Goal: Transaction & Acquisition: Purchase product/service

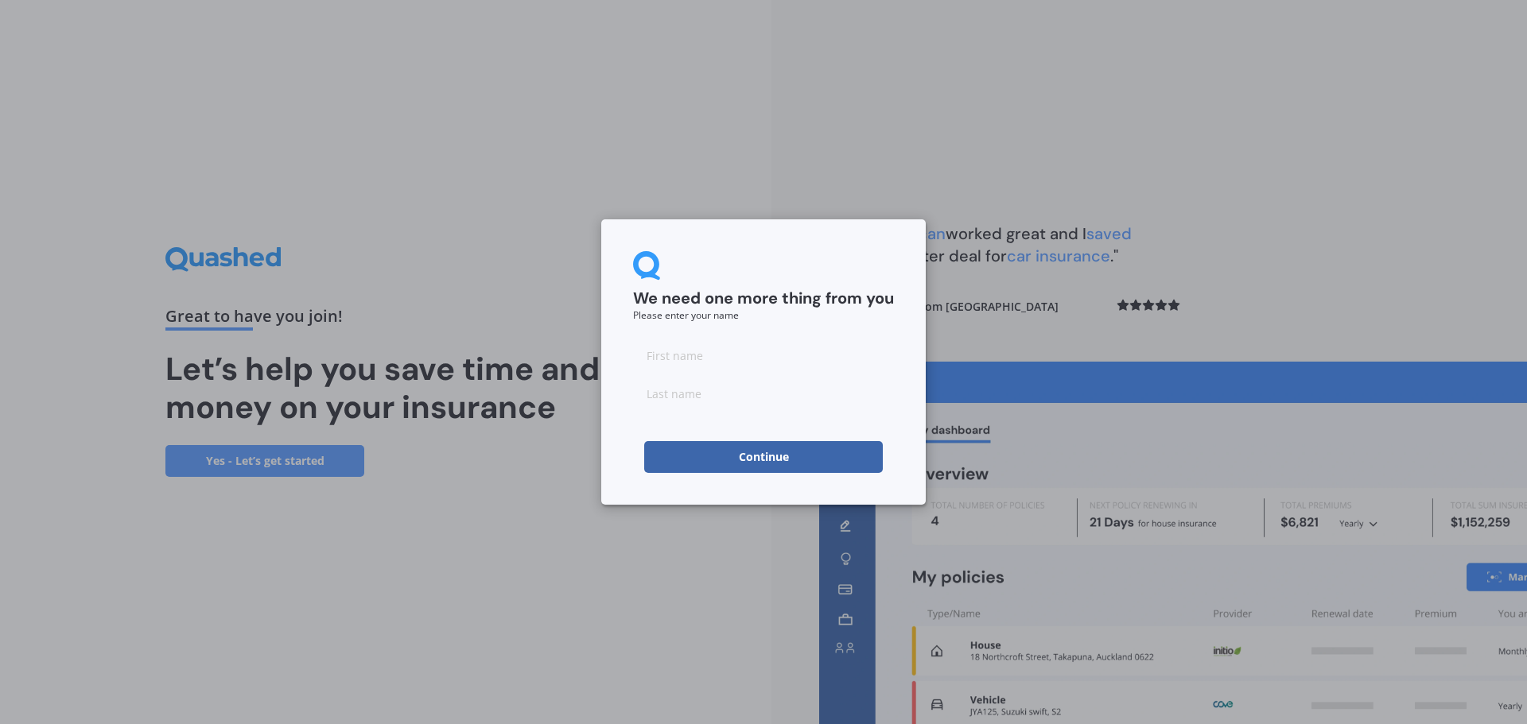
click at [707, 355] on input at bounding box center [763, 356] width 261 height 32
type input "Matthew"
type input "Wentz"
click at [839, 327] on form "We need one more thing from you Please enter your name [PERSON_NAME] Continue" at bounding box center [763, 362] width 261 height 222
click at [786, 455] on button "Continue" at bounding box center [763, 457] width 239 height 32
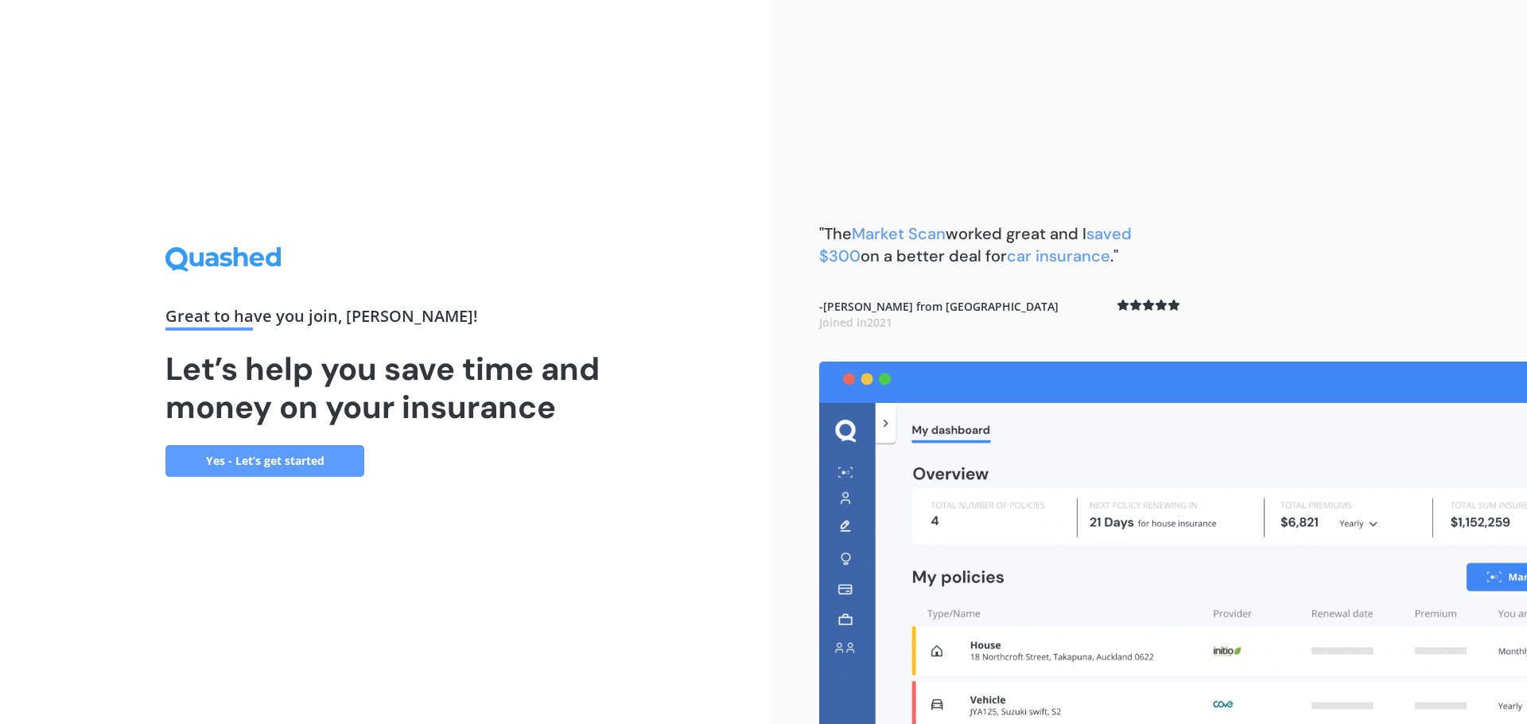
click at [315, 461] on link "Yes - Let’s get started" at bounding box center [264, 461] width 199 height 32
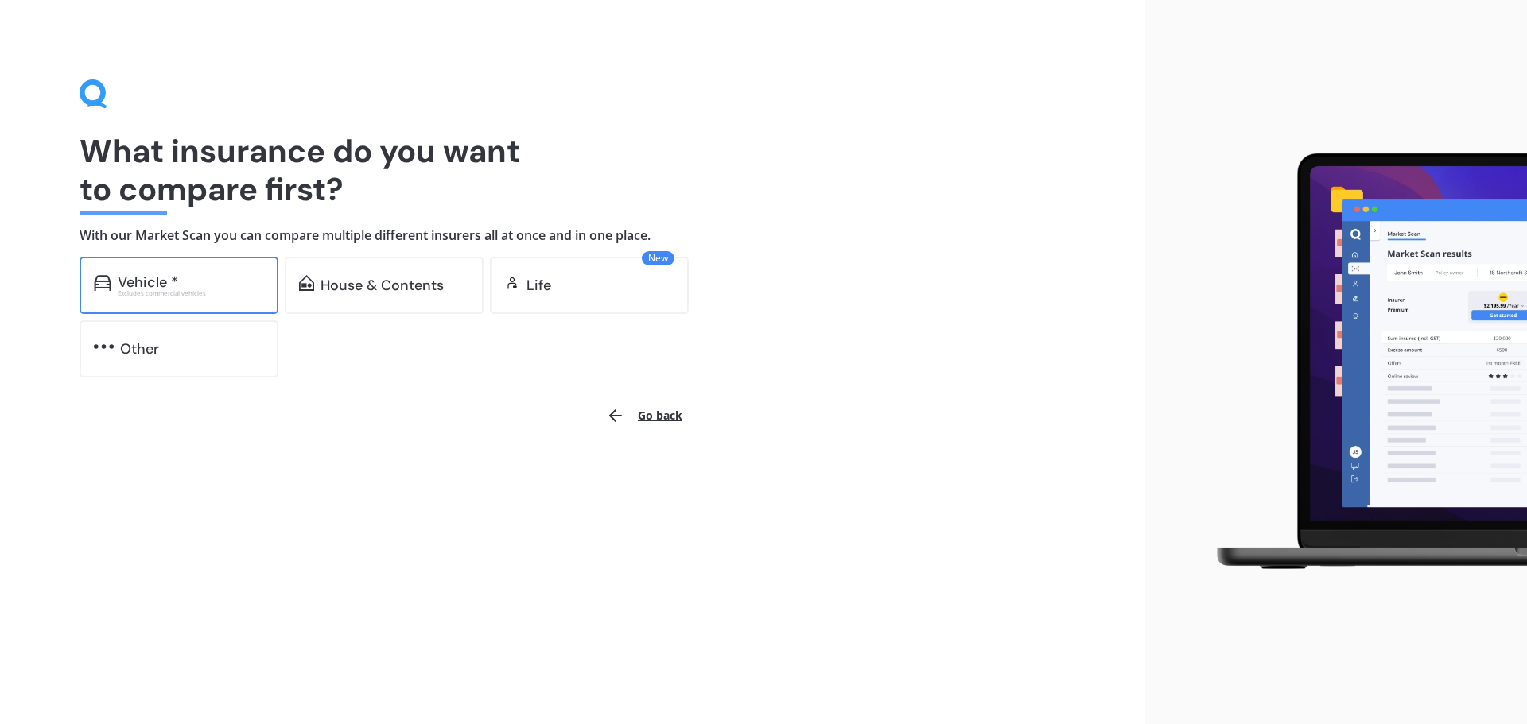
click at [193, 286] on div "Vehicle *" at bounding box center [191, 282] width 146 height 16
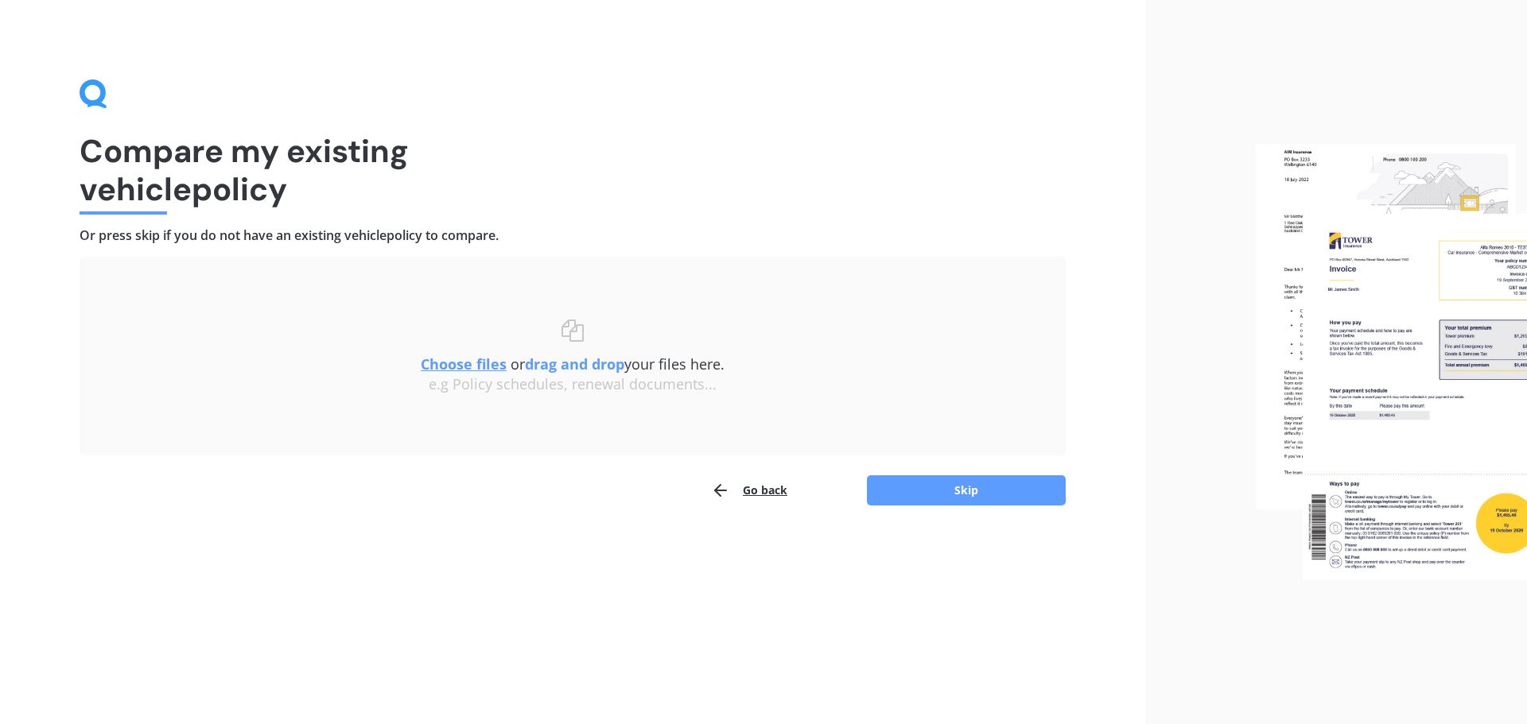
click at [930, 506] on div "Go back Skip" at bounding box center [573, 491] width 986 height 32
click at [930, 488] on button "Skip" at bounding box center [966, 491] width 199 height 30
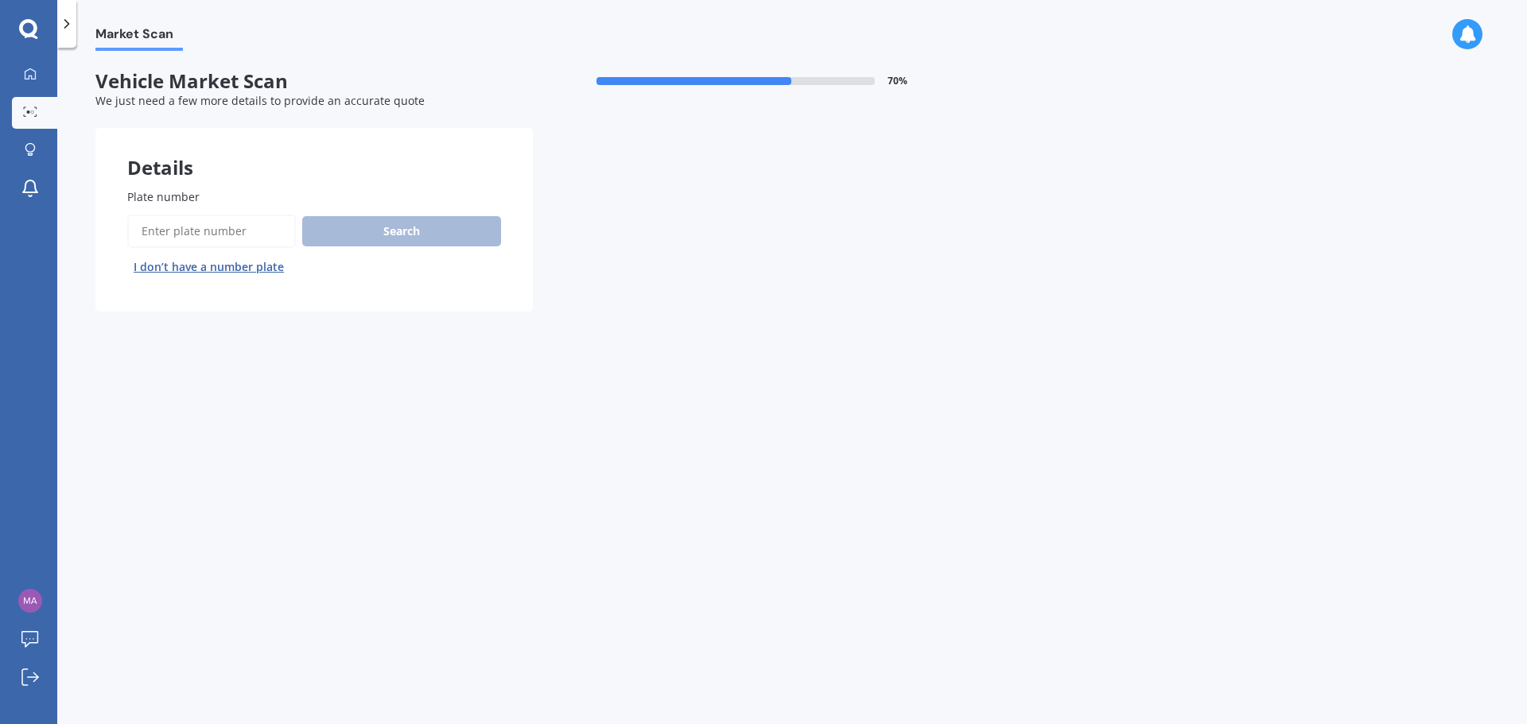
click at [187, 216] on input "Plate number" at bounding box center [211, 231] width 169 height 33
type input "LDD50"
click at [411, 236] on button "Search" at bounding box center [401, 231] width 199 height 30
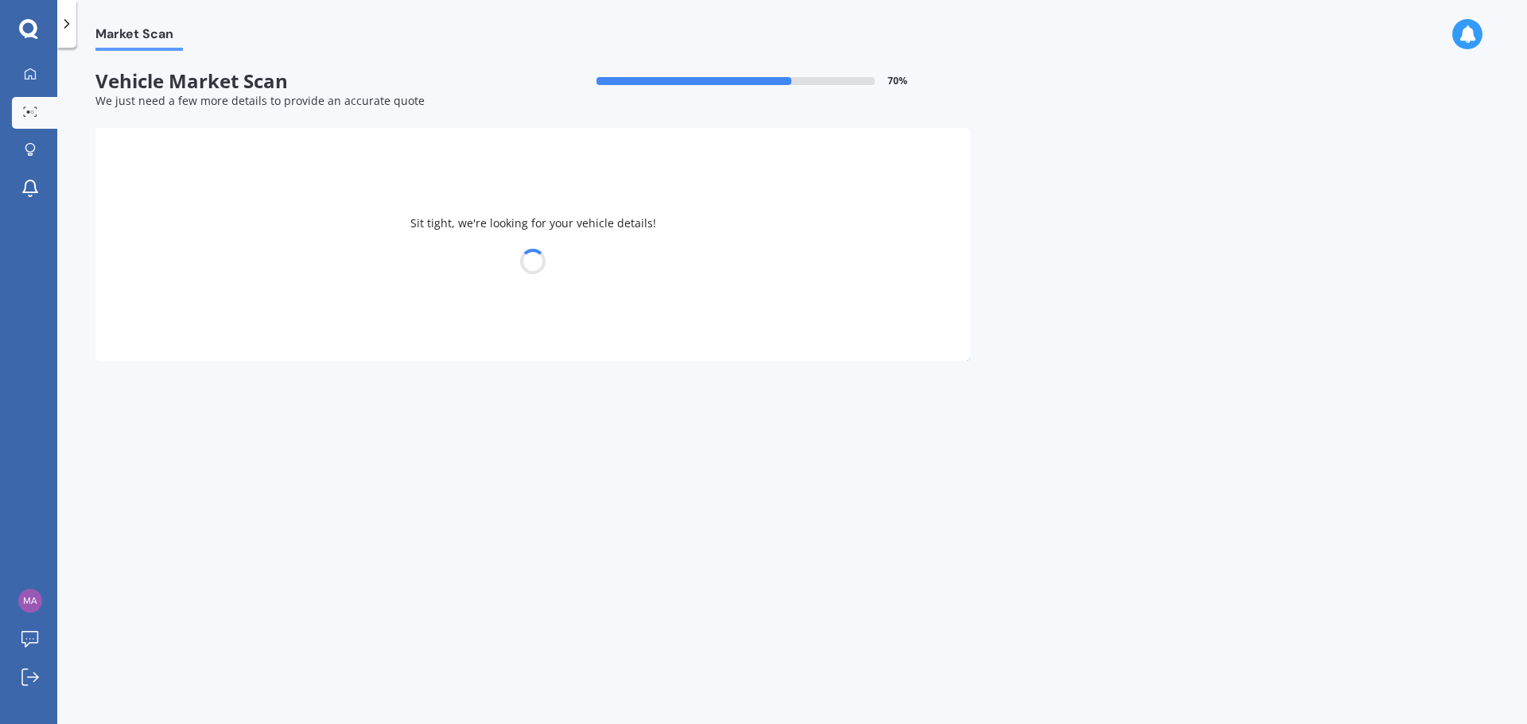
select select "BMW"
select select "X1"
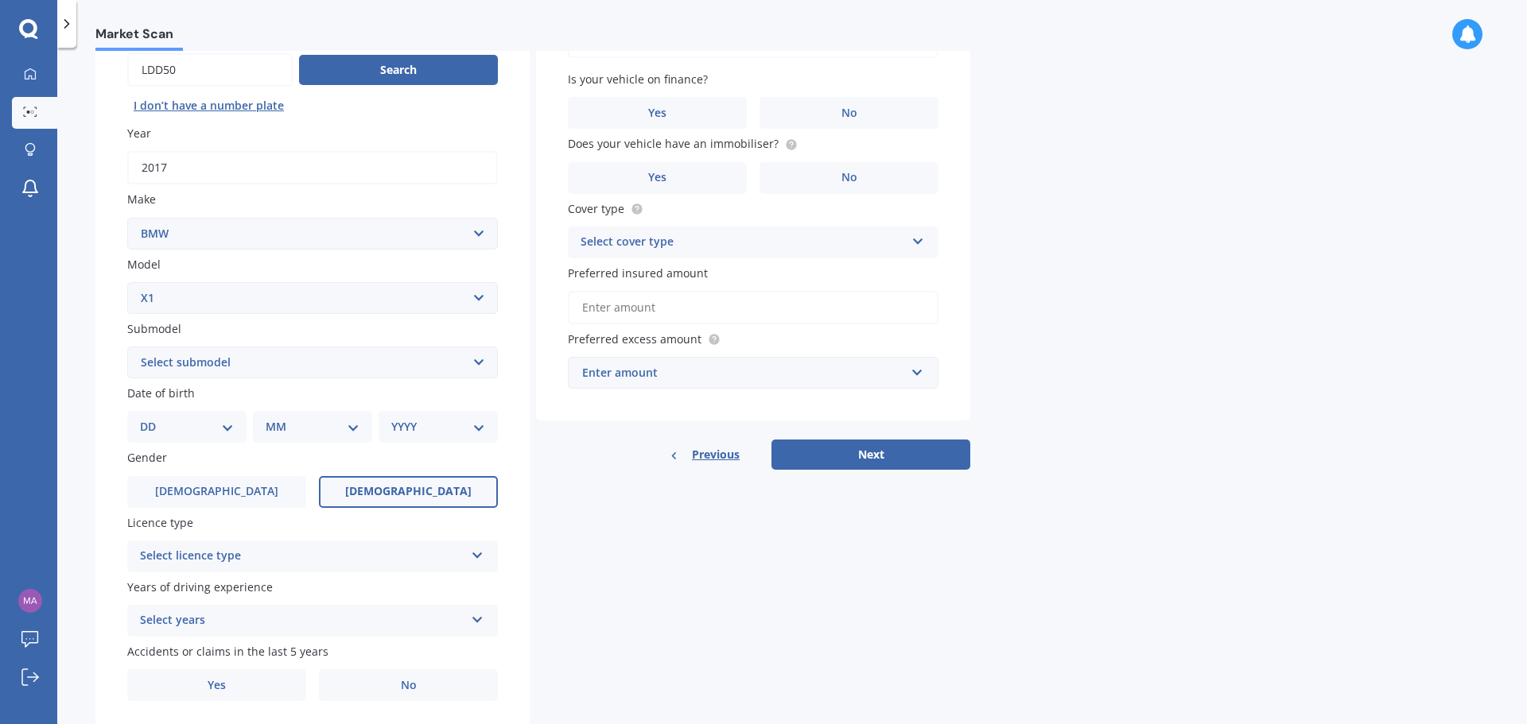
scroll to position [212, 0]
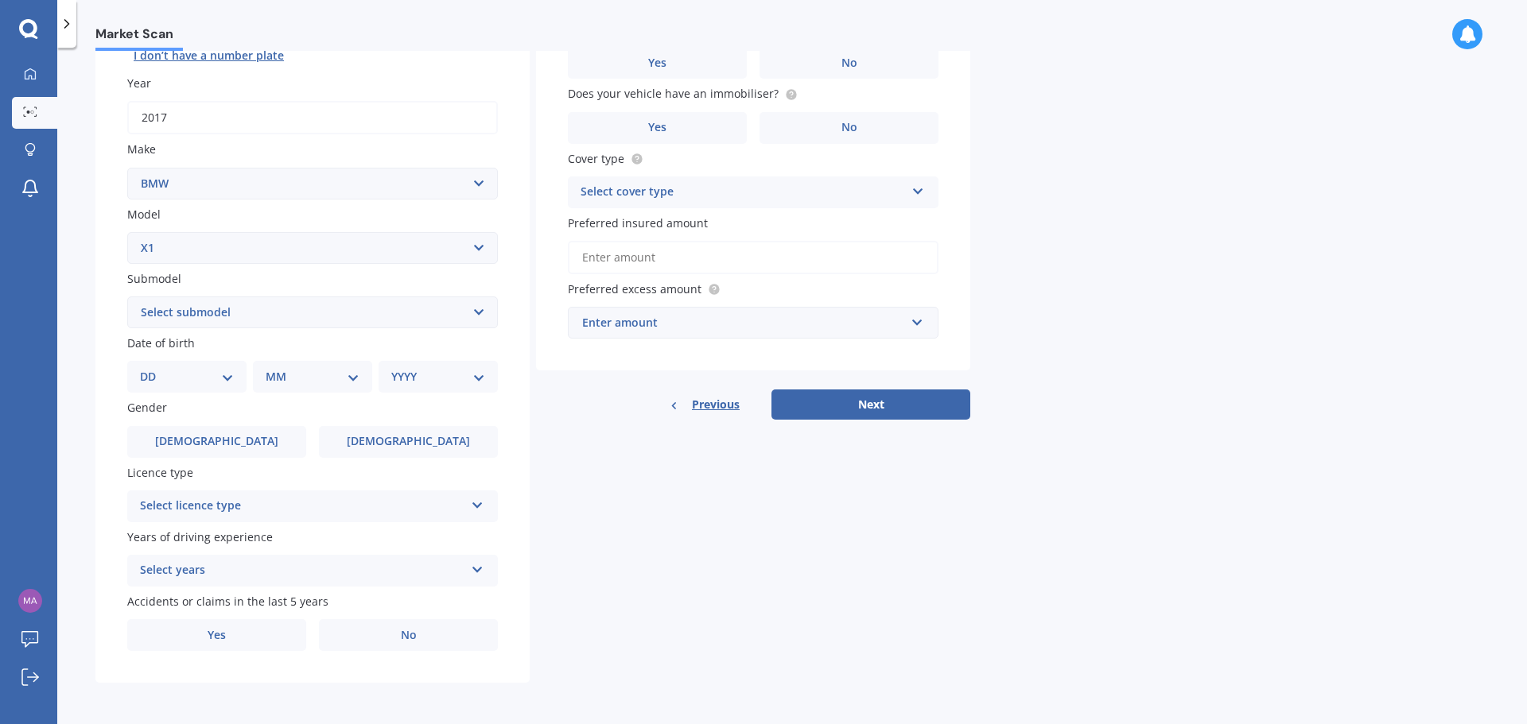
click at [205, 379] on select "DD 01 02 03 04 05 06 07 08 09 10 11 12 13 14 15 16 17 18 19 20 21 22 23 24 25 2…" at bounding box center [187, 376] width 94 height 17
select select "23"
click at [153, 368] on select "DD 01 02 03 04 05 06 07 08 09 10 11 12 13 14 15 16 17 18 19 20 21 22 23 24 25 2…" at bounding box center [187, 376] width 94 height 17
click at [330, 376] on select "MM 01 02 03 04 05 06 07 08 09 10 11 12" at bounding box center [315, 376] width 87 height 17
select select "10"
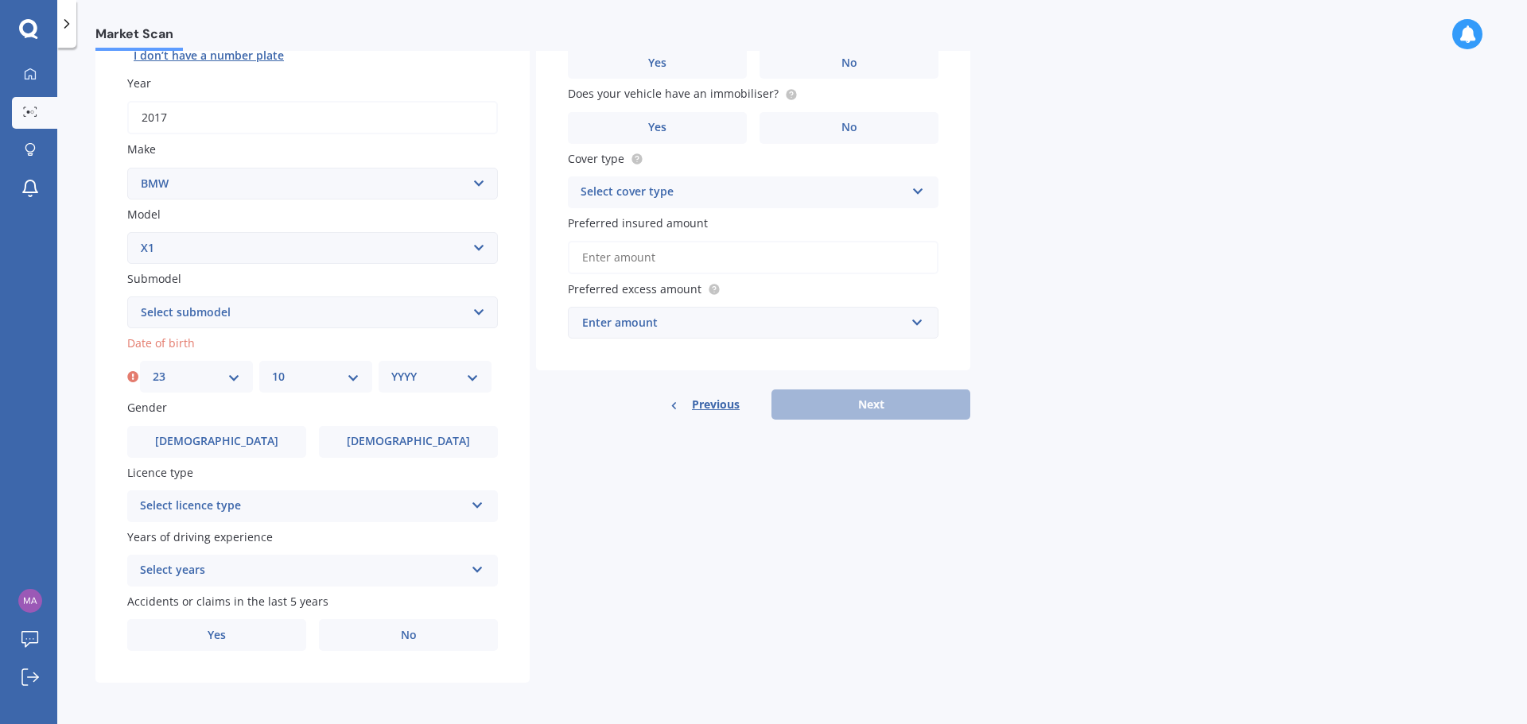
click at [272, 368] on select "MM 01 02 03 04 05 06 07 08 09 10 11 12" at bounding box center [315, 376] width 87 height 17
click at [428, 367] on div "YYYY 2025 2024 2023 2022 2021 2020 2019 2018 2017 2016 2015 2014 2013 2012 2011…" at bounding box center [435, 377] width 113 height 32
click at [429, 379] on select "YYYY 2025 2024 2023 2022 2021 2020 2019 2018 2017 2016 2015 2014 2013 2012 2011…" at bounding box center [434, 376] width 87 height 17
select select "1988"
click at [391, 368] on select "YYYY 2025 2024 2023 2022 2021 2020 2019 2018 2017 2016 2015 2014 2013 2012 2011…" at bounding box center [434, 376] width 87 height 17
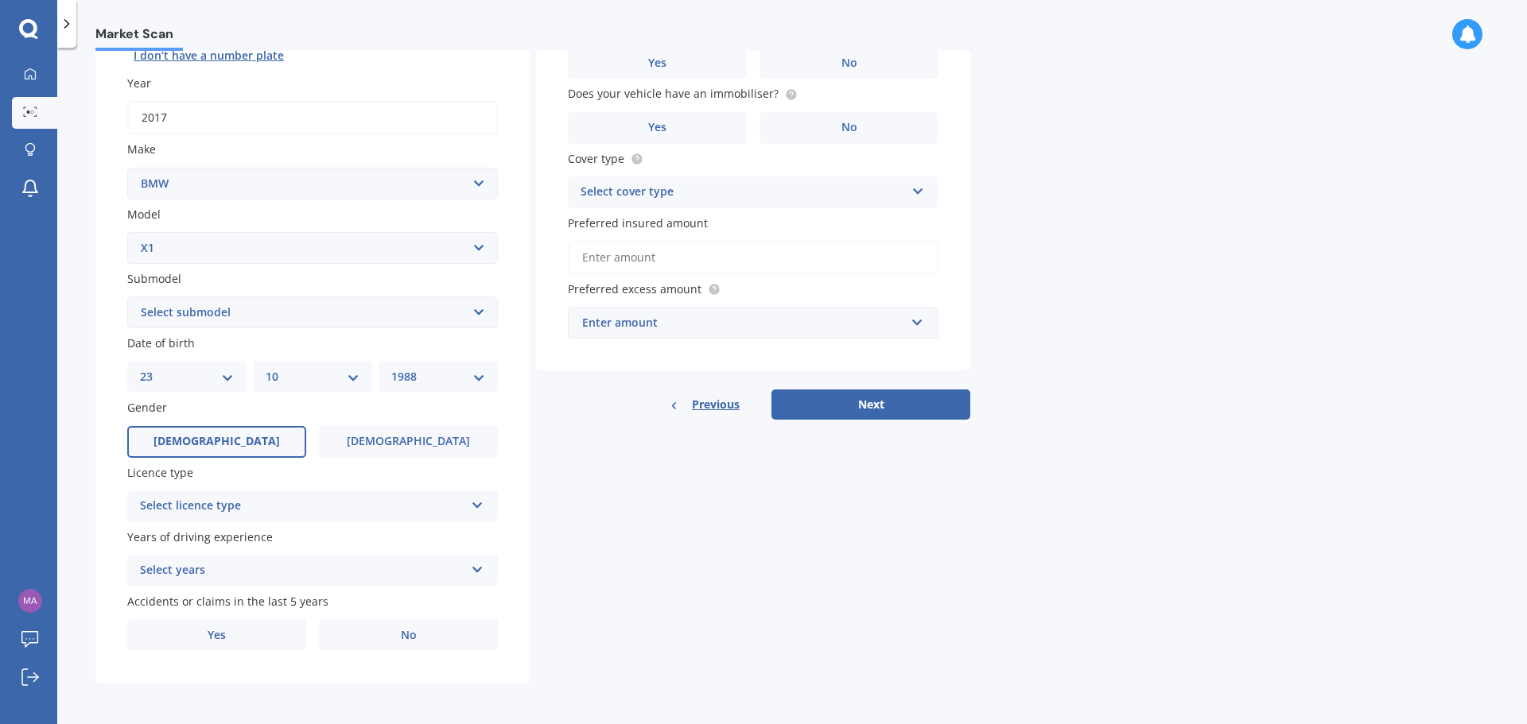
click at [254, 441] on label "Male" at bounding box center [216, 442] width 179 height 32
click at [0, 0] on input "Male" at bounding box center [0, 0] width 0 height 0
click at [295, 509] on div "Select licence type" at bounding box center [302, 506] width 324 height 19
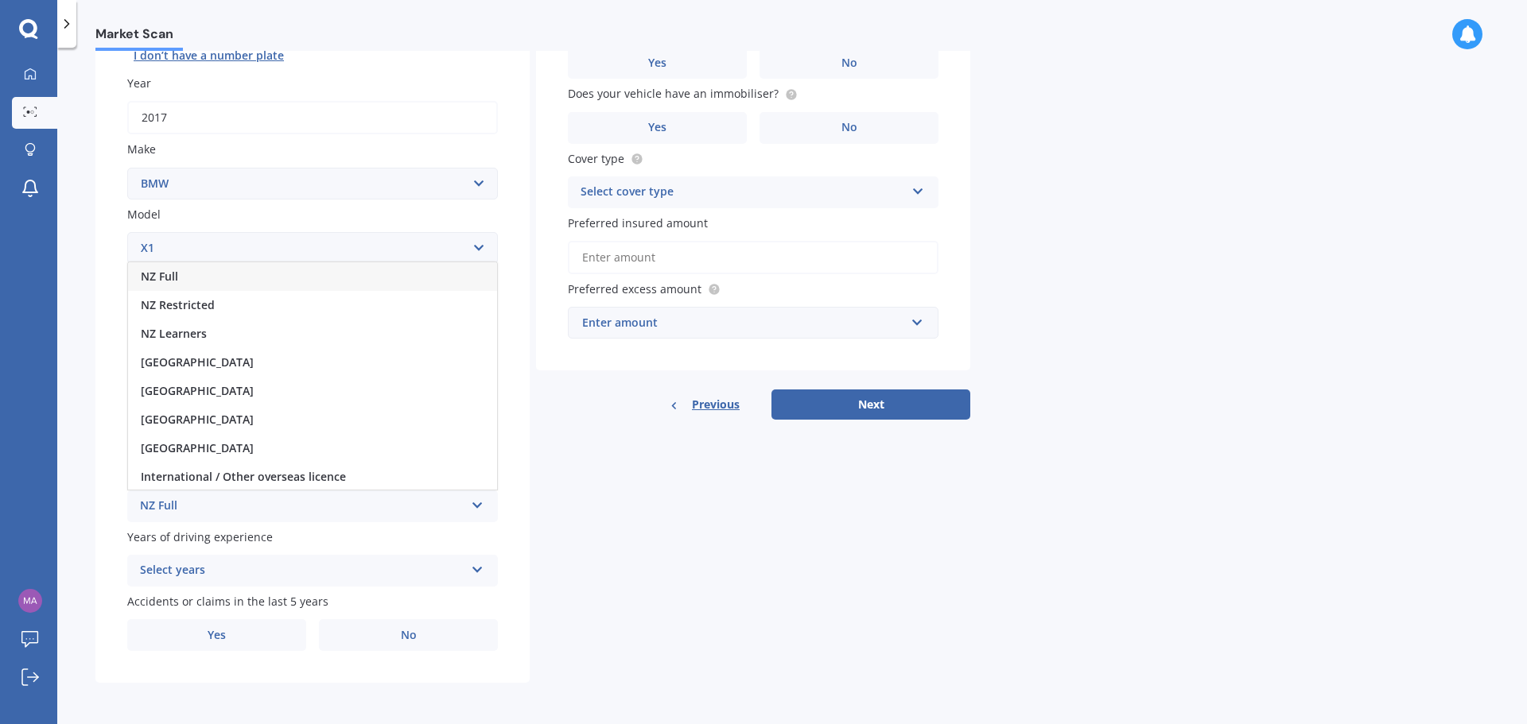
click at [231, 278] on div "NZ Full" at bounding box center [312, 276] width 369 height 29
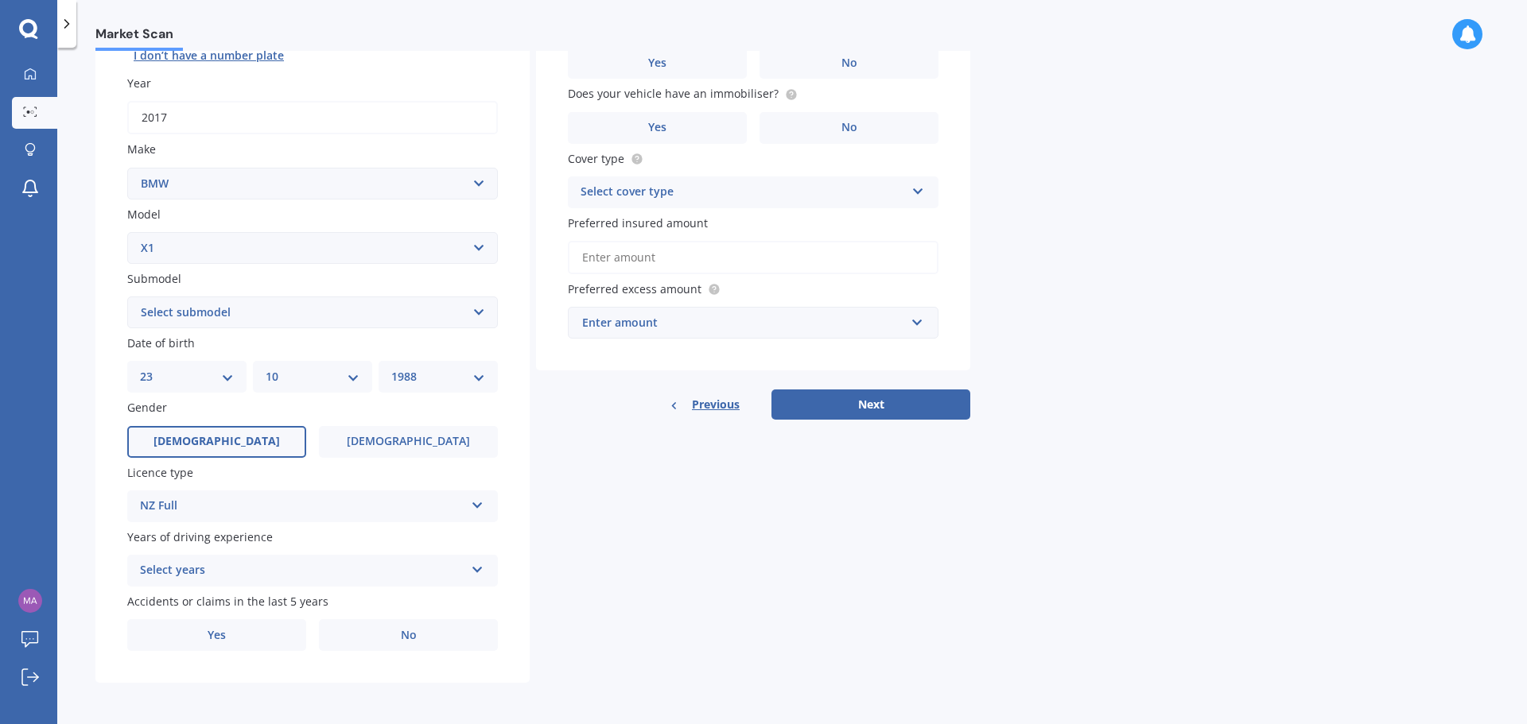
click at [298, 570] on div "Select years" at bounding box center [302, 570] width 324 height 19
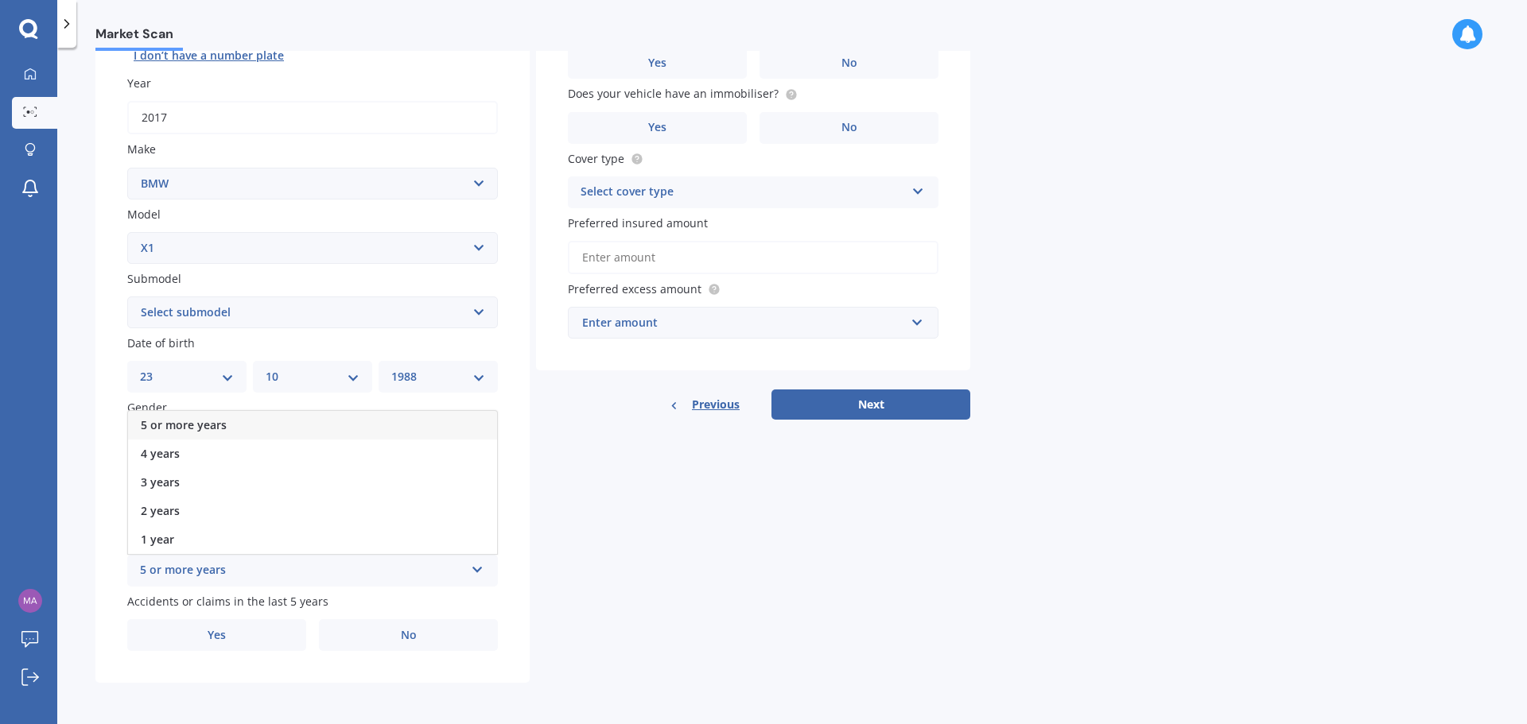
click at [232, 421] on div "5 or more years" at bounding box center [312, 425] width 369 height 29
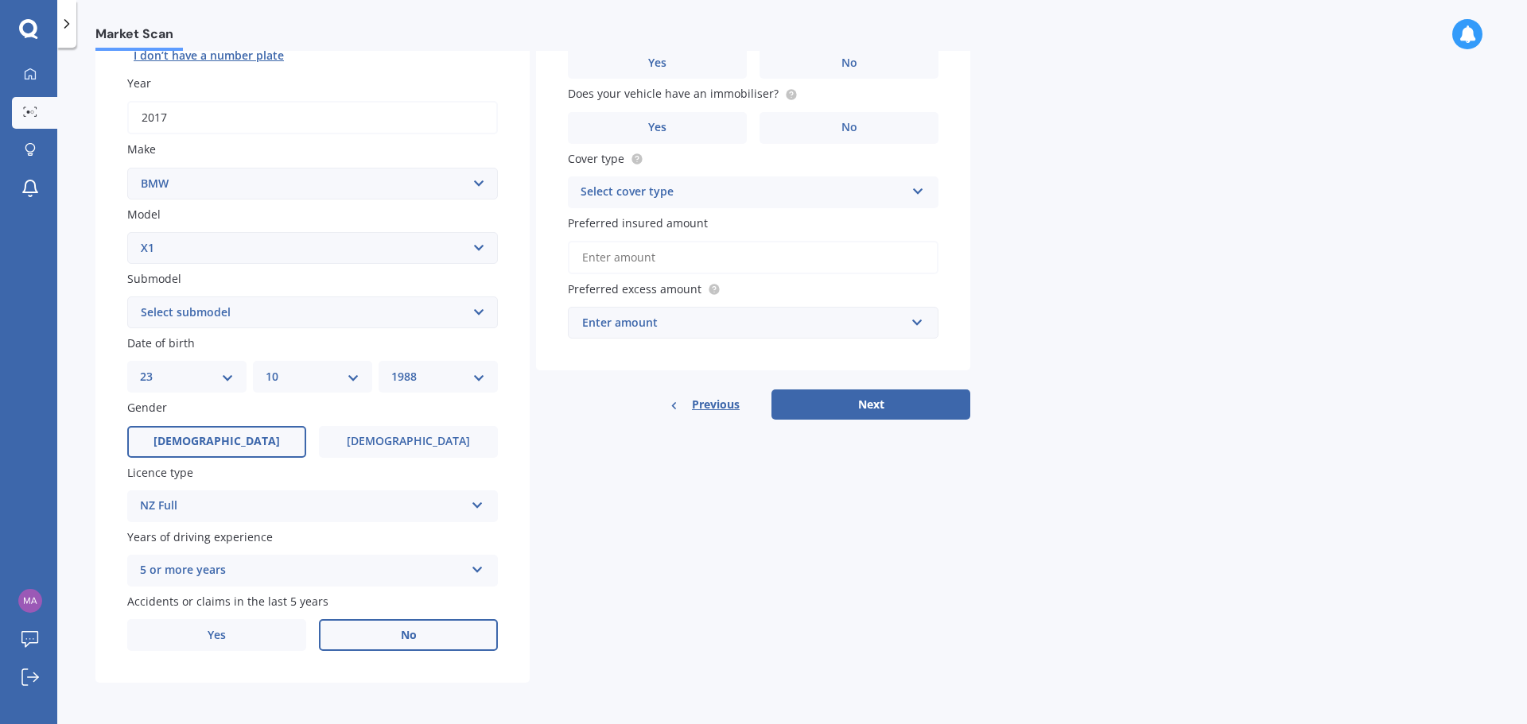
click at [454, 637] on label "No" at bounding box center [408, 636] width 179 height 32
click at [0, 0] on input "No" at bounding box center [0, 0] width 0 height 0
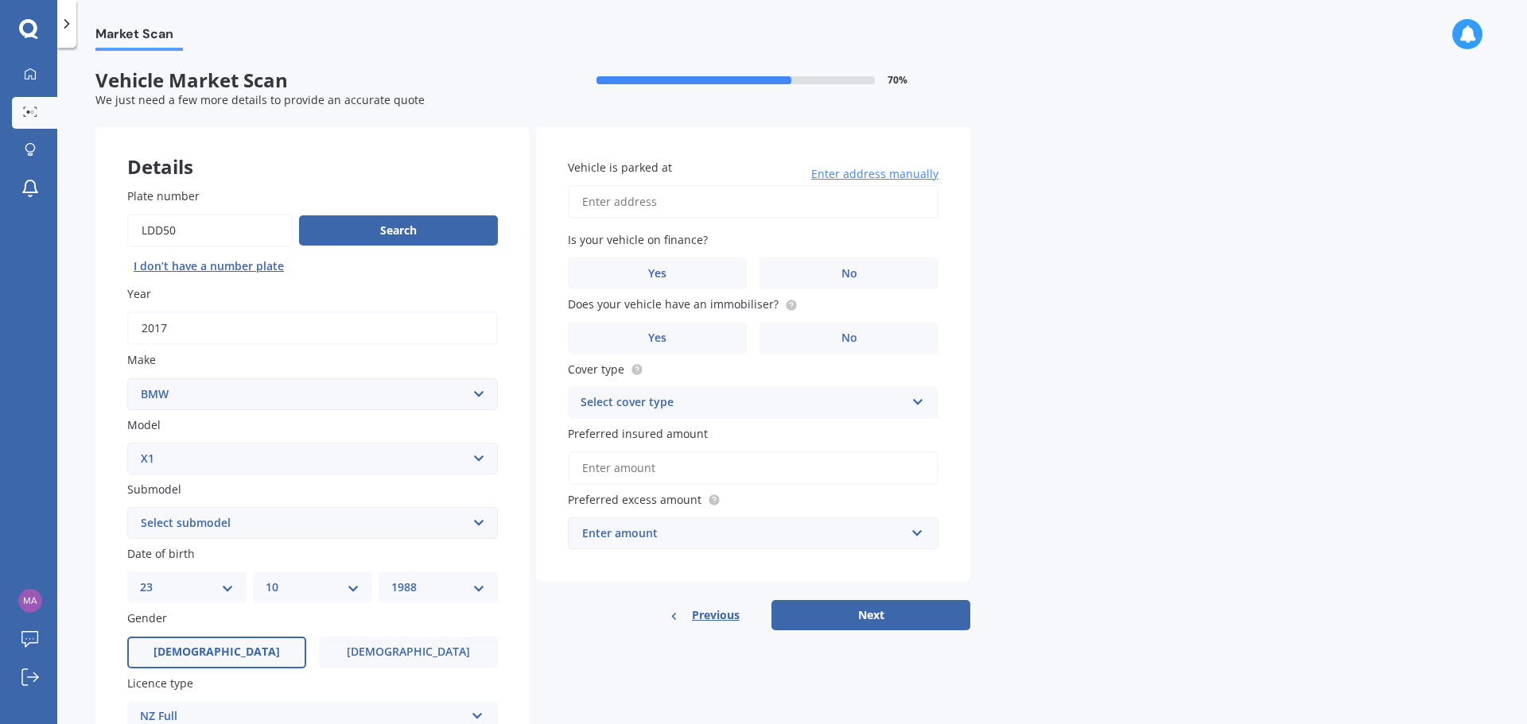
scroll to position [0, 0]
click at [282, 526] on select "Select submodel 18i 2.0 SUV Petrol Turbo 20d 20i 23d 25i SDrive 18d Station Wag…" at bounding box center [312, 524] width 371 height 32
select select "18I"
click at [127, 508] on select "Select submodel 18i 2.0 SUV Petrol Turbo 20d 20i 23d 25i SDrive 18d Station Wag…" at bounding box center [312, 524] width 371 height 32
click at [439, 528] on select "Select submodel 18i 2.0 SUV Petrol Turbo 20d 20i 23d 25i SDrive 18d Station Wag…" at bounding box center [312, 524] width 371 height 32
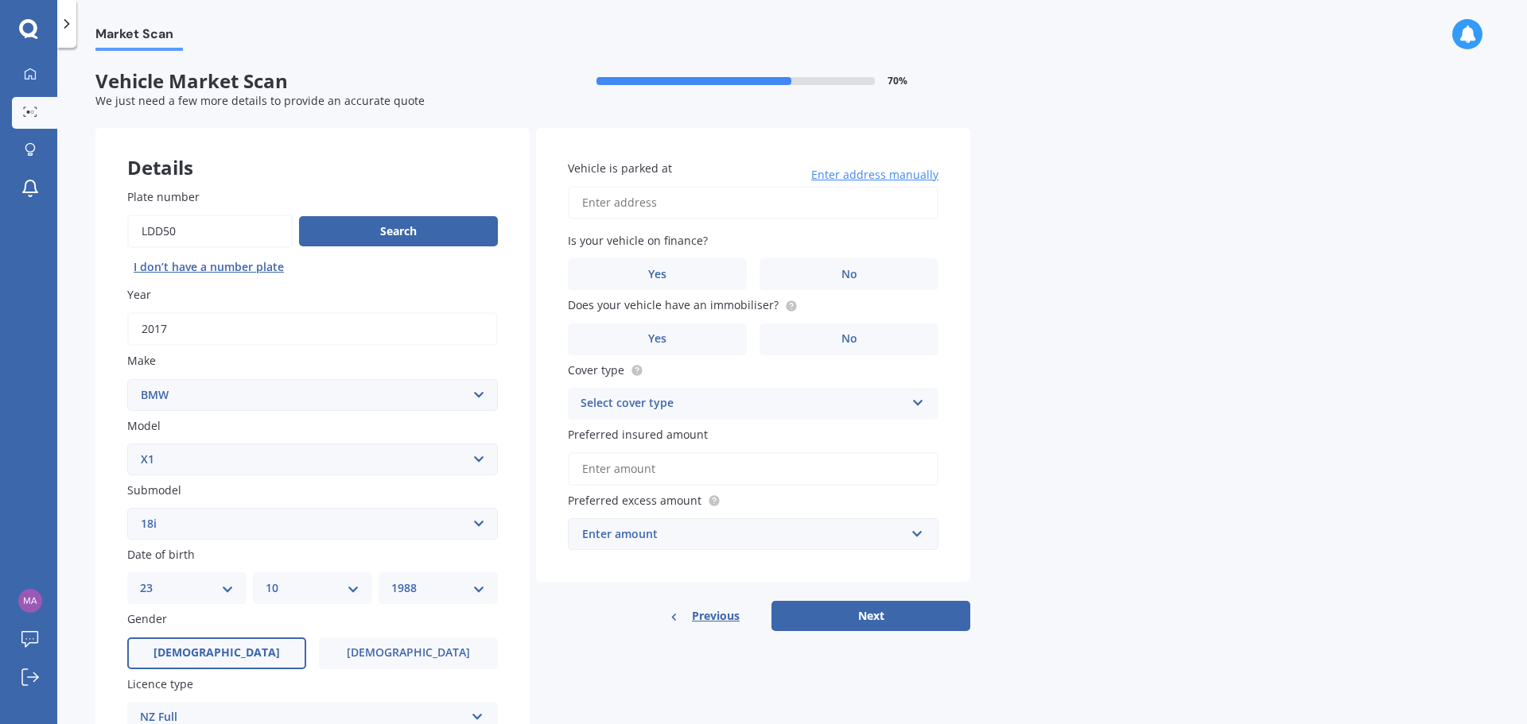
drag, startPoint x: 1199, startPoint y: 456, endPoint x: 1134, endPoint y: 421, distance: 74.0
click at [1196, 451] on div "Market Scan Vehicle Market Scan 70 % We just need a few more details to provide…" at bounding box center [792, 389] width 1470 height 677
click at [701, 193] on input "Vehicle is parked at" at bounding box center [753, 202] width 371 height 33
type input "36 Mont Le Grand Road, Mount Eden, Auckland 1024"
click at [882, 277] on label "No" at bounding box center [848, 274] width 179 height 32
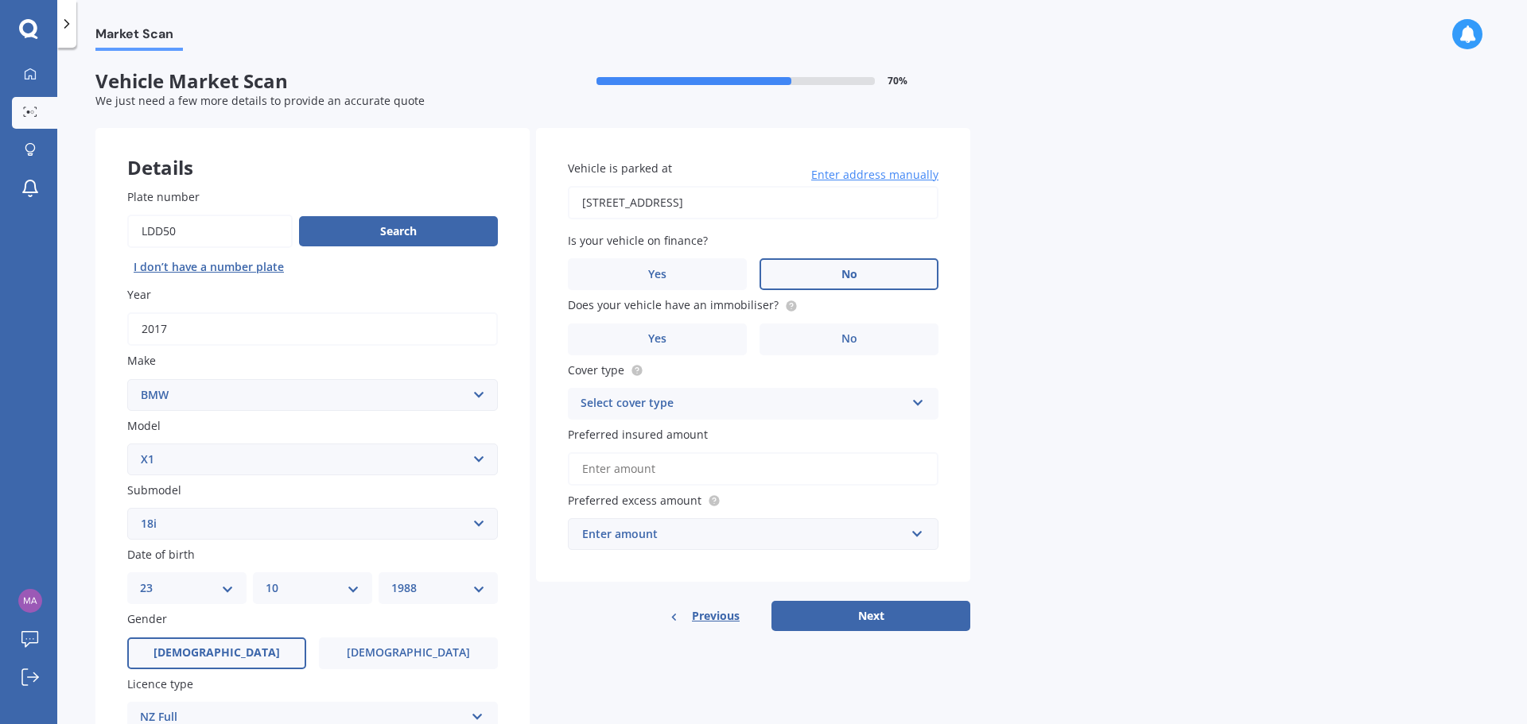
click at [0, 0] on input "No" at bounding box center [0, 0] width 0 height 0
click at [900, 340] on label "No" at bounding box center [848, 340] width 179 height 32
click at [0, 0] on input "No" at bounding box center [0, 0] width 0 height 0
click at [867, 397] on div "Select cover type" at bounding box center [743, 403] width 324 height 19
click at [709, 437] on div "Comprehensive" at bounding box center [753, 435] width 369 height 29
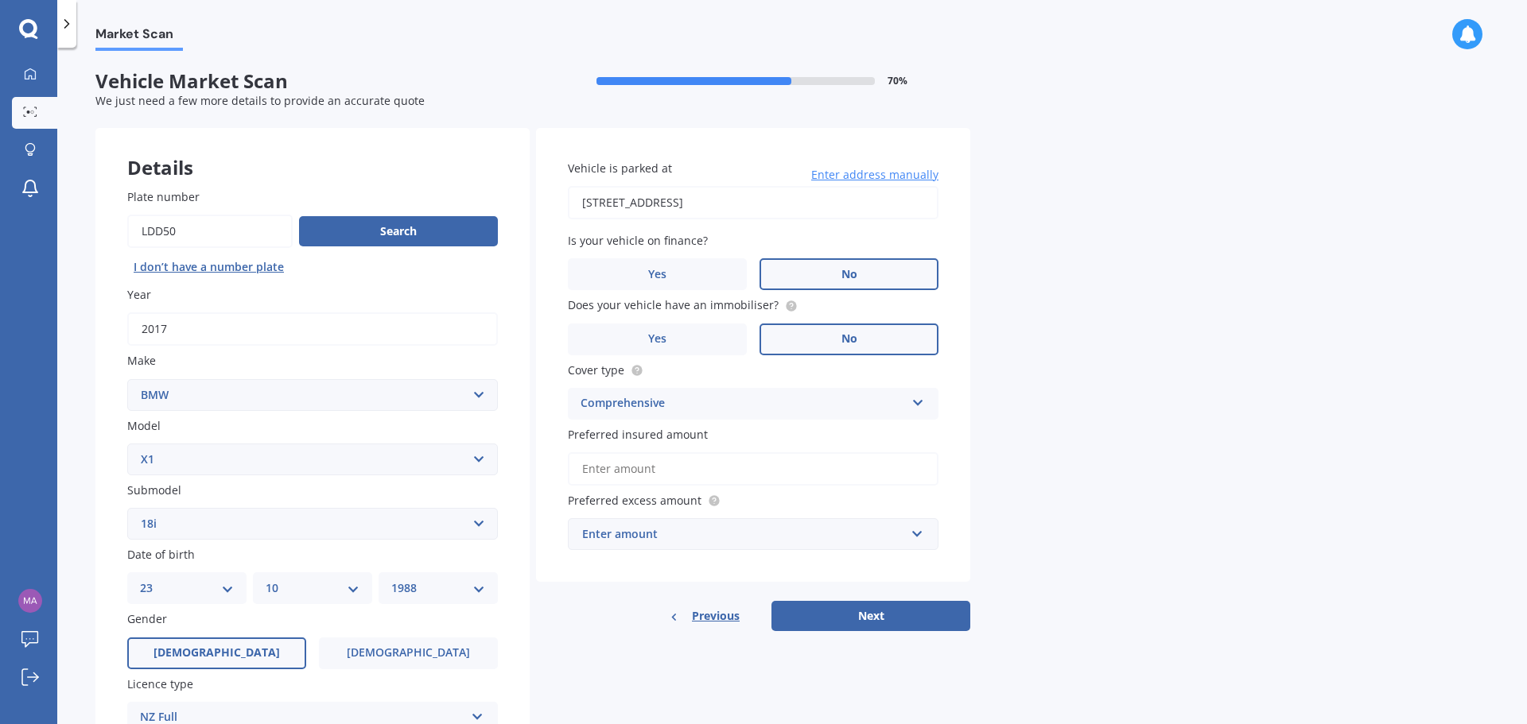
click at [1105, 431] on div "Market Scan Vehicle Market Scan 70 % We just need a few more details to provide…" at bounding box center [792, 389] width 1470 height 677
click at [827, 475] on input "Preferred insured amount" at bounding box center [753, 469] width 371 height 33
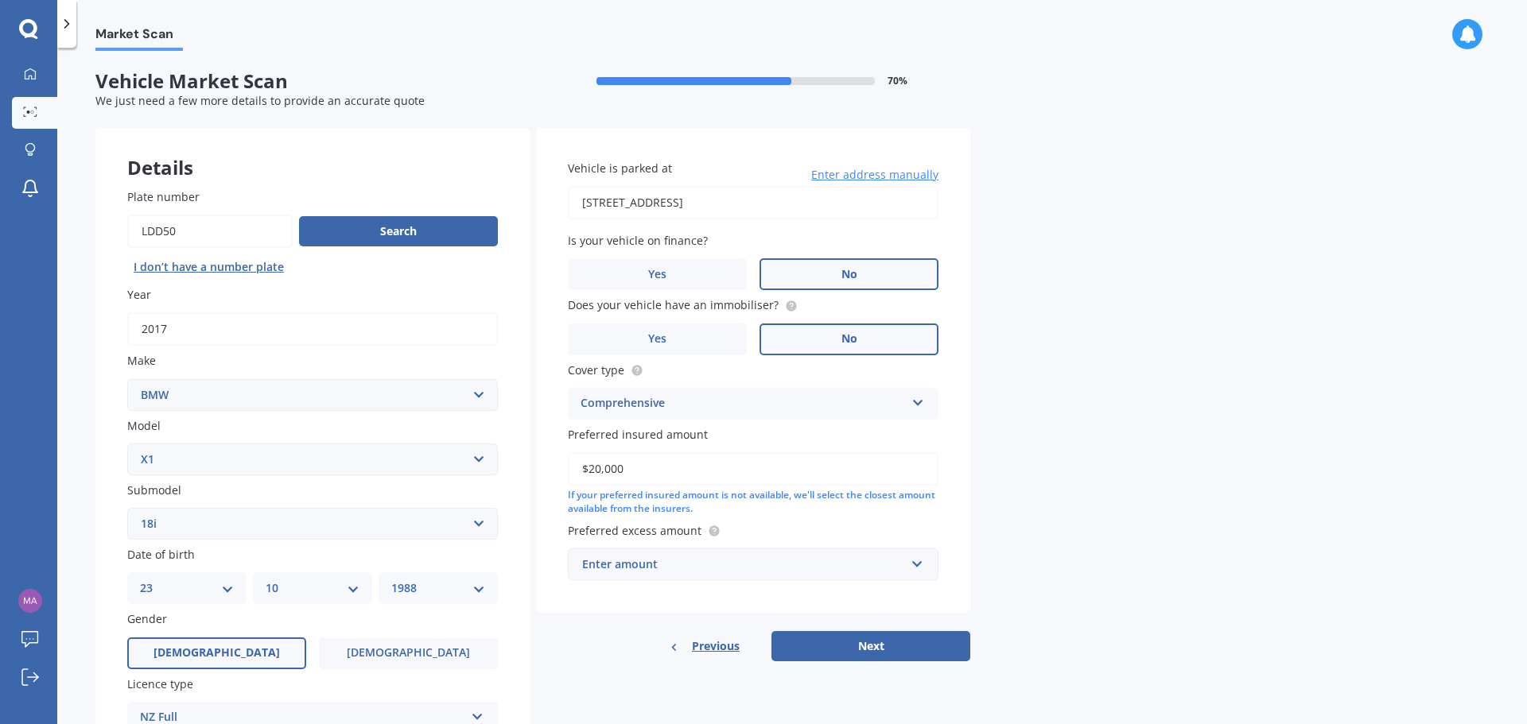
type input "$20,000"
click at [1084, 525] on div "Market Scan Vehicle Market Scan 70 % We just need a few more details to provide…" at bounding box center [792, 389] width 1470 height 677
click at [1089, 557] on div "Market Scan Vehicle Market Scan 70 % We just need a few more details to provide…" at bounding box center [792, 389] width 1470 height 677
click at [858, 560] on div "Enter amount" at bounding box center [743, 564] width 323 height 17
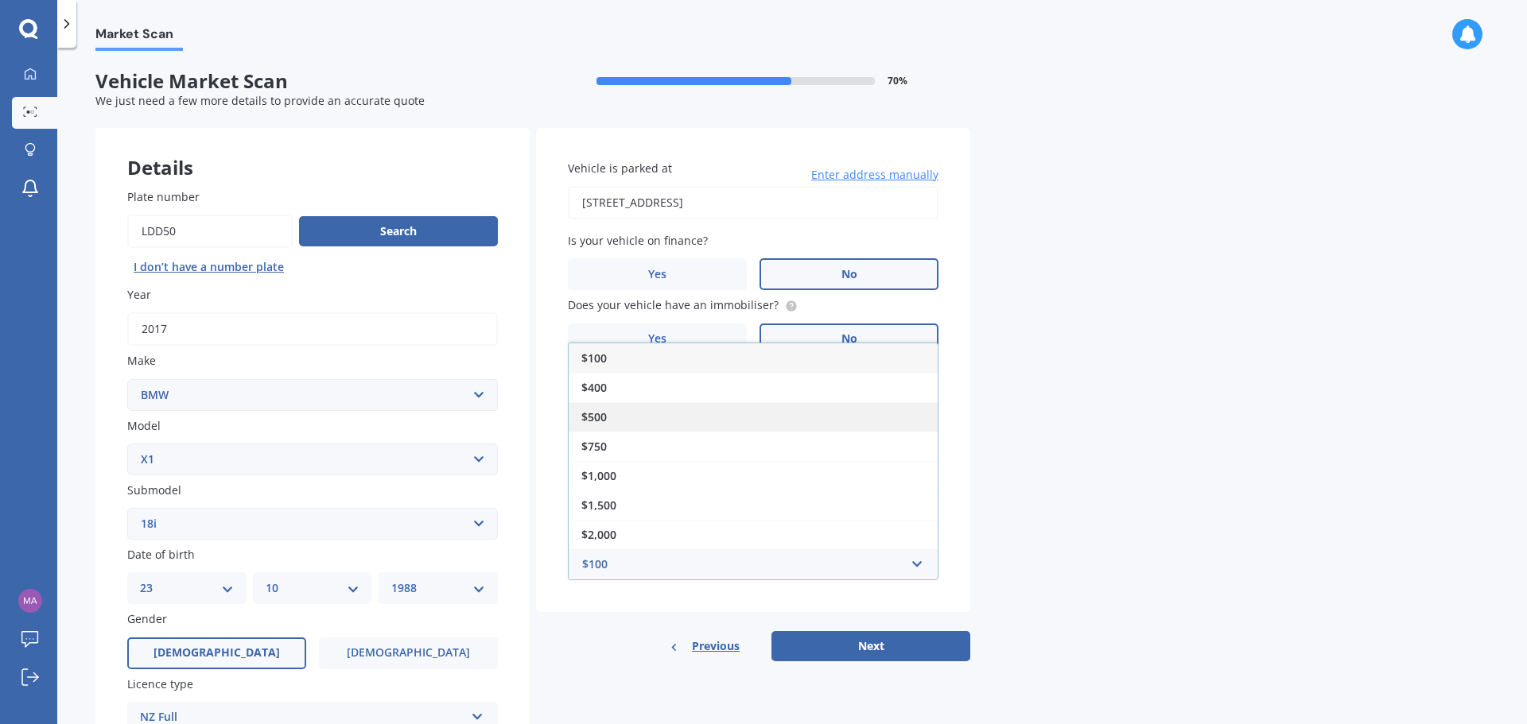
click at [665, 423] on div "$500" at bounding box center [753, 416] width 369 height 29
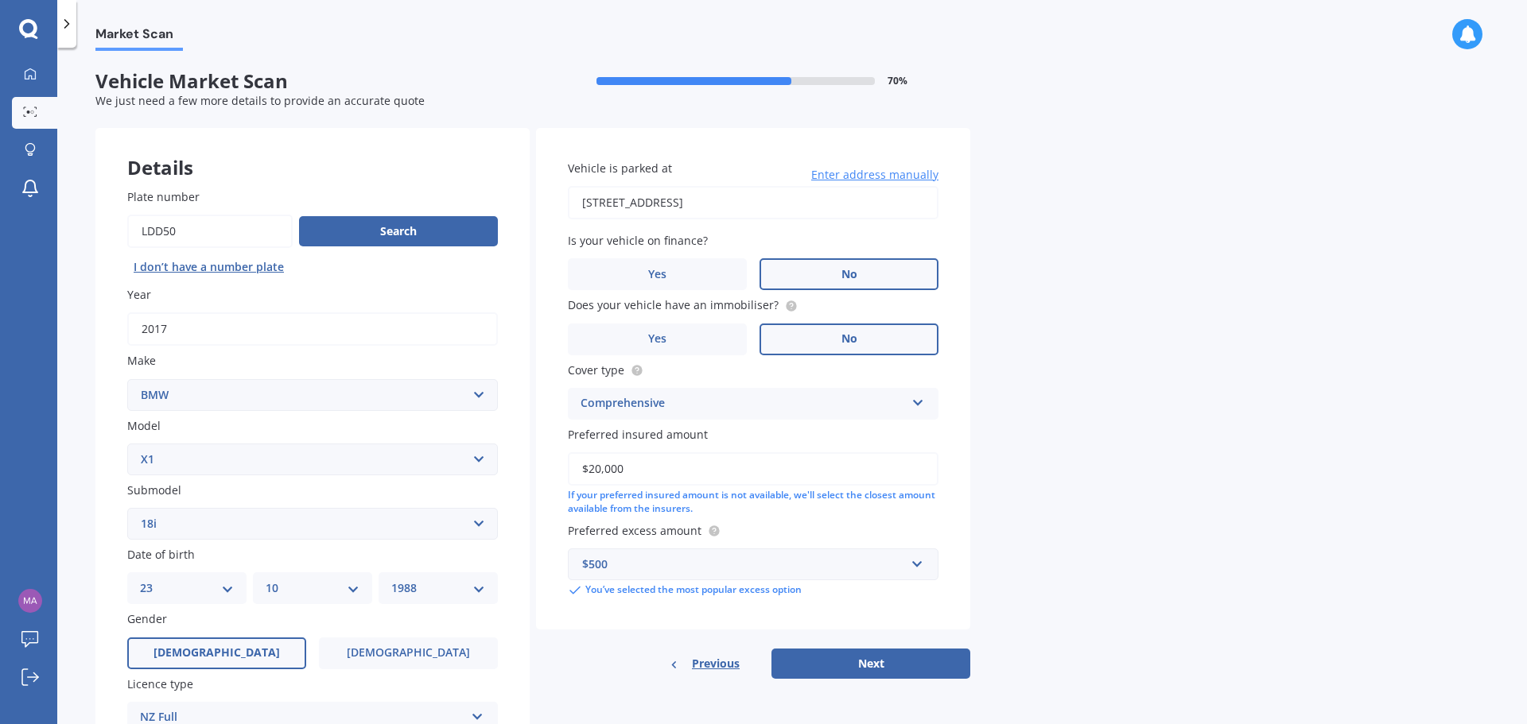
click at [1080, 503] on div "Market Scan Vehicle Market Scan 70 % We just need a few more details to provide…" at bounding box center [792, 389] width 1470 height 677
click at [926, 658] on button "Next" at bounding box center [870, 664] width 199 height 30
select select "23"
select select "10"
select select "1988"
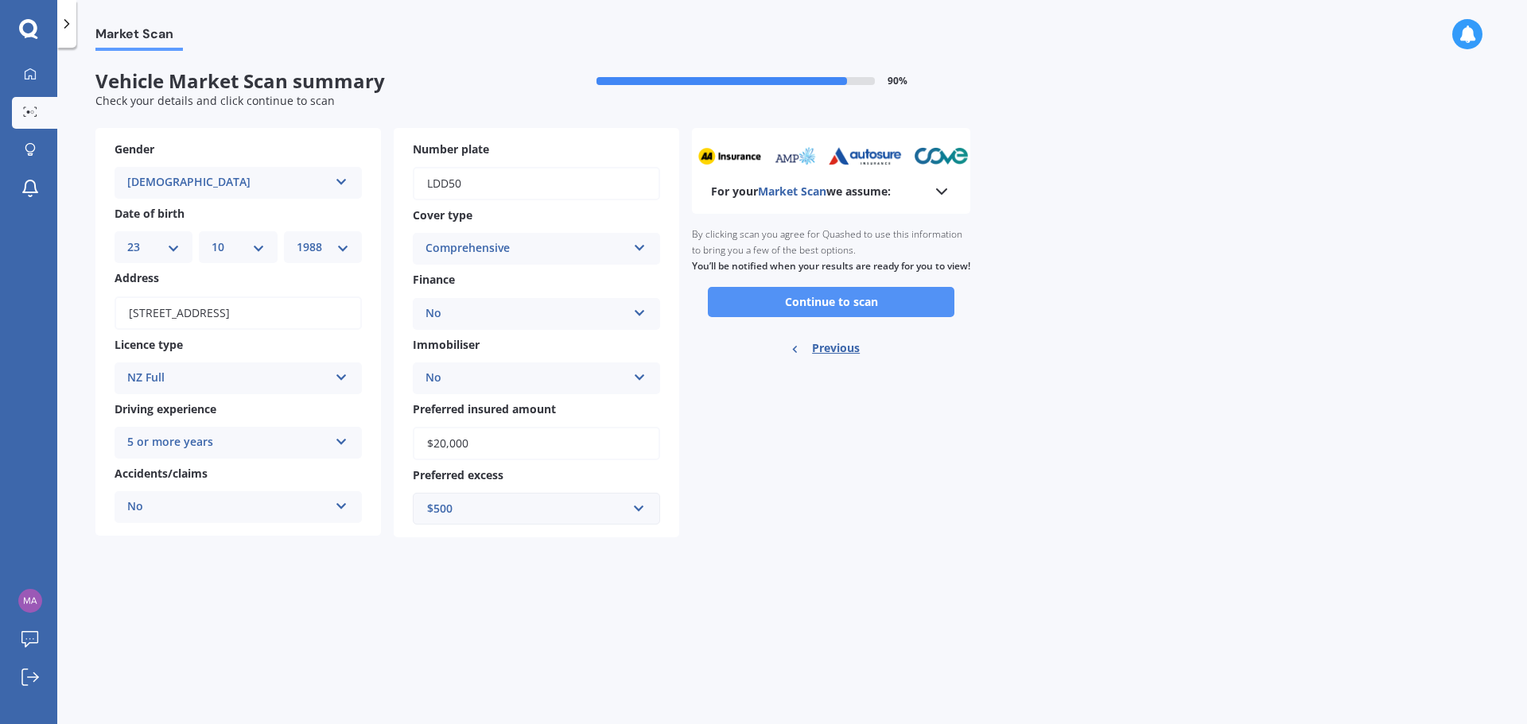
click at [901, 312] on button "Continue to scan" at bounding box center [831, 302] width 247 height 30
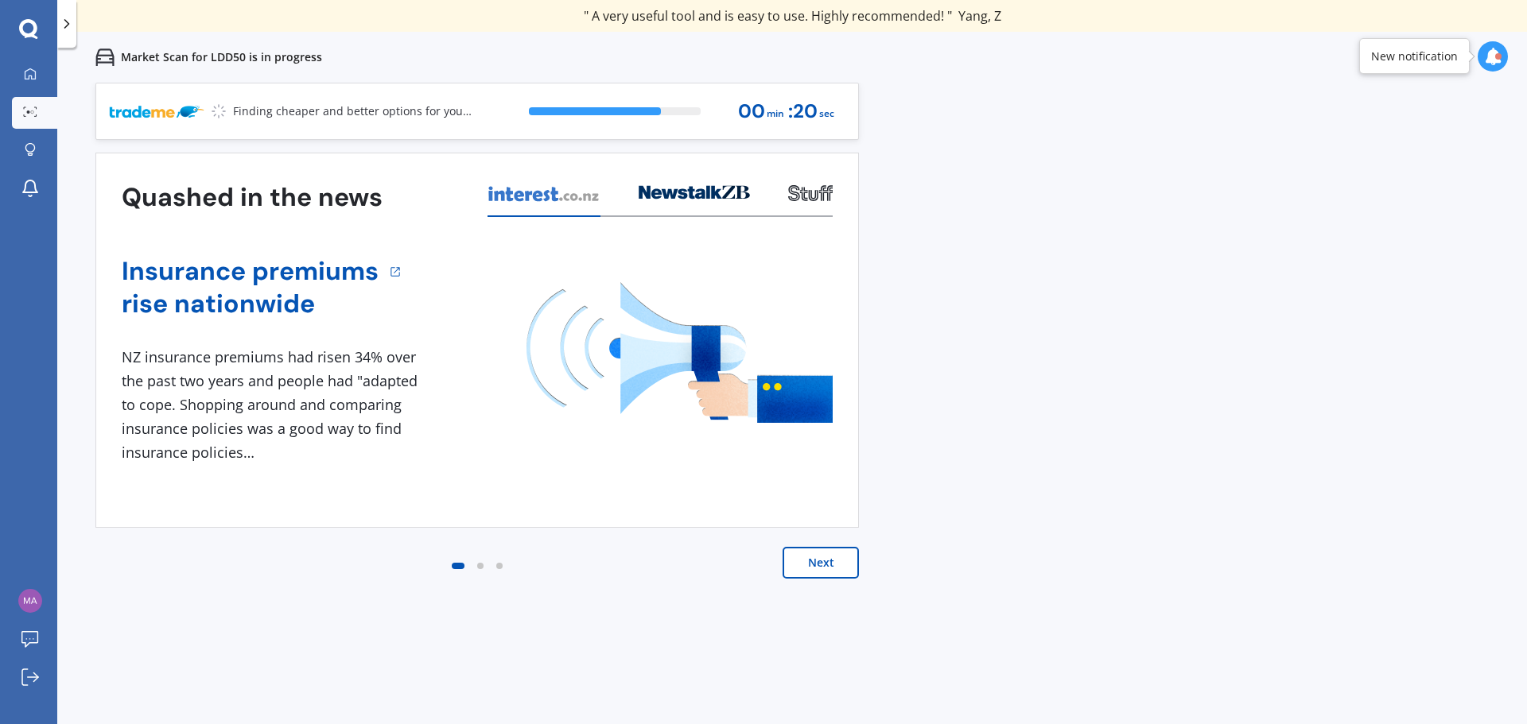
click at [798, 557] on button "Next" at bounding box center [821, 563] width 76 height 32
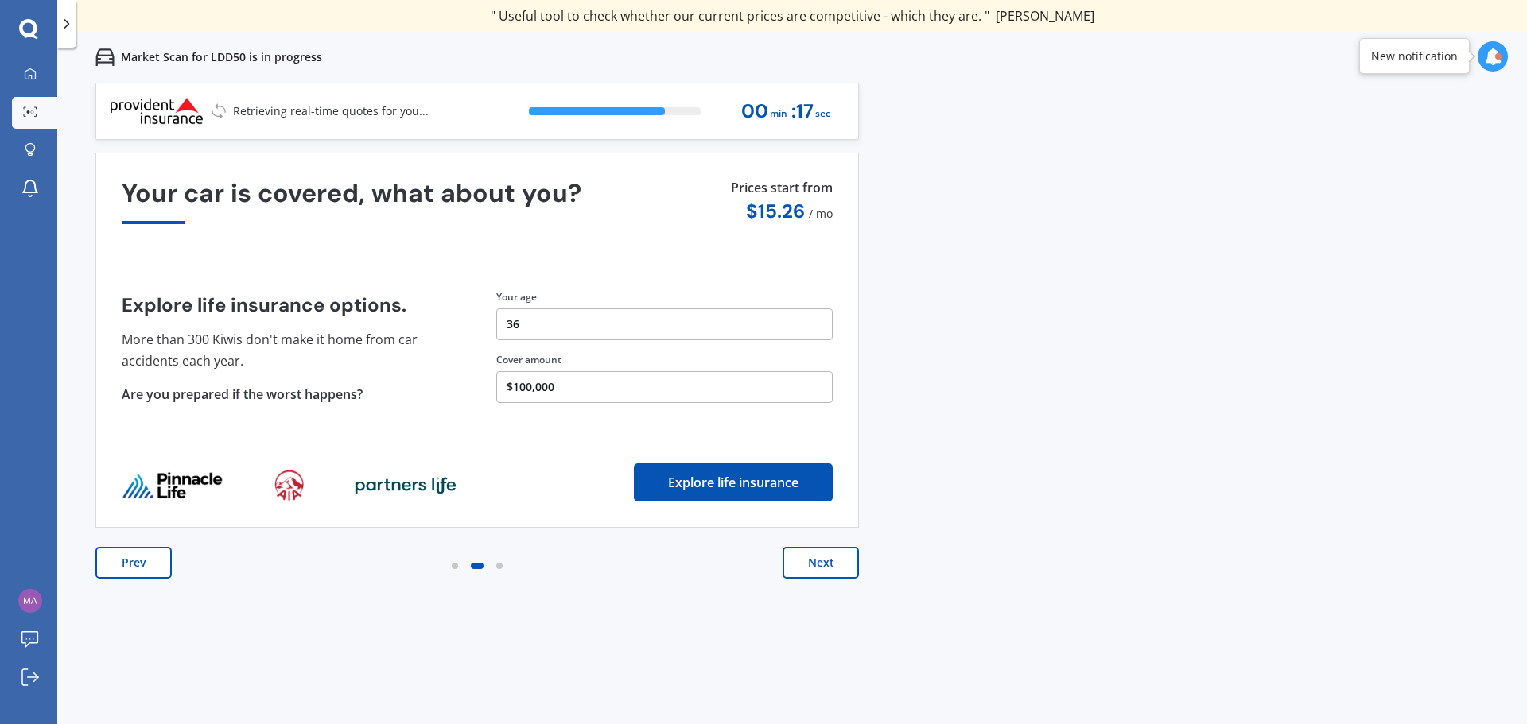
click at [806, 565] on button "Next" at bounding box center [821, 563] width 76 height 32
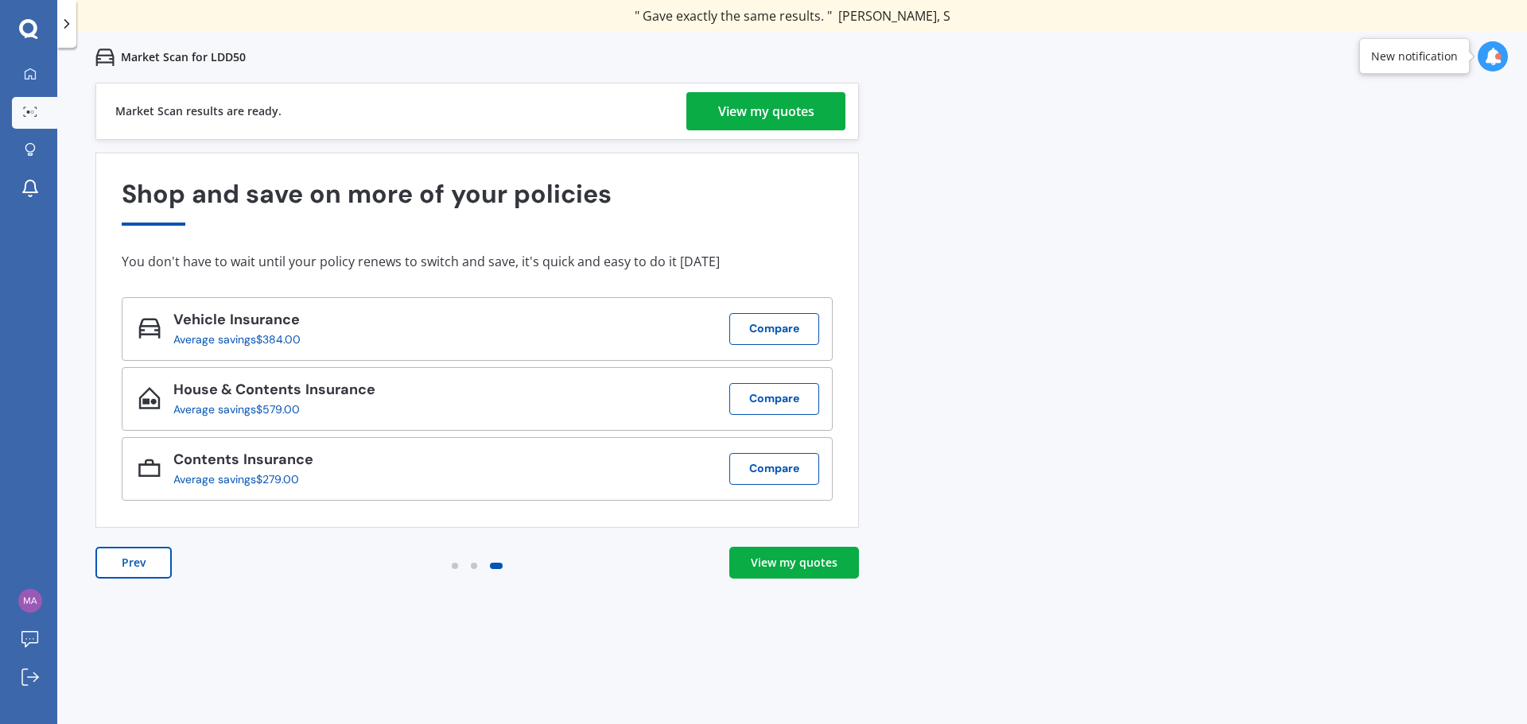
click at [798, 558] on div "View my quotes" at bounding box center [794, 563] width 87 height 16
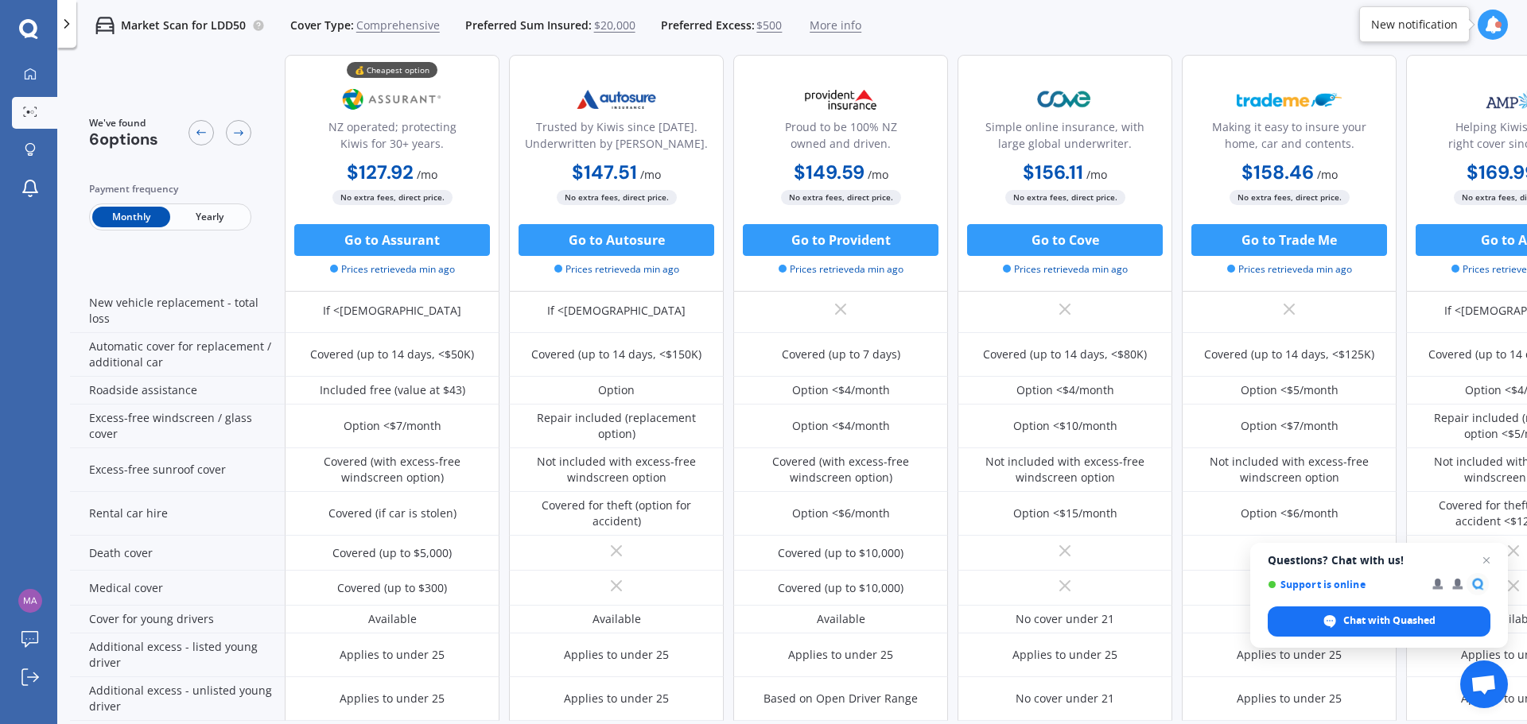
scroll to position [397, 0]
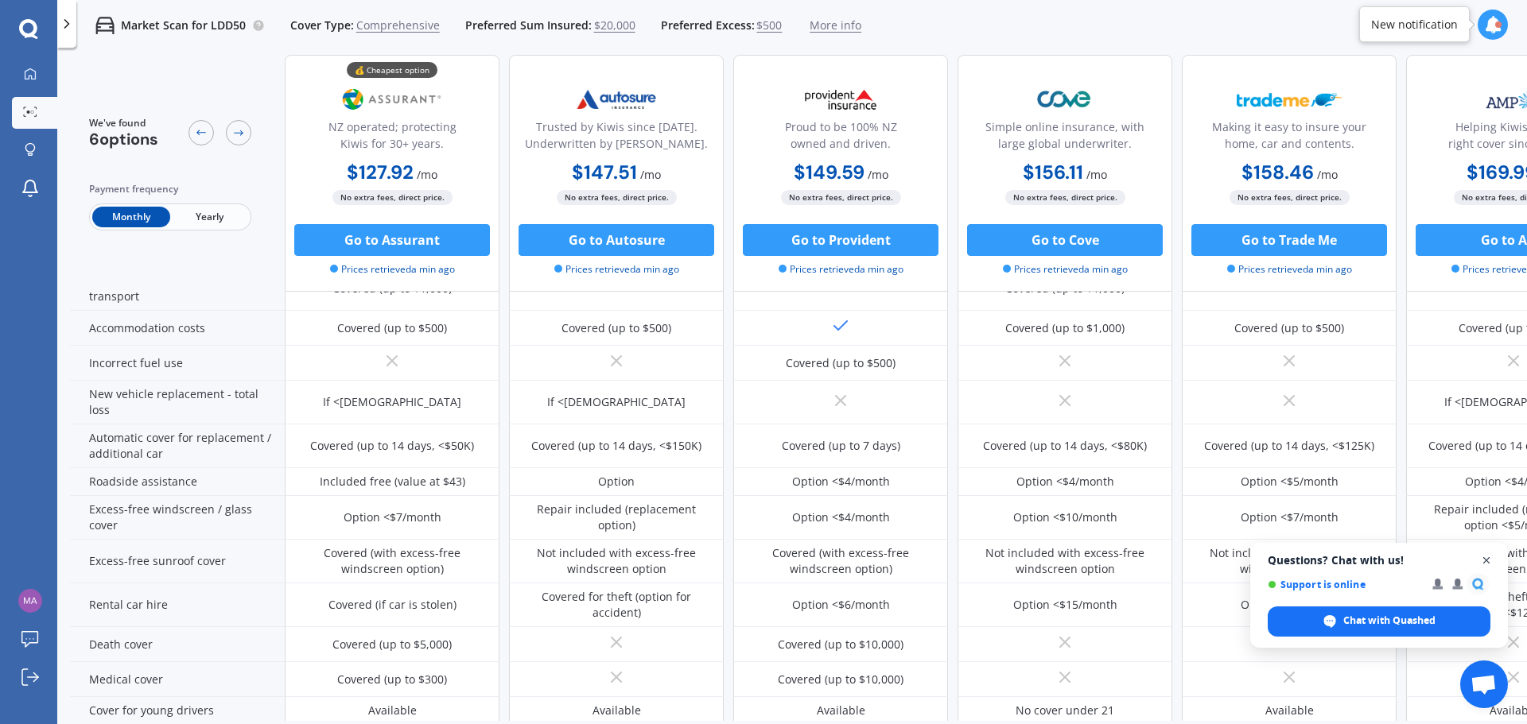
click at [1486, 561] on span "Close chat" at bounding box center [1487, 561] width 20 height 20
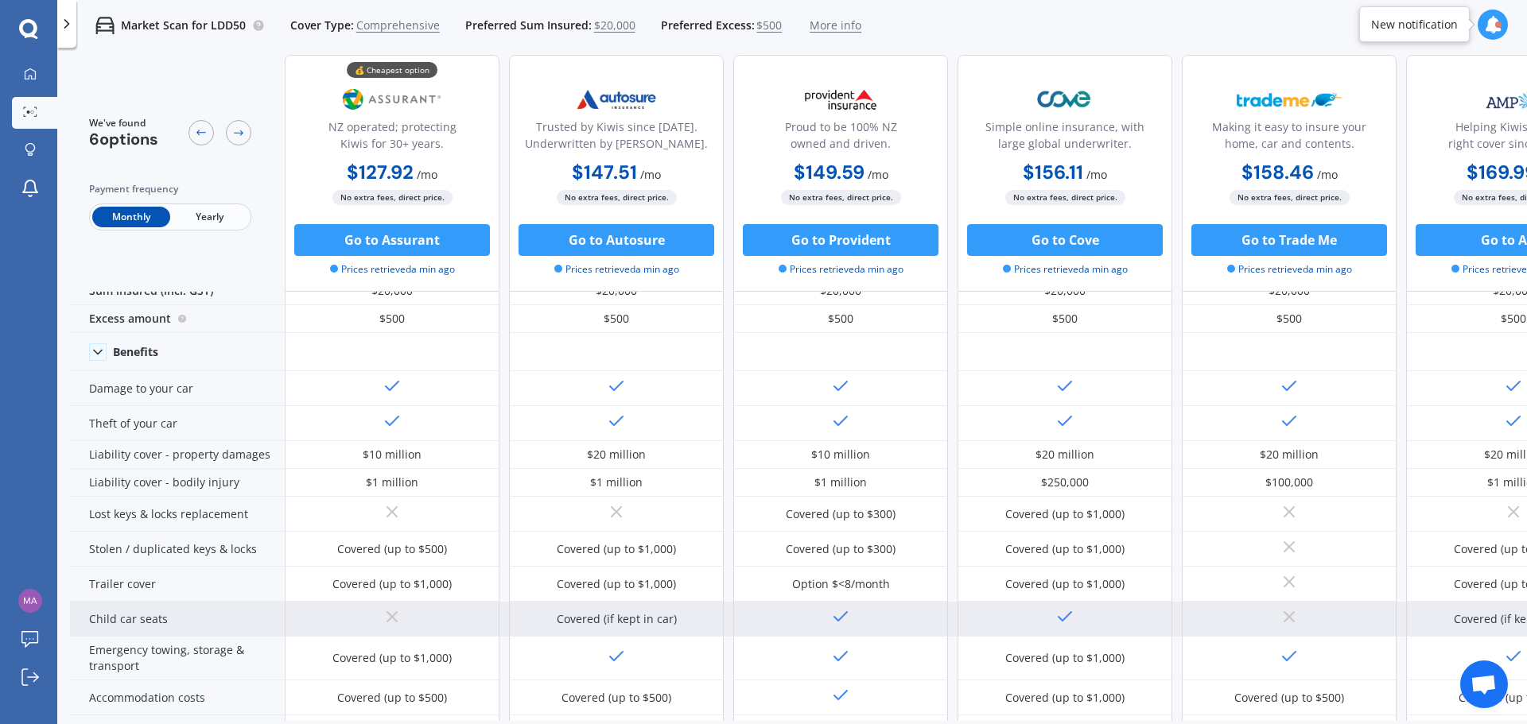
scroll to position [0, 0]
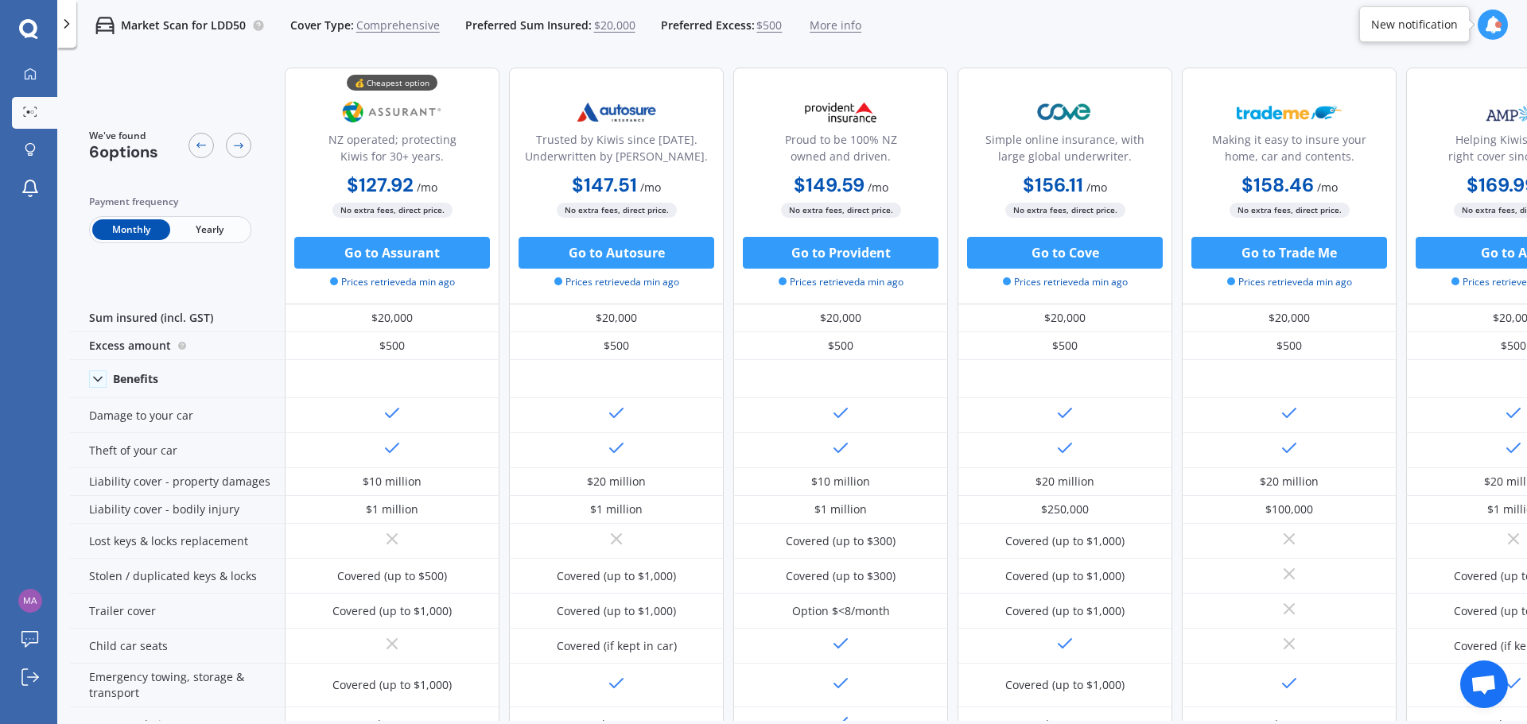
click at [30, 26] on icon at bounding box center [28, 29] width 19 height 21
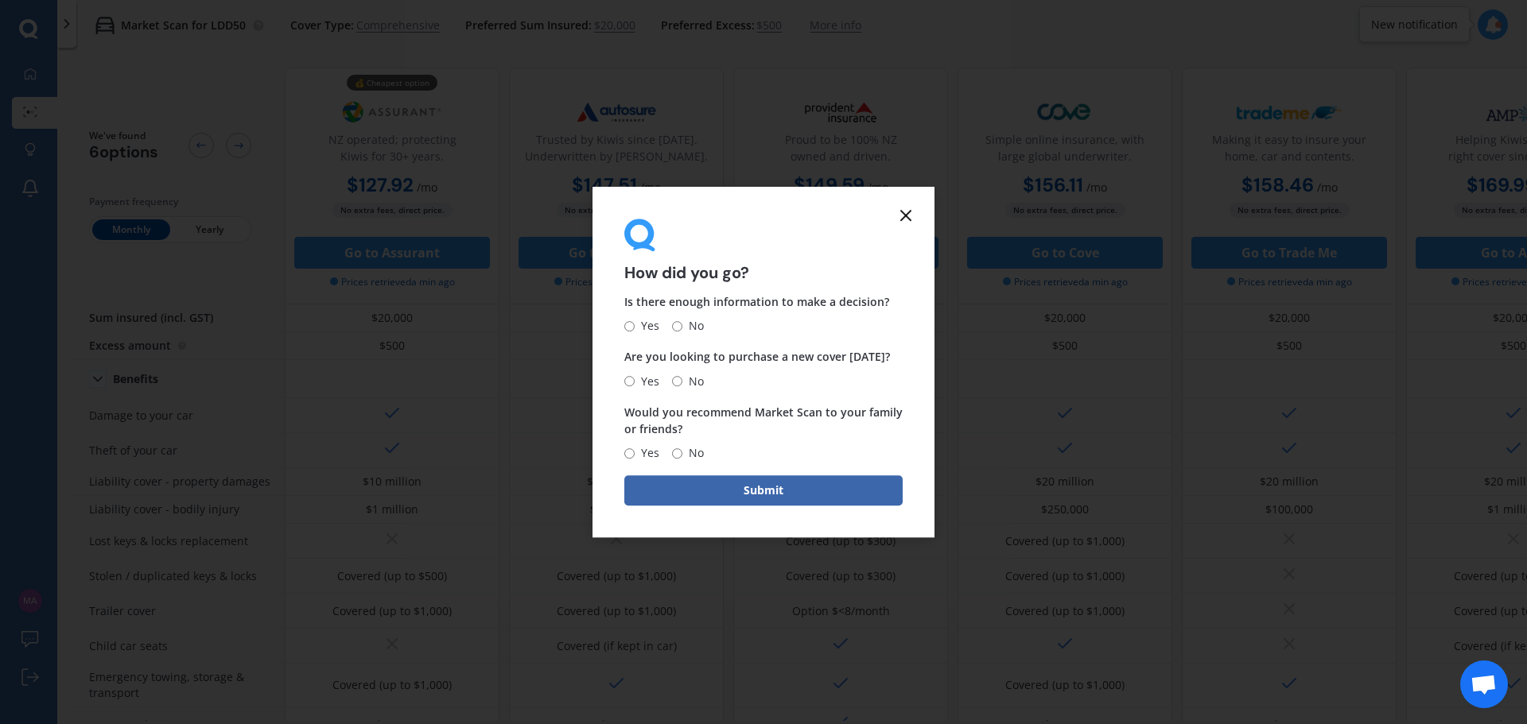
click at [907, 219] on icon at bounding box center [905, 215] width 19 height 19
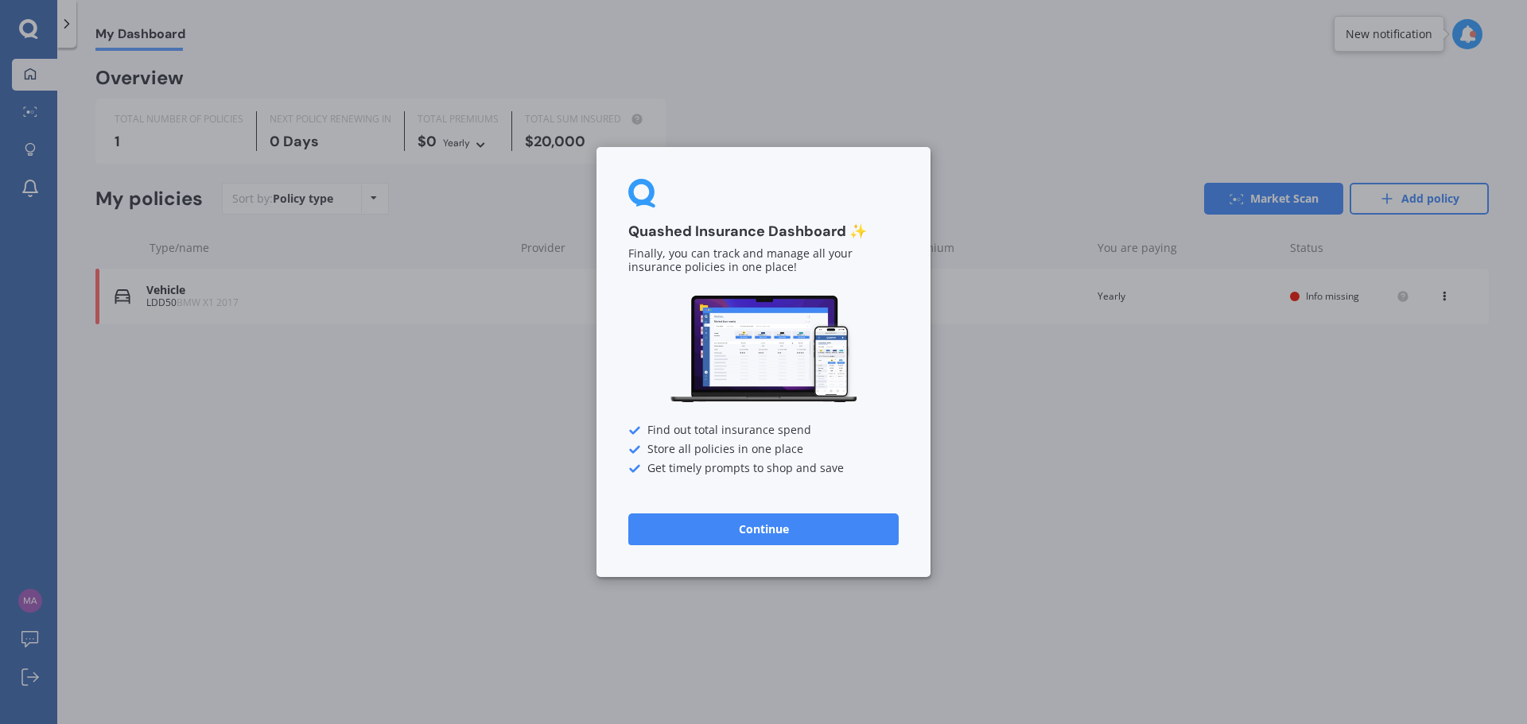
click at [720, 530] on button "Continue" at bounding box center [763, 530] width 270 height 32
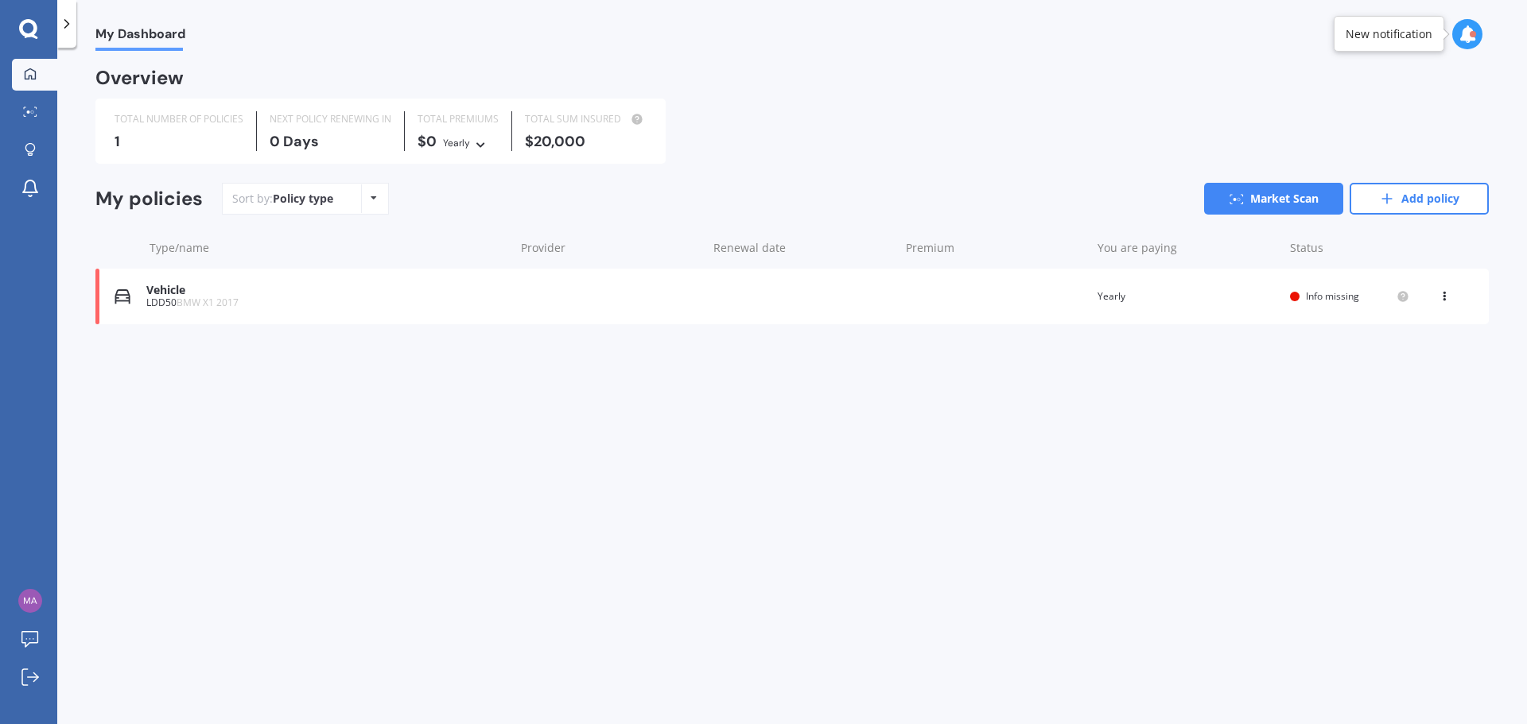
click at [504, 468] on div "My Dashboard Overview TOTAL NUMBER OF POLICIES 1 NEXT POLICY RENEWING IN 0 Days…" at bounding box center [792, 389] width 1470 height 677
click at [25, 34] on icon at bounding box center [28, 28] width 18 height 18
click at [35, 111] on icon at bounding box center [30, 112] width 14 height 10
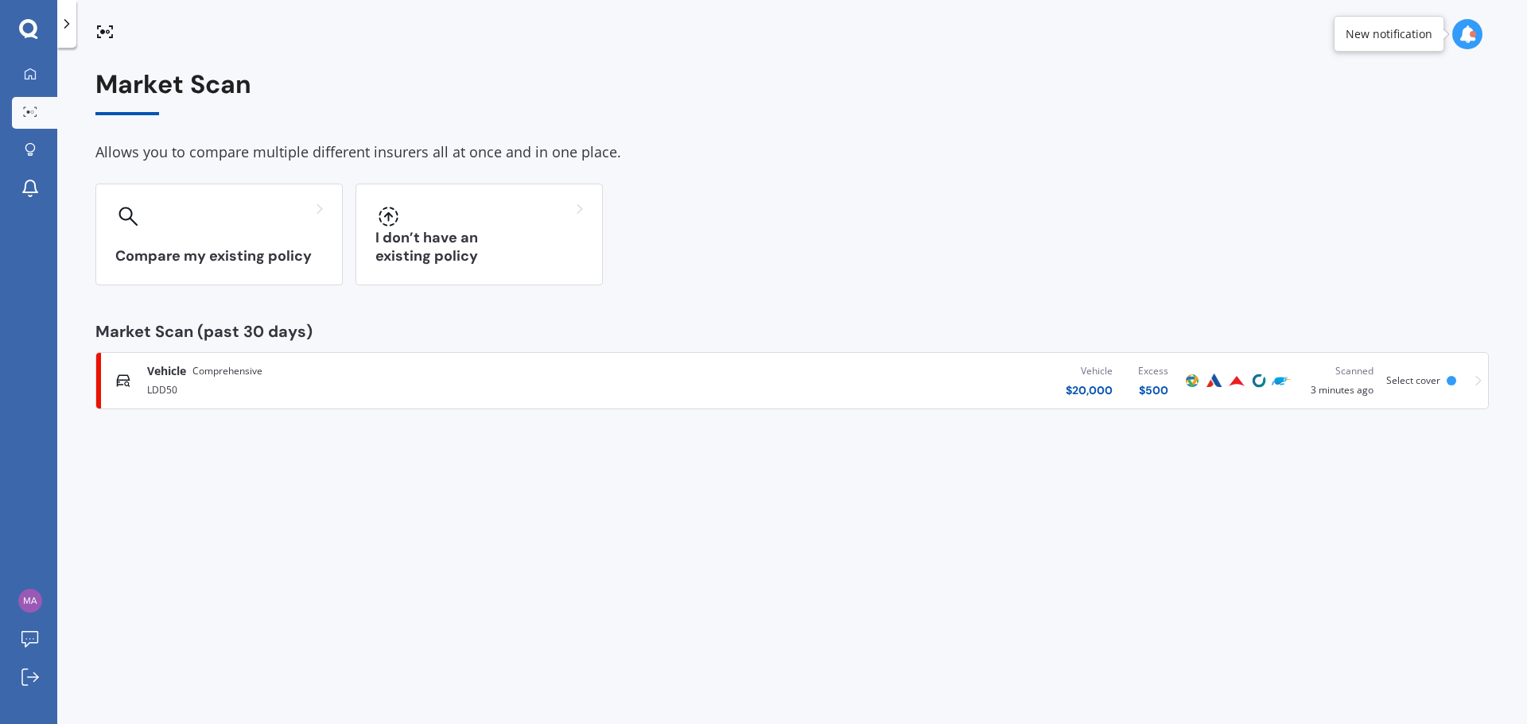
click at [68, 25] on polyline at bounding box center [67, 24] width 4 height 8
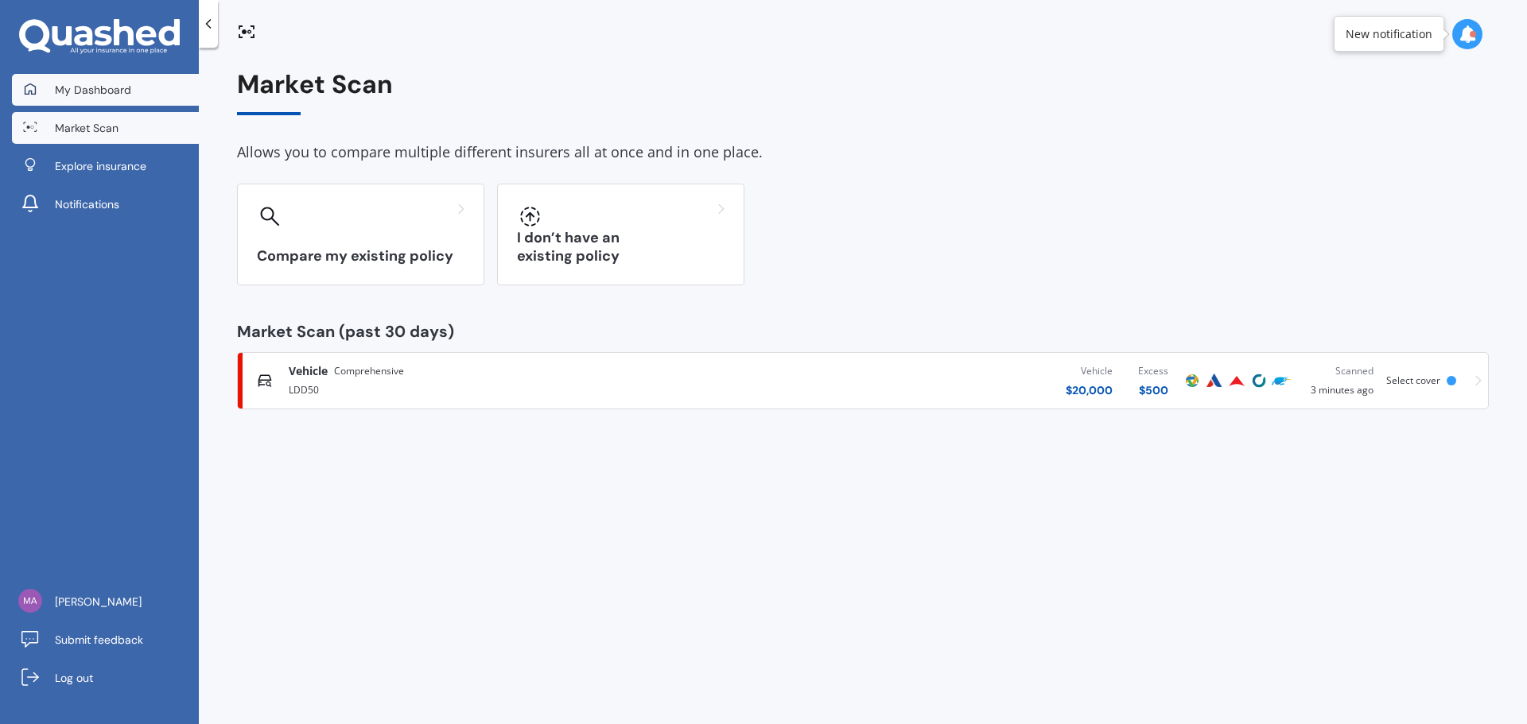
click at [157, 93] on link "My Dashboard" at bounding box center [105, 90] width 187 height 32
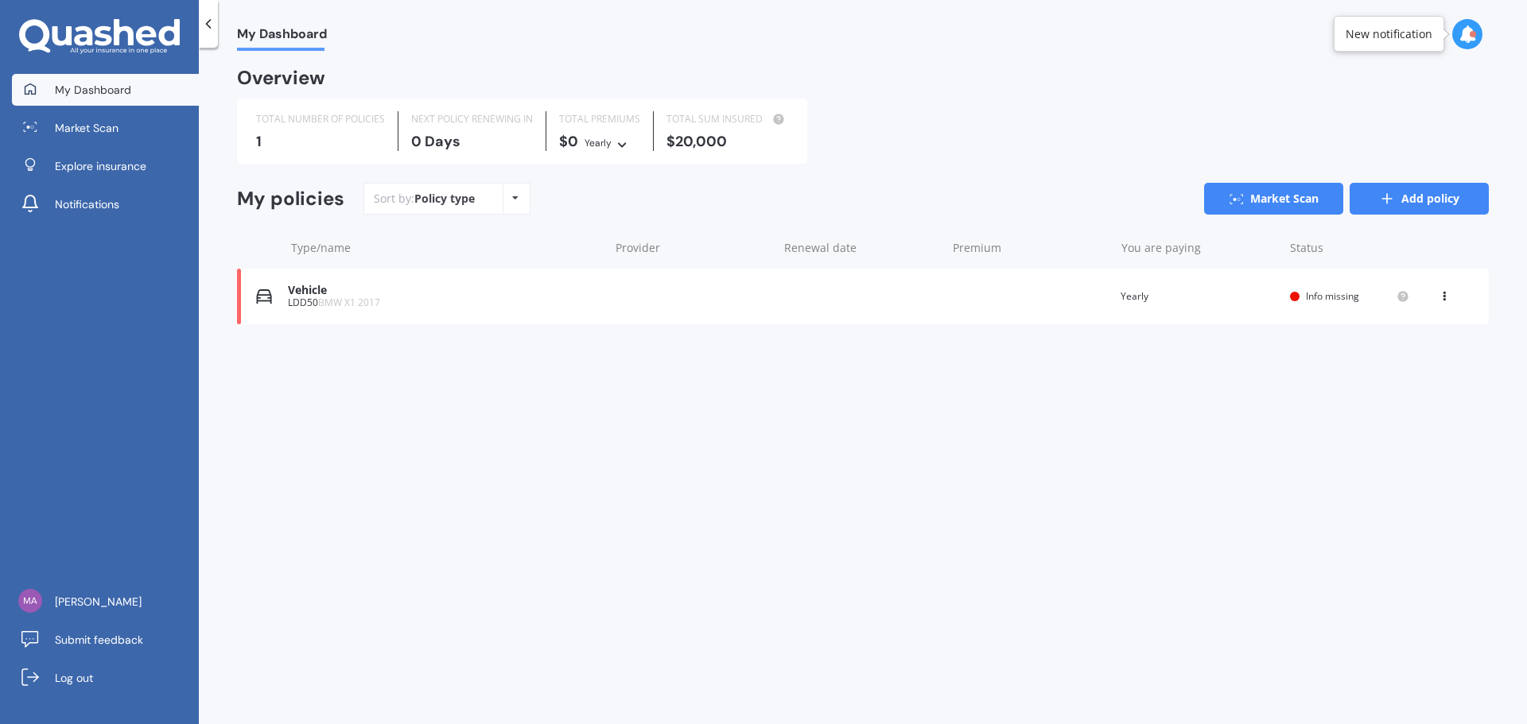
click at [1437, 201] on link "Add policy" at bounding box center [1419, 199] width 139 height 32
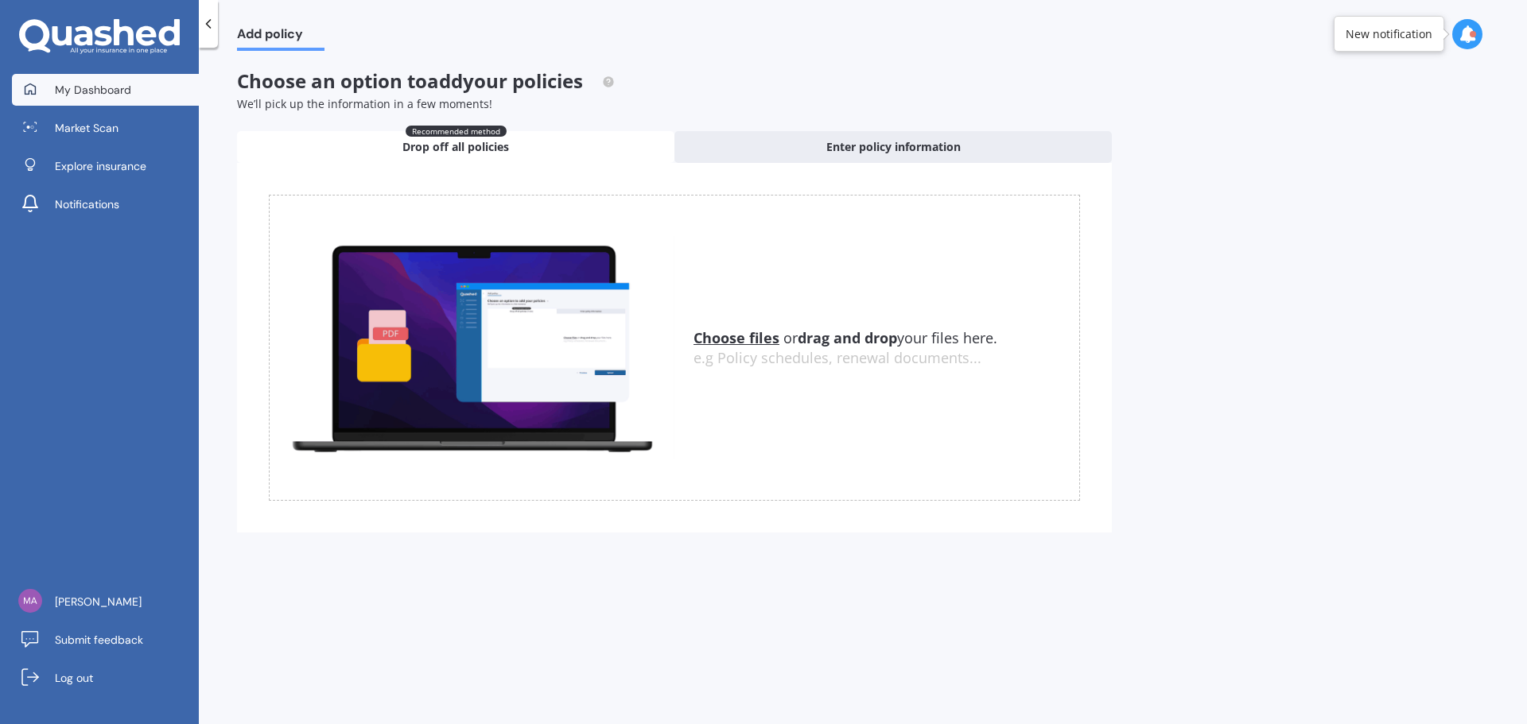
click at [134, 88] on link "My Dashboard" at bounding box center [105, 90] width 187 height 32
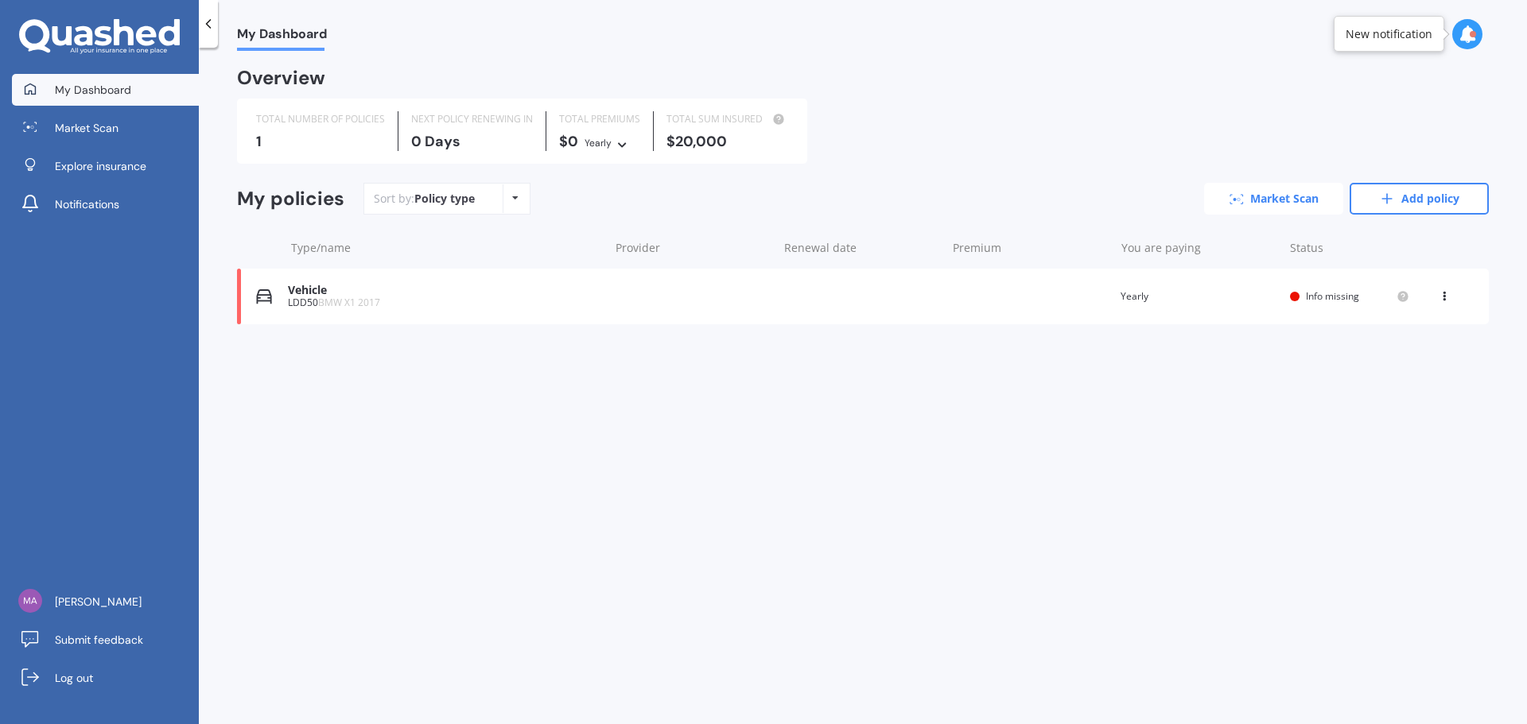
click at [1267, 192] on link "Market Scan" at bounding box center [1273, 199] width 139 height 32
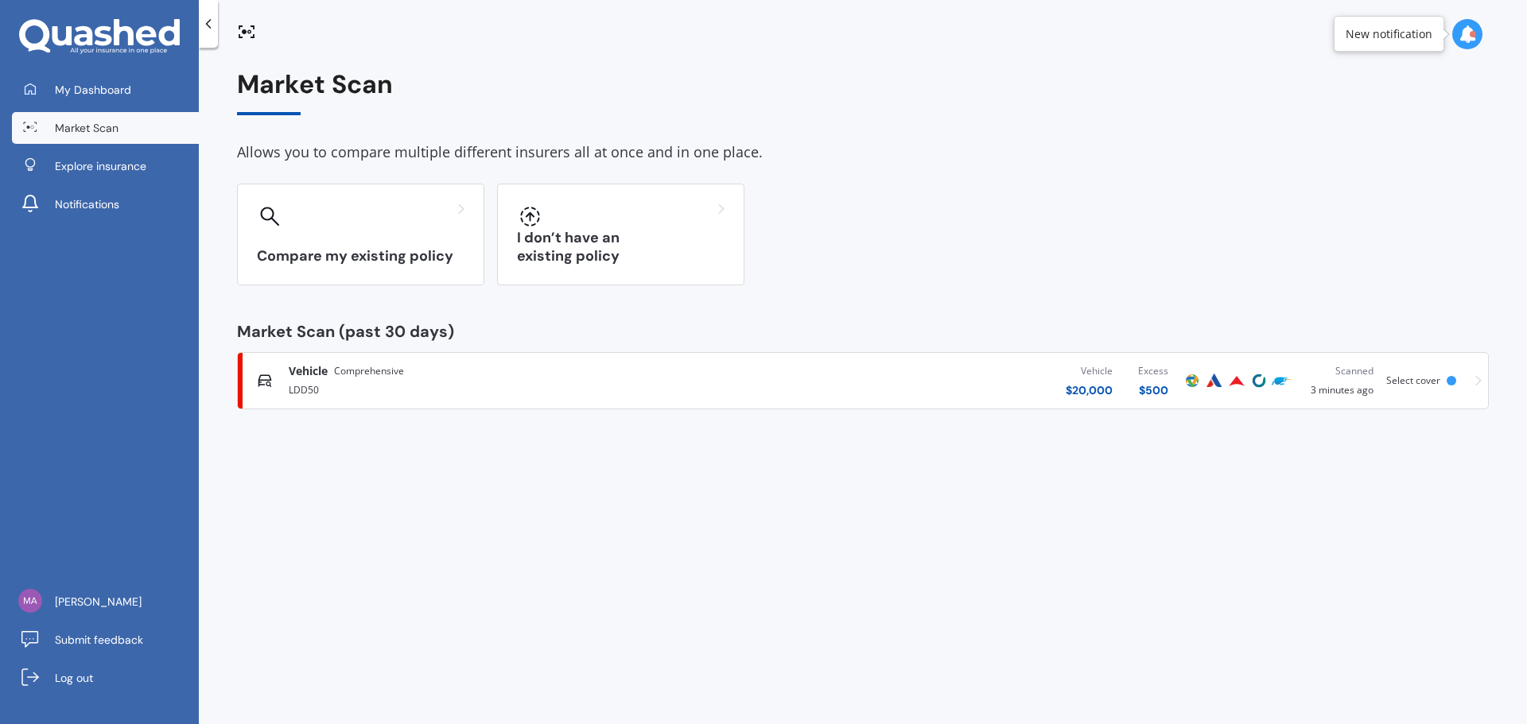
click at [915, 377] on div "Vehicle $ 20,000 Excess $ 500" at bounding box center [950, 381] width 462 height 48
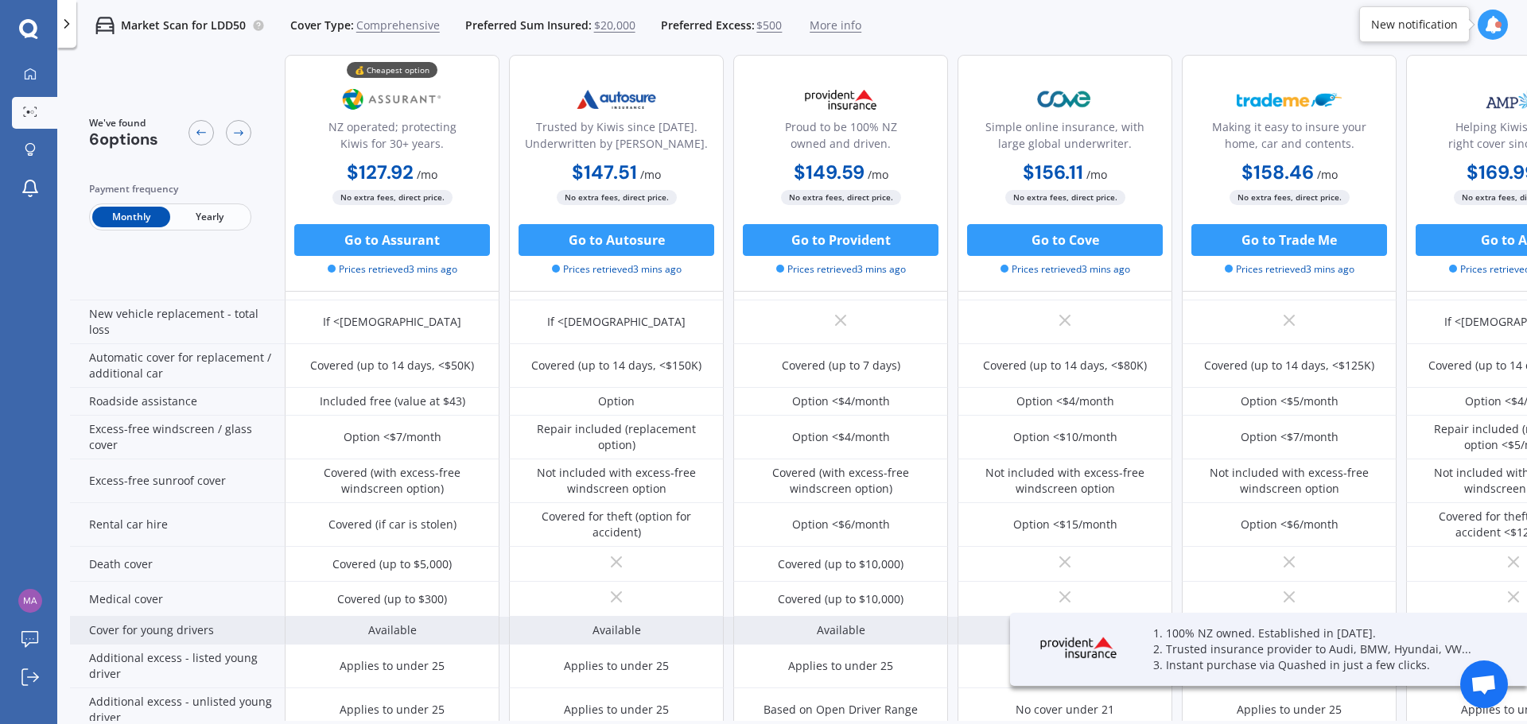
scroll to position [715, 0]
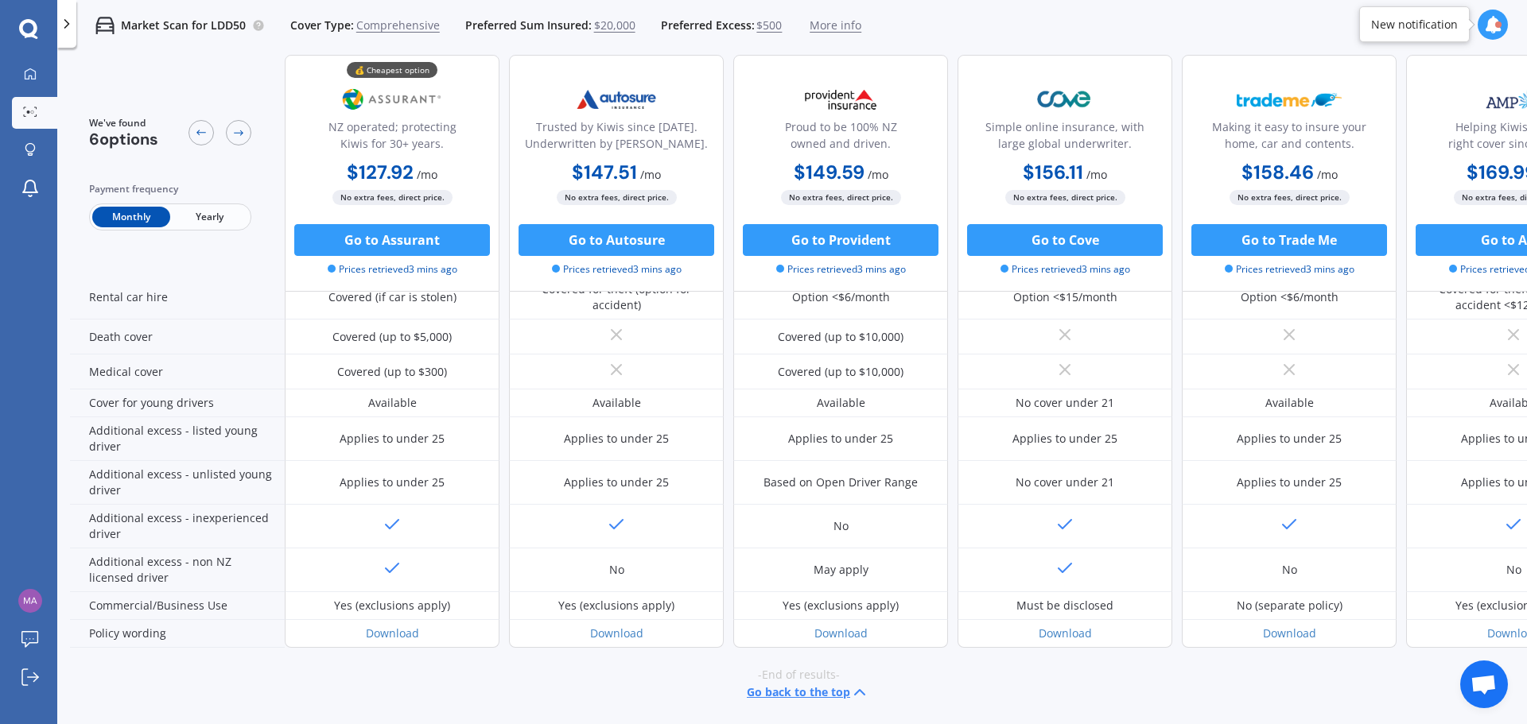
click at [33, 28] on icon at bounding box center [28, 29] width 19 height 21
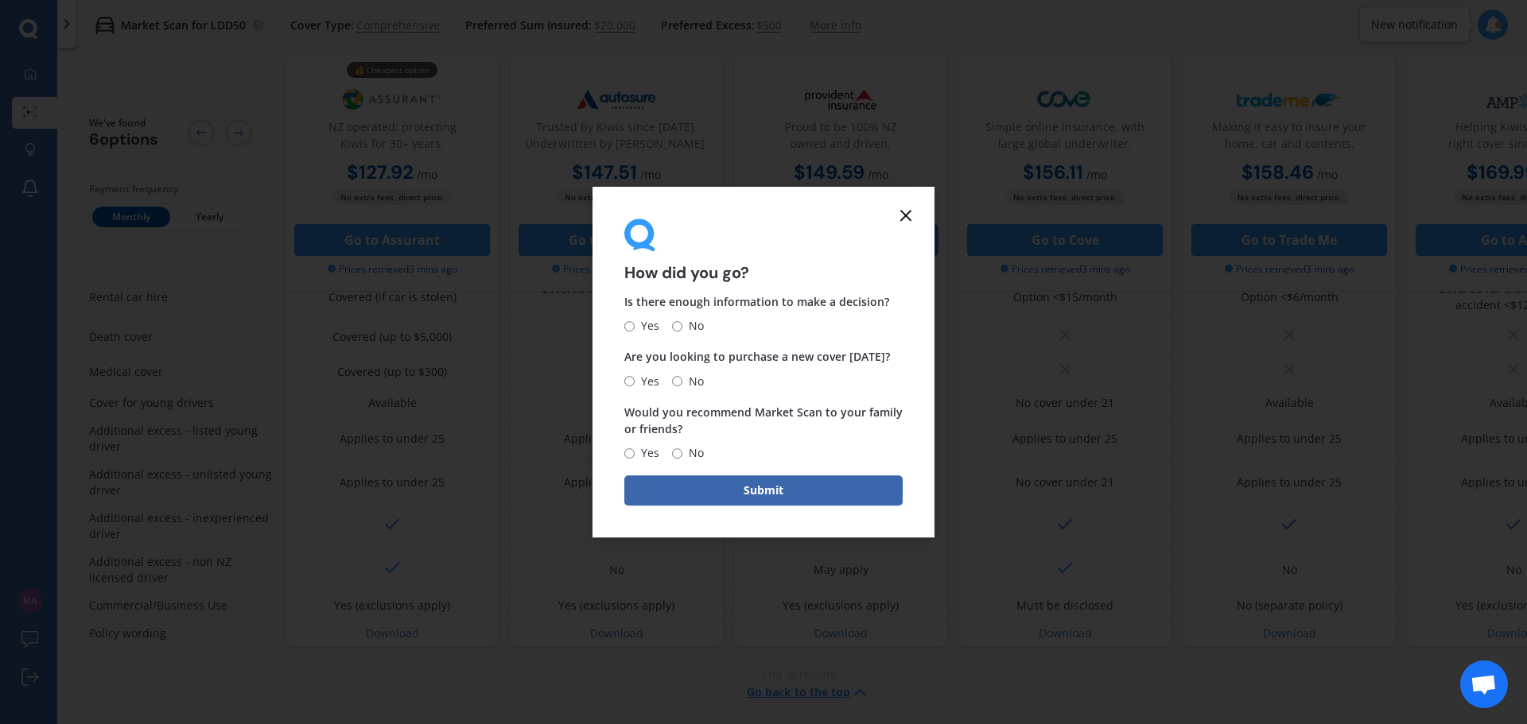
click at [897, 216] on icon at bounding box center [905, 215] width 19 height 19
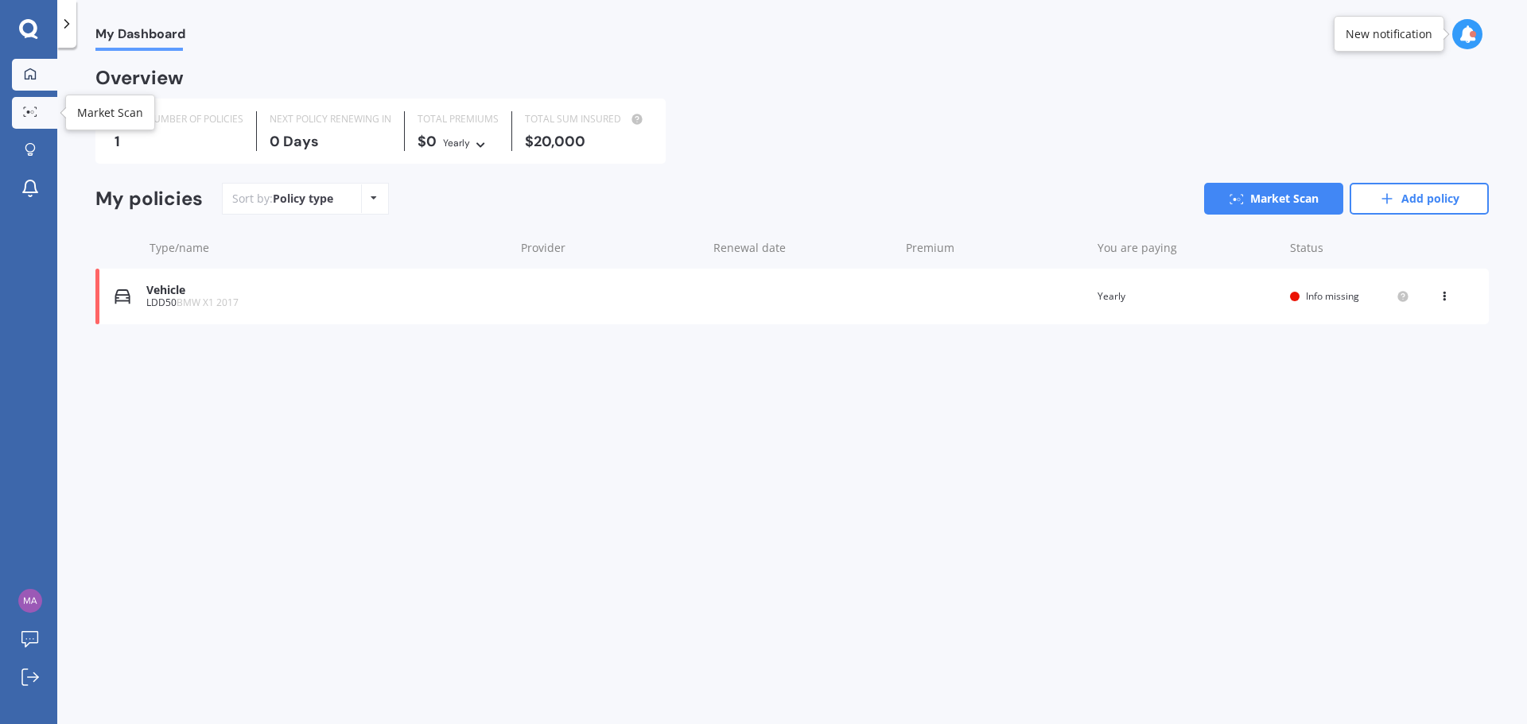
click at [24, 108] on icon at bounding box center [25, 108] width 2 height 2
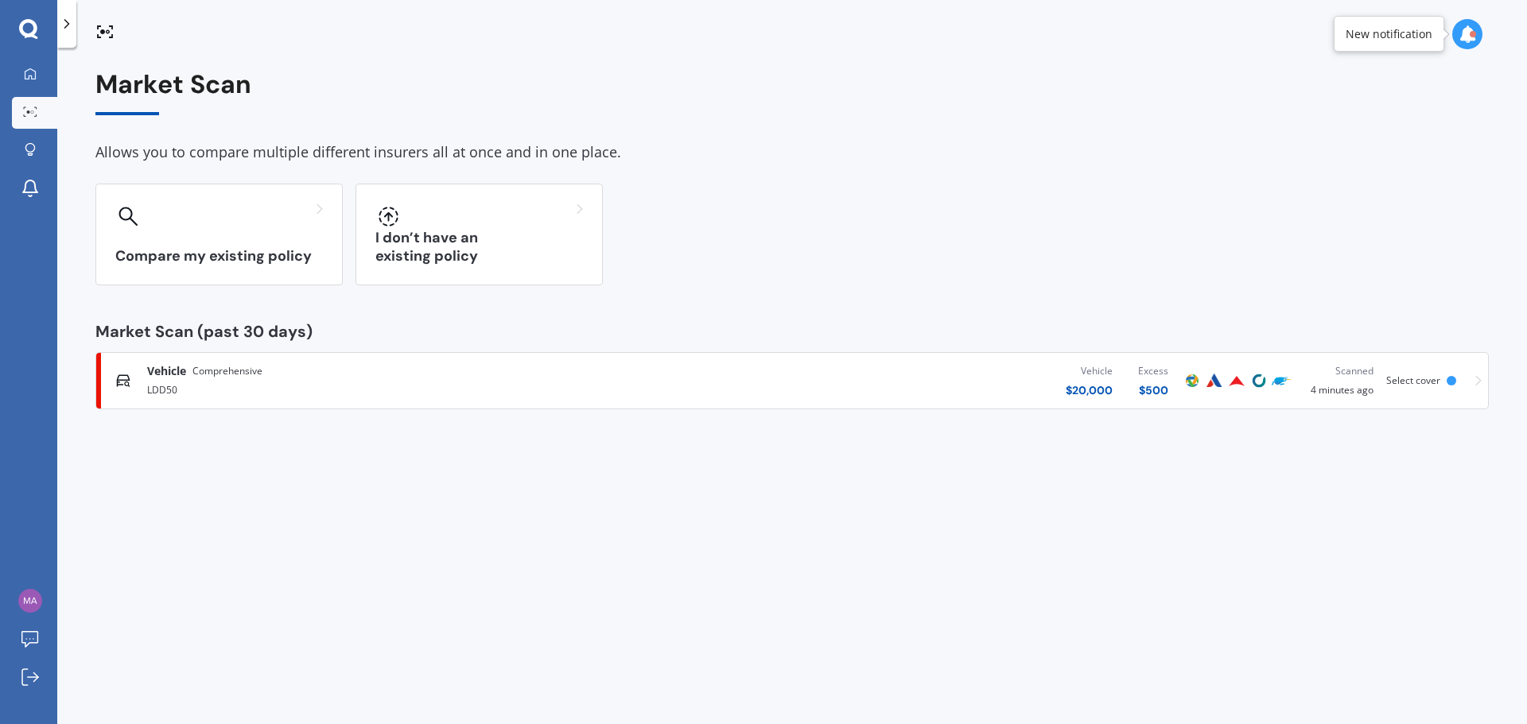
click at [149, 91] on div "Market Scan" at bounding box center [791, 92] width 1393 height 45
click at [148, 105] on div "Market Scan" at bounding box center [791, 92] width 1393 height 45
drag, startPoint x: 182, startPoint y: 152, endPoint x: 282, endPoint y: 161, distance: 100.6
click at [185, 153] on div "Allows you to compare multiple different insurers all at once and in one place." at bounding box center [791, 153] width 1393 height 24
click at [282, 161] on div "Allows you to compare multiple different insurers all at once and in one place." at bounding box center [791, 153] width 1393 height 24
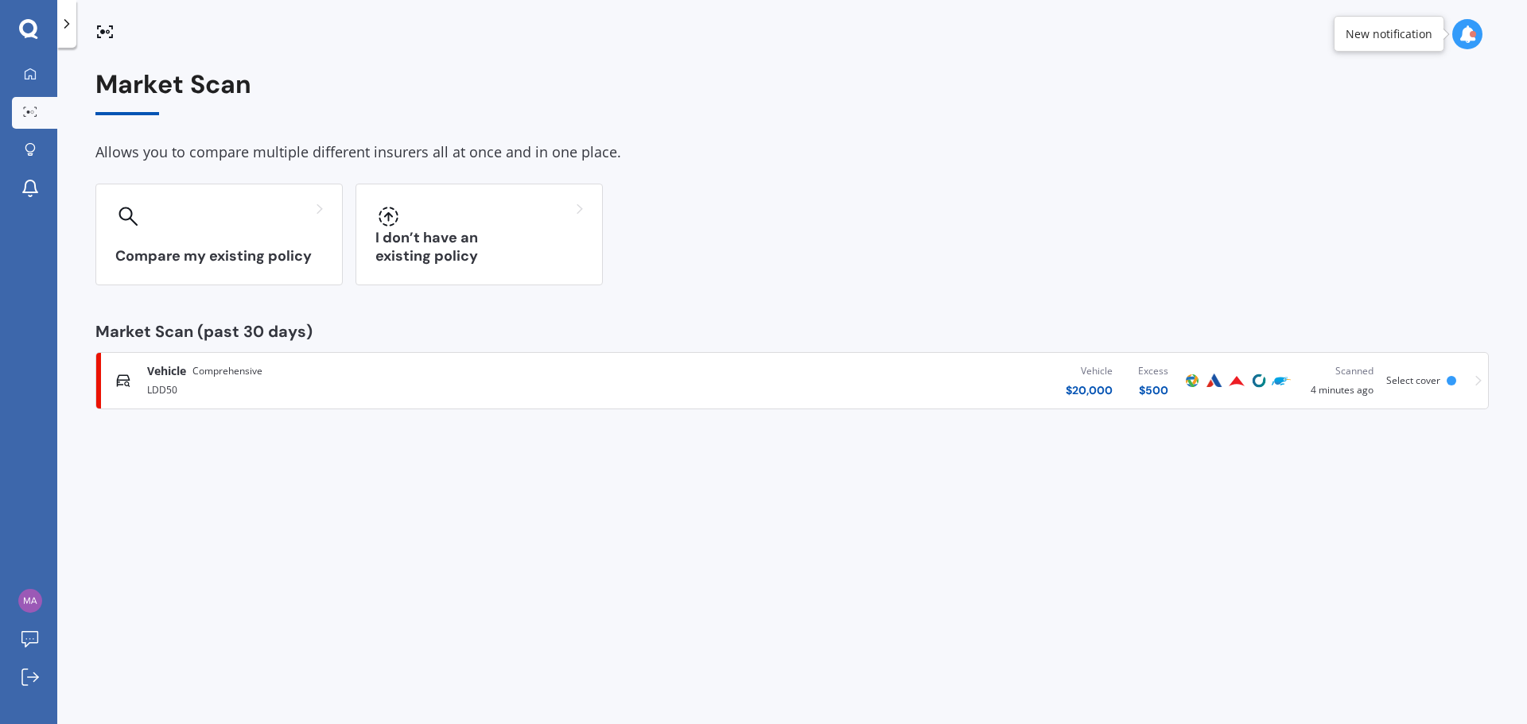
click at [288, 155] on div "Allows you to compare multiple different insurers all at once and in one place." at bounding box center [791, 153] width 1393 height 24
click at [293, 154] on div "Allows you to compare multiple different insurers all at once and in one place." at bounding box center [791, 153] width 1393 height 24
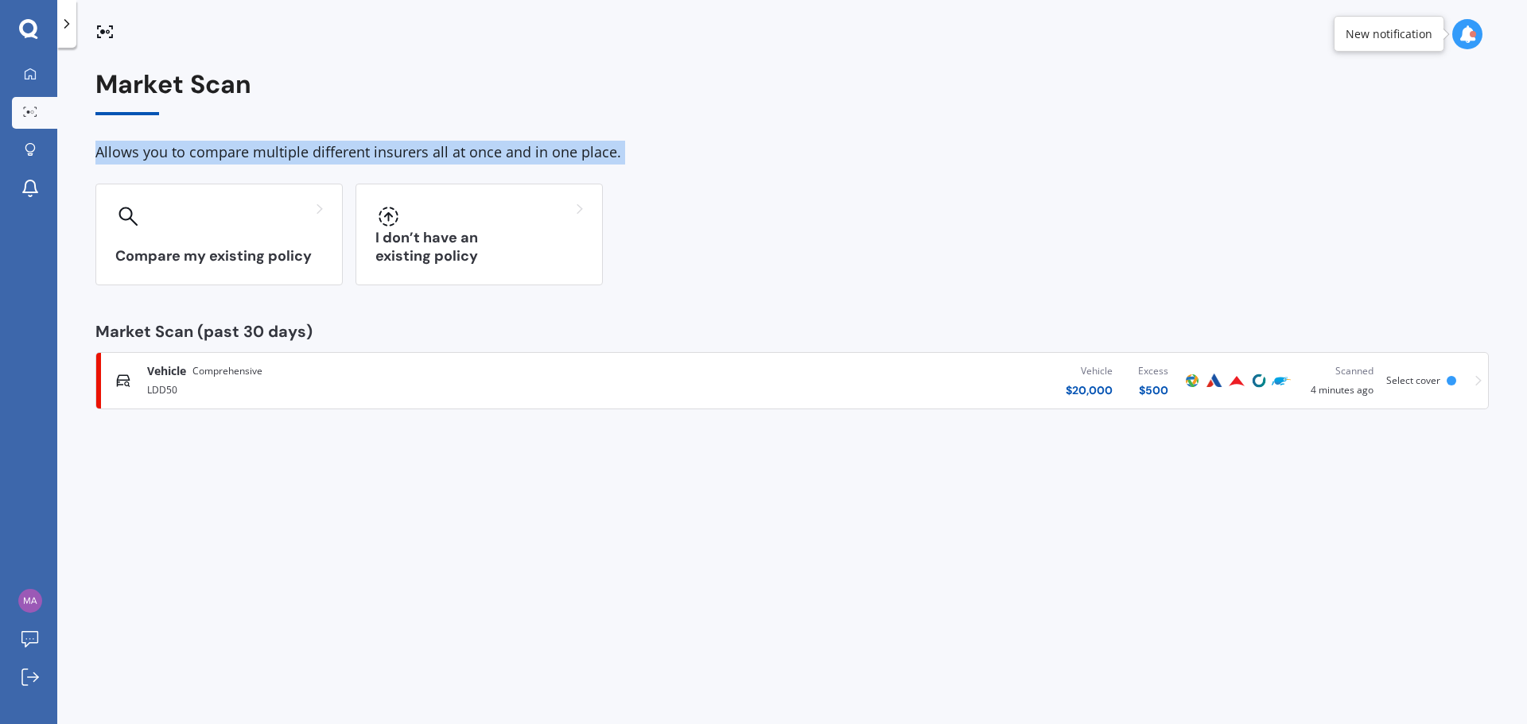
click at [293, 154] on div "Allows you to compare multiple different insurers all at once and in one place." at bounding box center [791, 153] width 1393 height 24
click at [293, 153] on div "Allows you to compare multiple different insurers all at once and in one place." at bounding box center [791, 153] width 1393 height 24
click at [33, 598] on img at bounding box center [30, 601] width 24 height 24
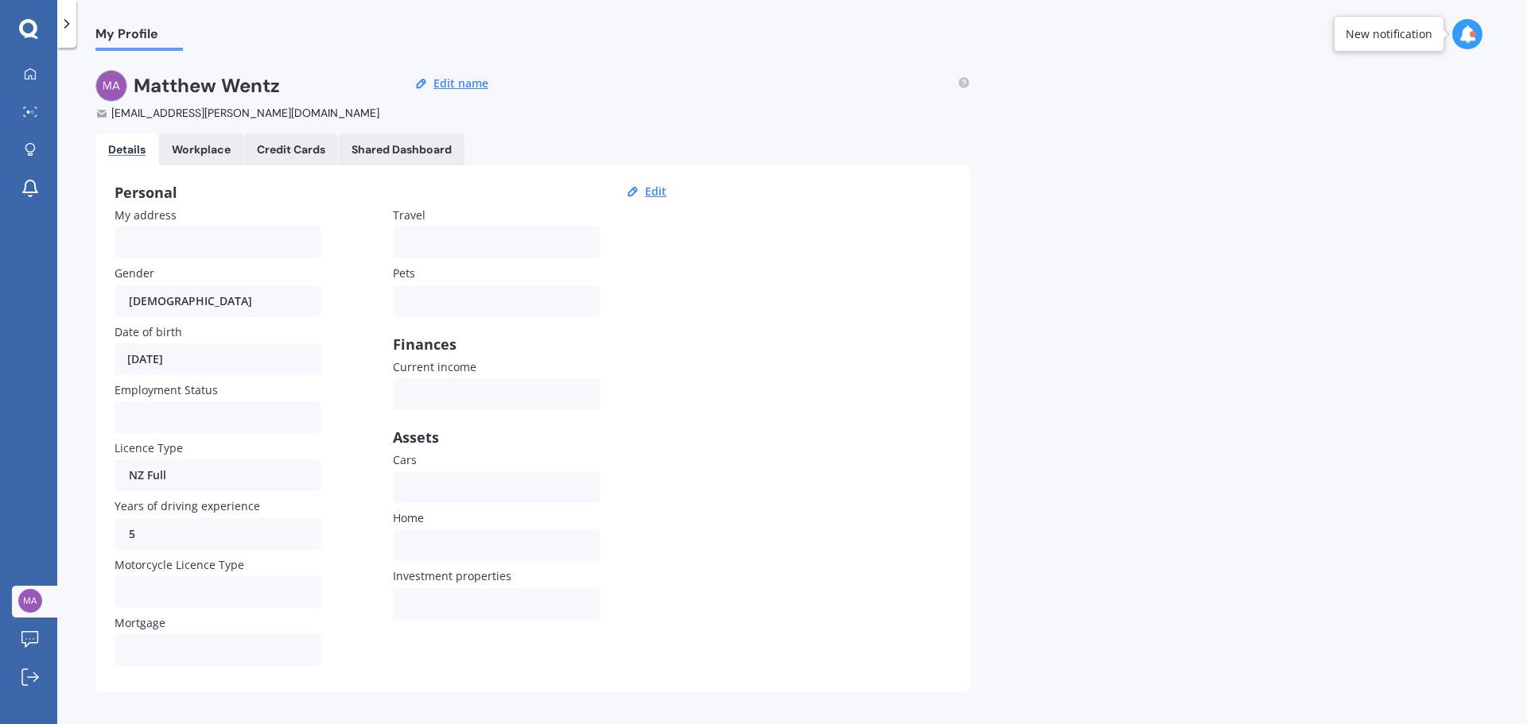
click at [141, 36] on span "My Profile" at bounding box center [138, 36] width 87 height 21
click at [72, 17] on icon at bounding box center [67, 24] width 16 height 16
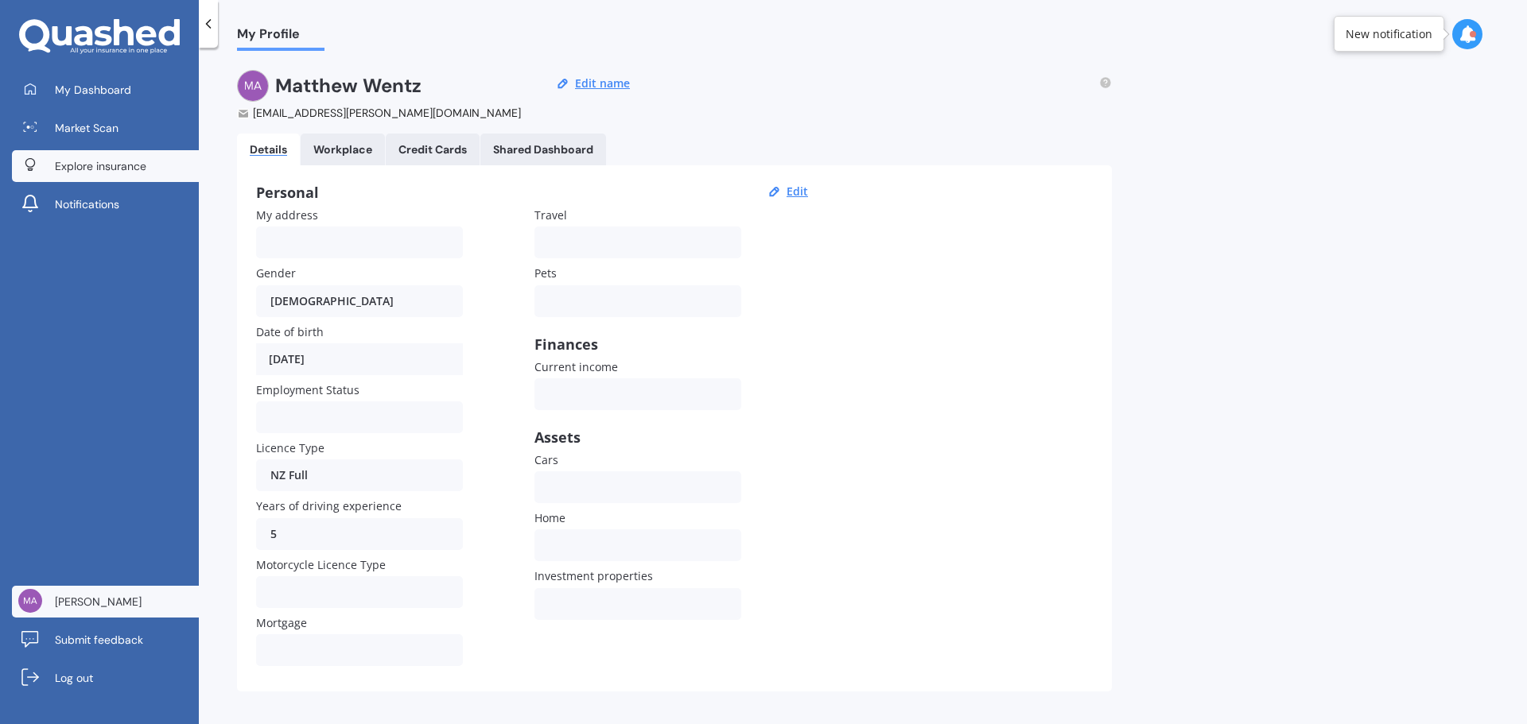
click at [127, 167] on span "Explore insurance" at bounding box center [100, 166] width 91 height 16
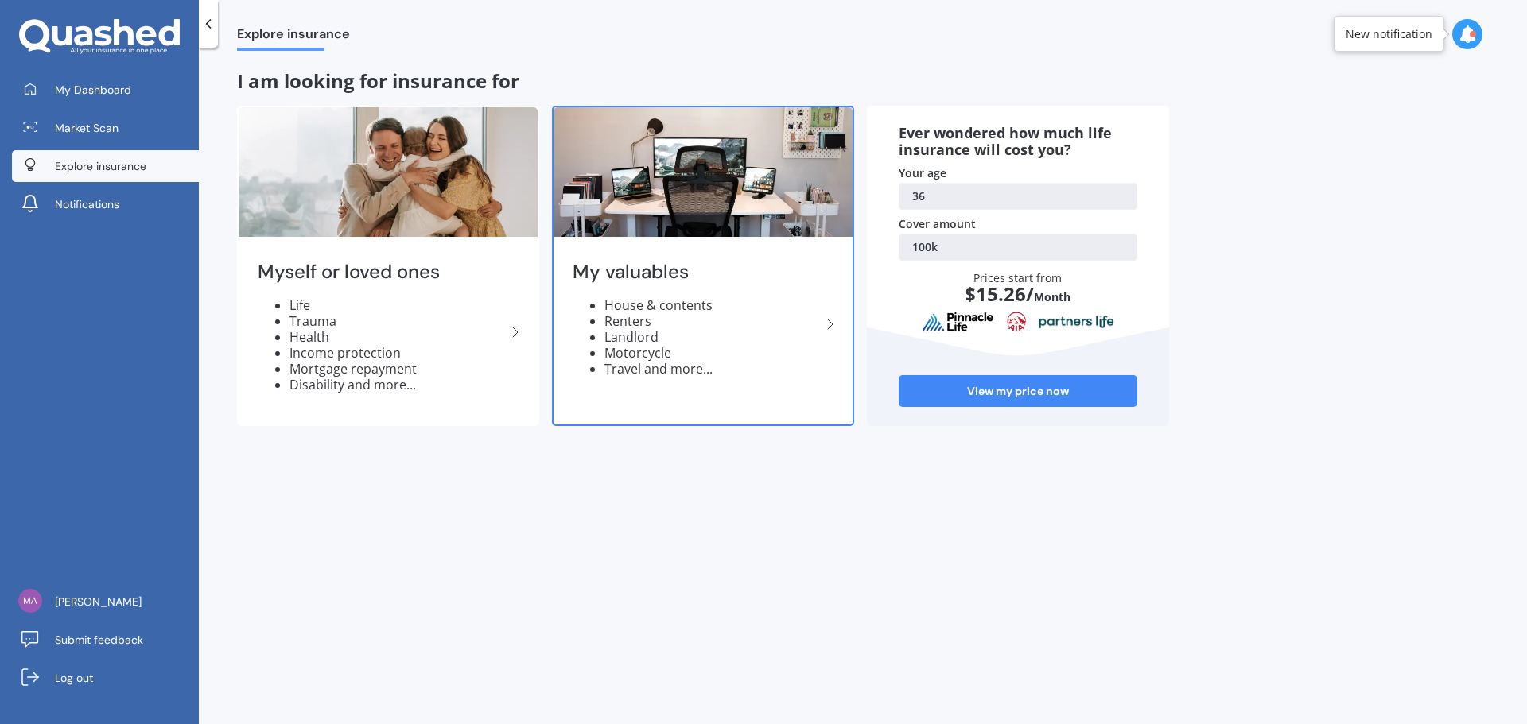
click at [820, 311] on li "House & contents" at bounding box center [712, 305] width 216 height 16
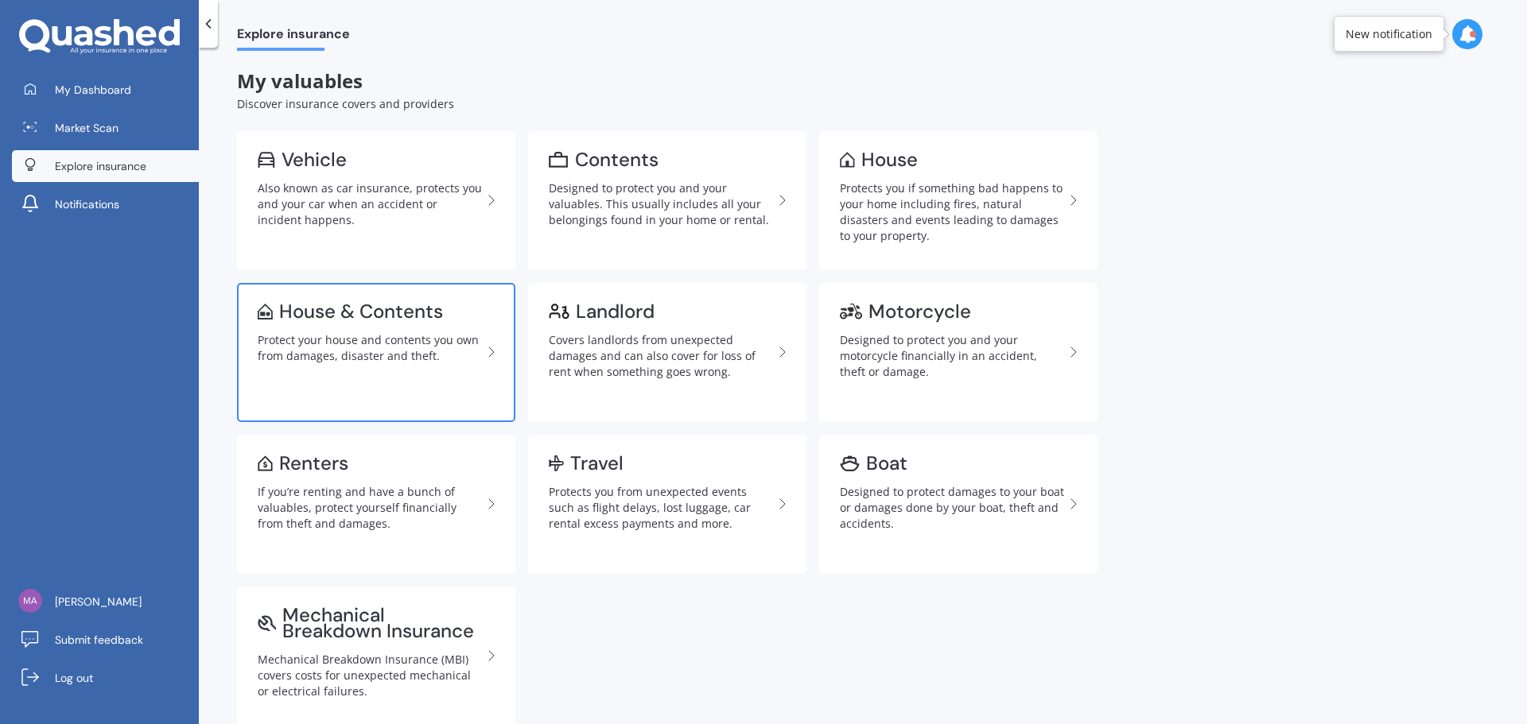
click at [363, 369] on link "House & Contents Protect your house and contents you own from damages, disaster…" at bounding box center [376, 352] width 278 height 139
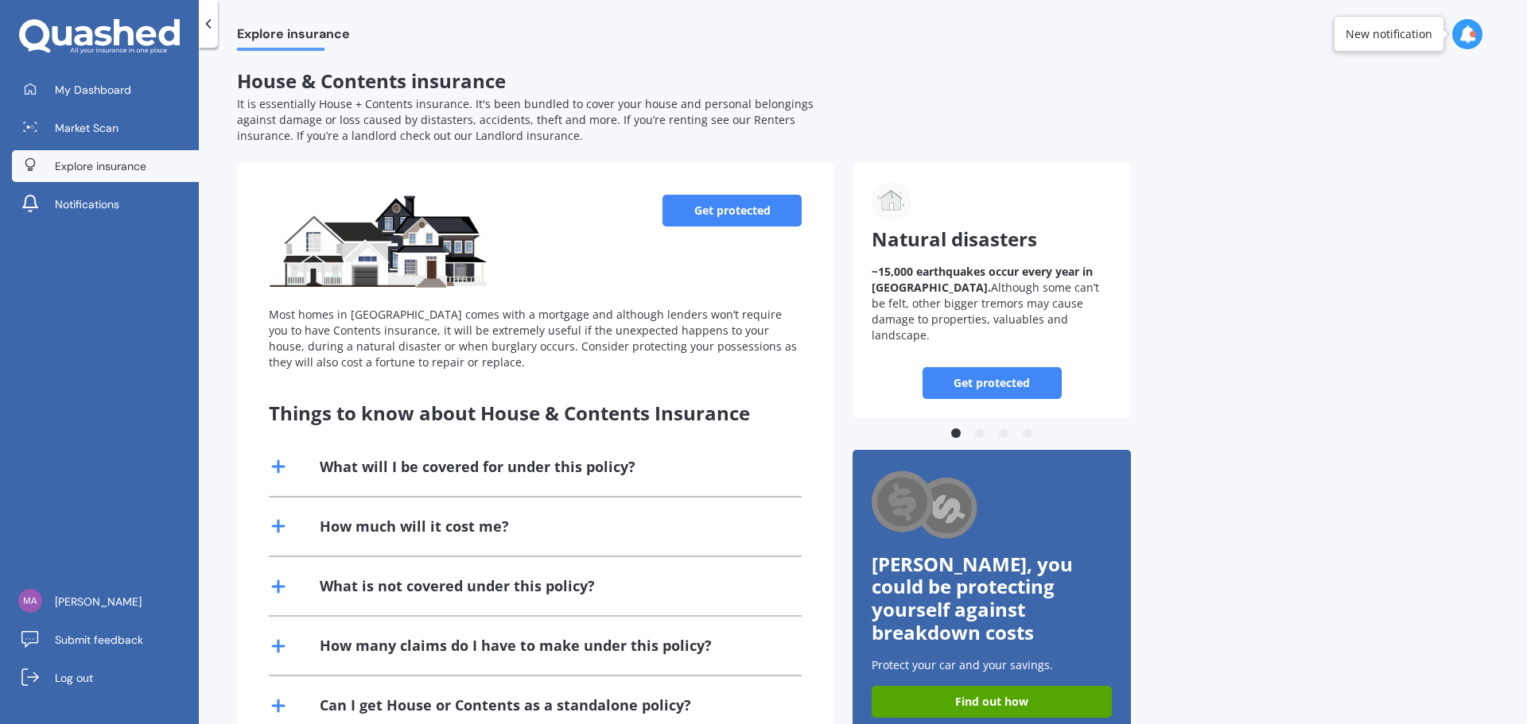
click at [769, 214] on link "Get protected" at bounding box center [731, 211] width 139 height 32
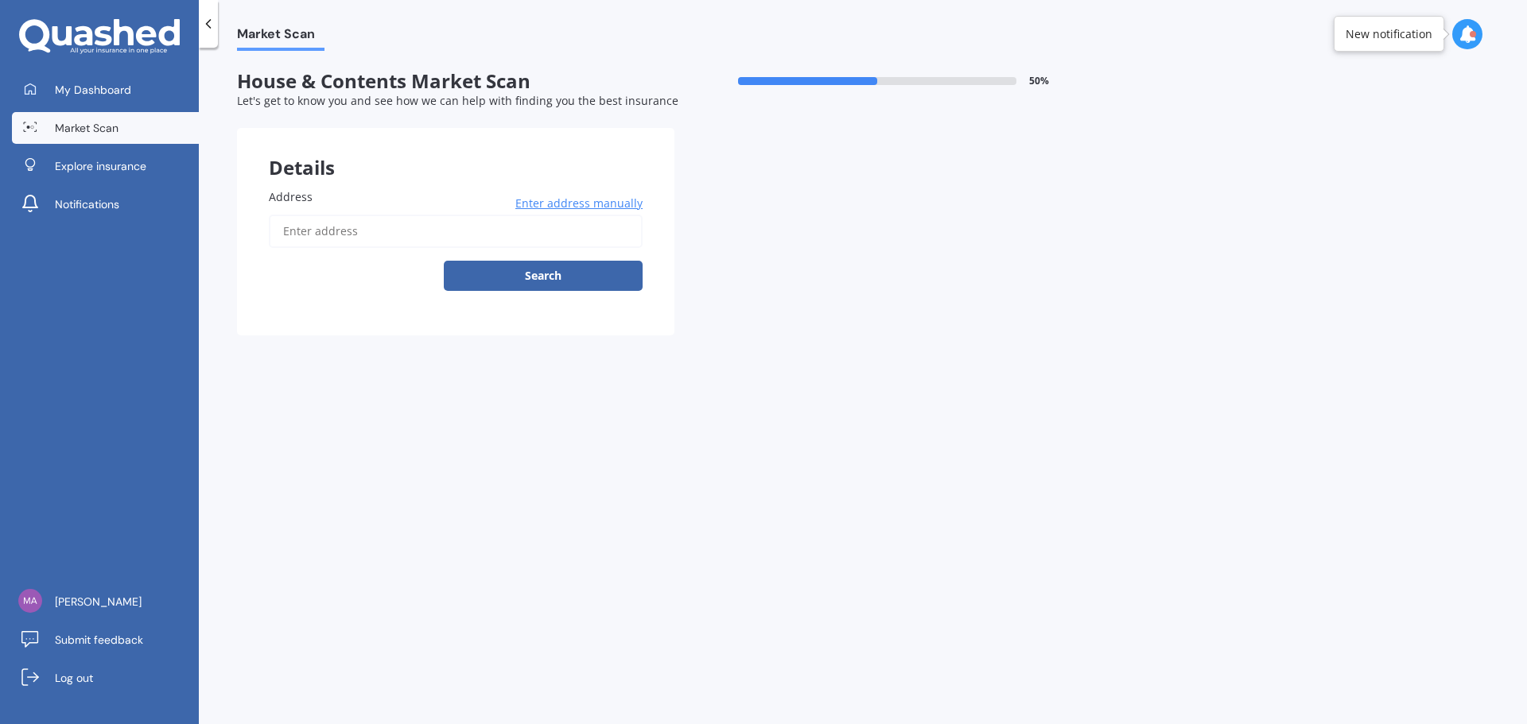
click at [387, 227] on input "Address" at bounding box center [456, 231] width 374 height 33
type input "36 Mont Le Grand Road, Mount Eden, Auckland 1024"
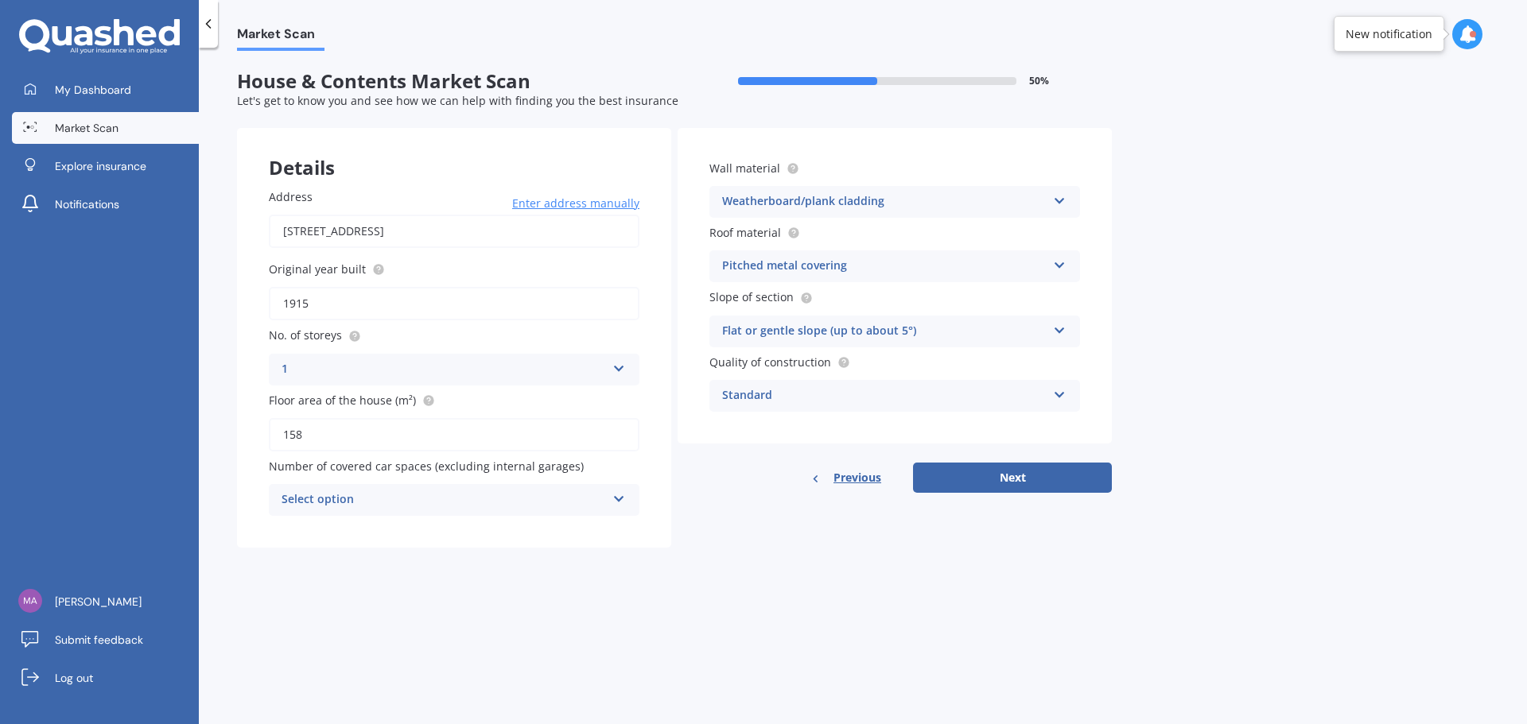
click at [593, 504] on div "Select option" at bounding box center [444, 500] width 324 height 19
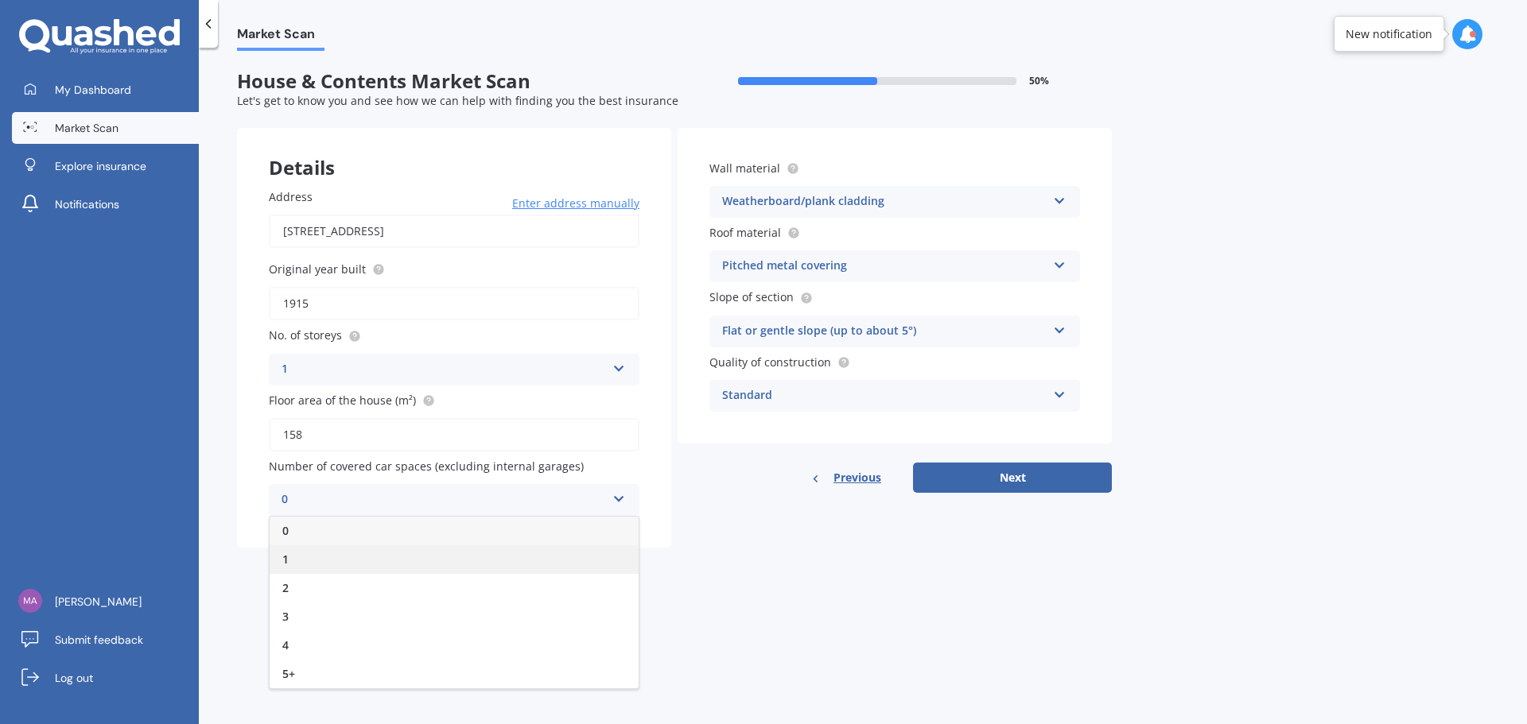
click at [572, 555] on div "1" at bounding box center [454, 560] width 369 height 29
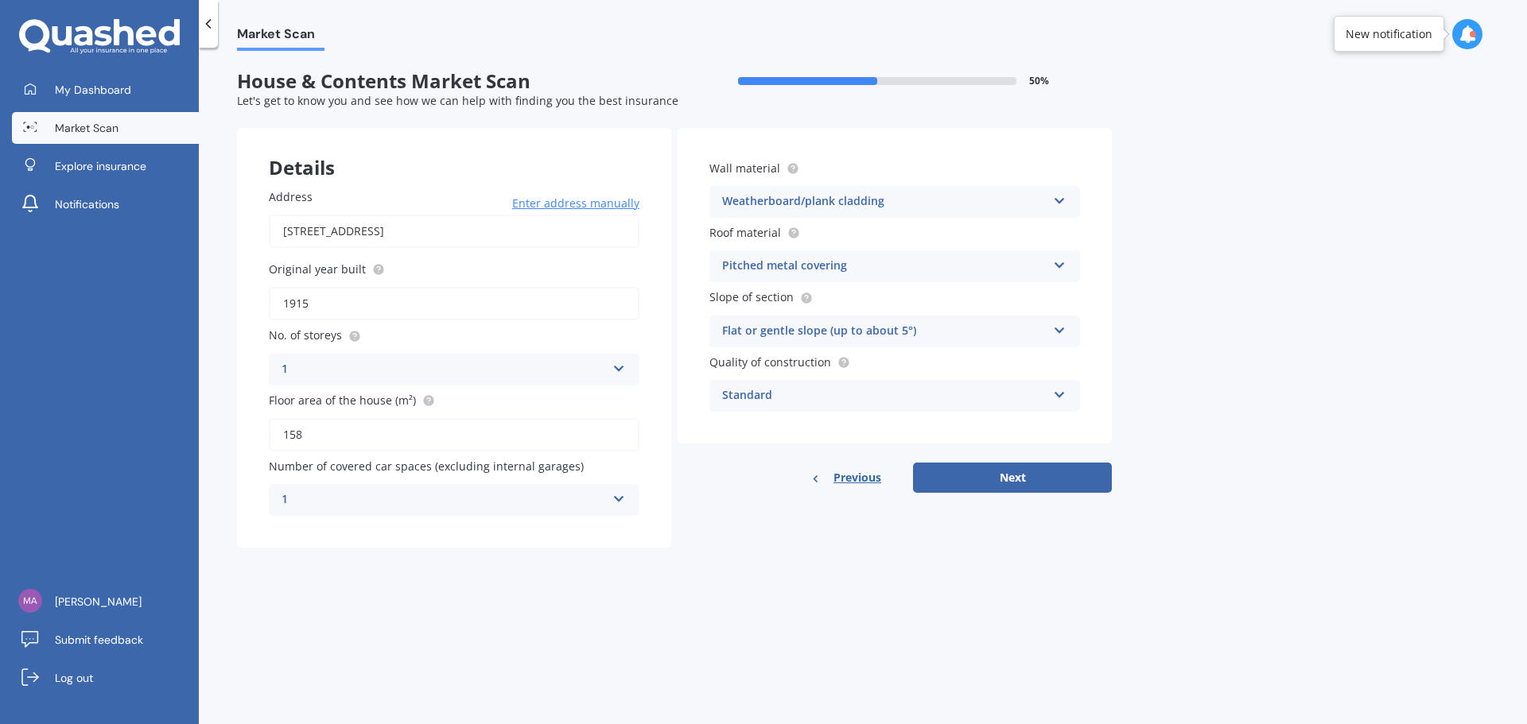
click at [834, 582] on div "Market Scan House & Contents Market Scan 50 % Let's get to know you and see how…" at bounding box center [863, 389] width 1328 height 677
click at [1086, 476] on button "Next" at bounding box center [1012, 478] width 199 height 30
select select "23"
select select "10"
select select "1988"
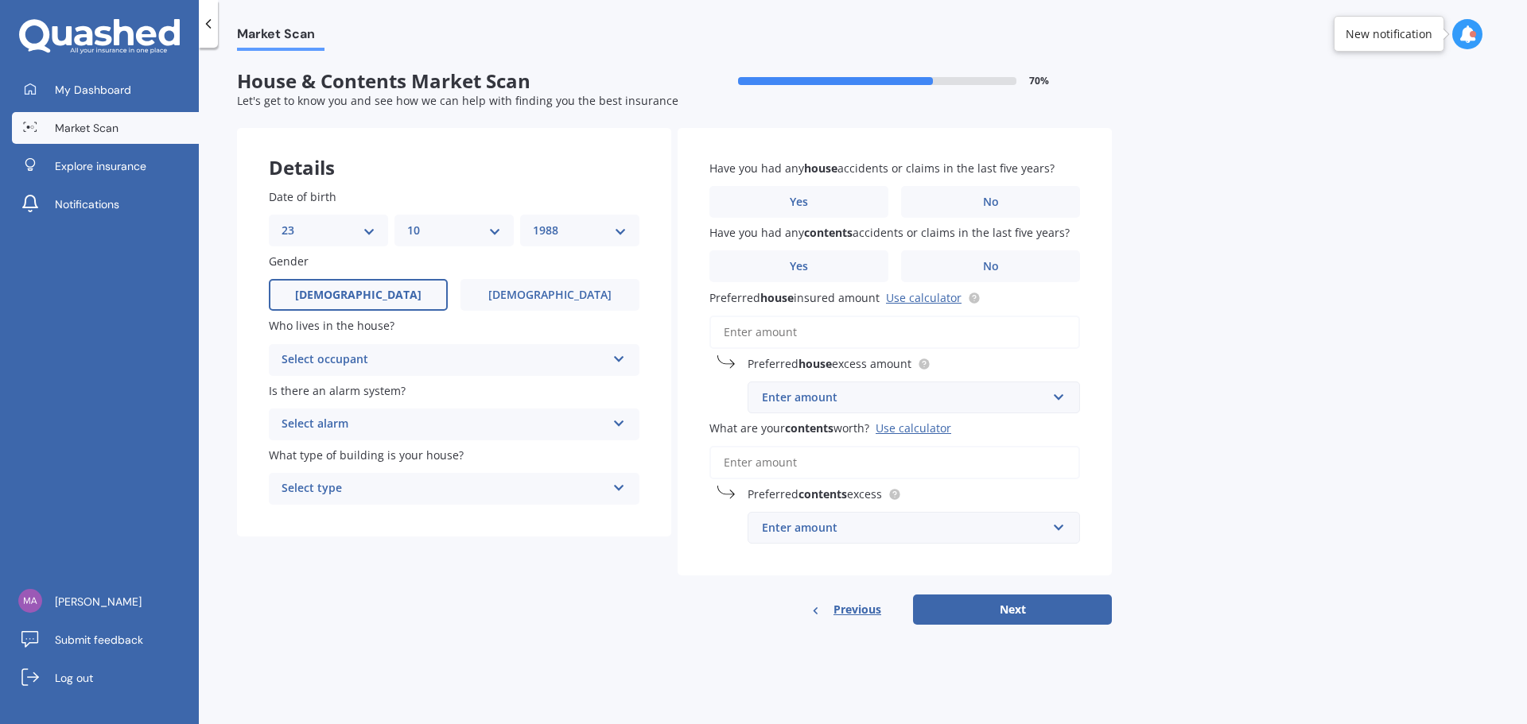
click at [570, 428] on div "Select alarm" at bounding box center [444, 424] width 324 height 19
click at [352, 457] on span "Yes, monitored" at bounding box center [323, 455] width 83 height 15
click at [413, 423] on div "Yes, monitored" at bounding box center [444, 424] width 324 height 19
click at [381, 481] on span "Yes, not monitored" at bounding box center [334, 483] width 105 height 15
click at [419, 422] on div "Yes, not monitored" at bounding box center [444, 424] width 324 height 19
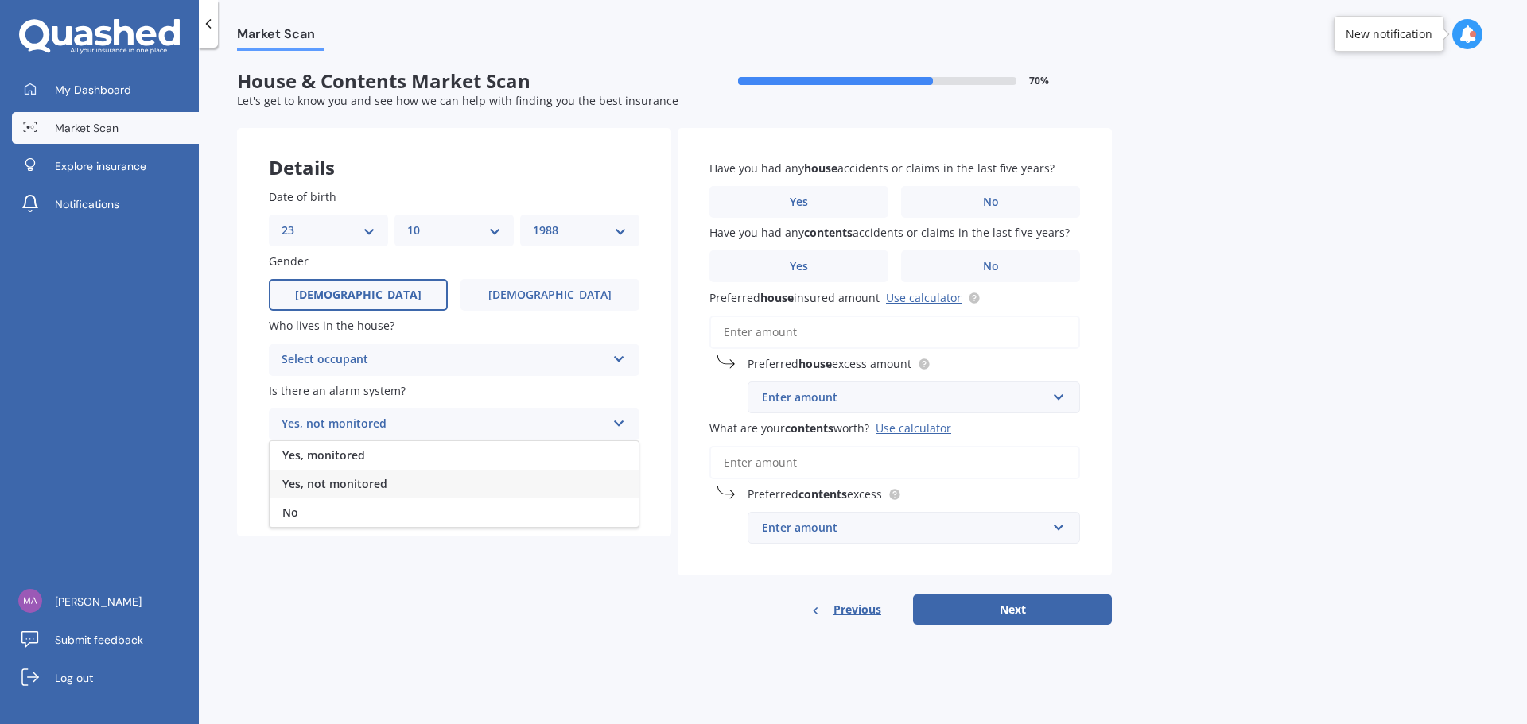
click at [371, 480] on span "Yes, not monitored" at bounding box center [334, 483] width 105 height 15
click at [501, 355] on div "Select occupant" at bounding box center [444, 360] width 324 height 19
click at [356, 394] on div "Owner" at bounding box center [454, 391] width 369 height 29
click at [388, 496] on div "Select type" at bounding box center [444, 489] width 324 height 19
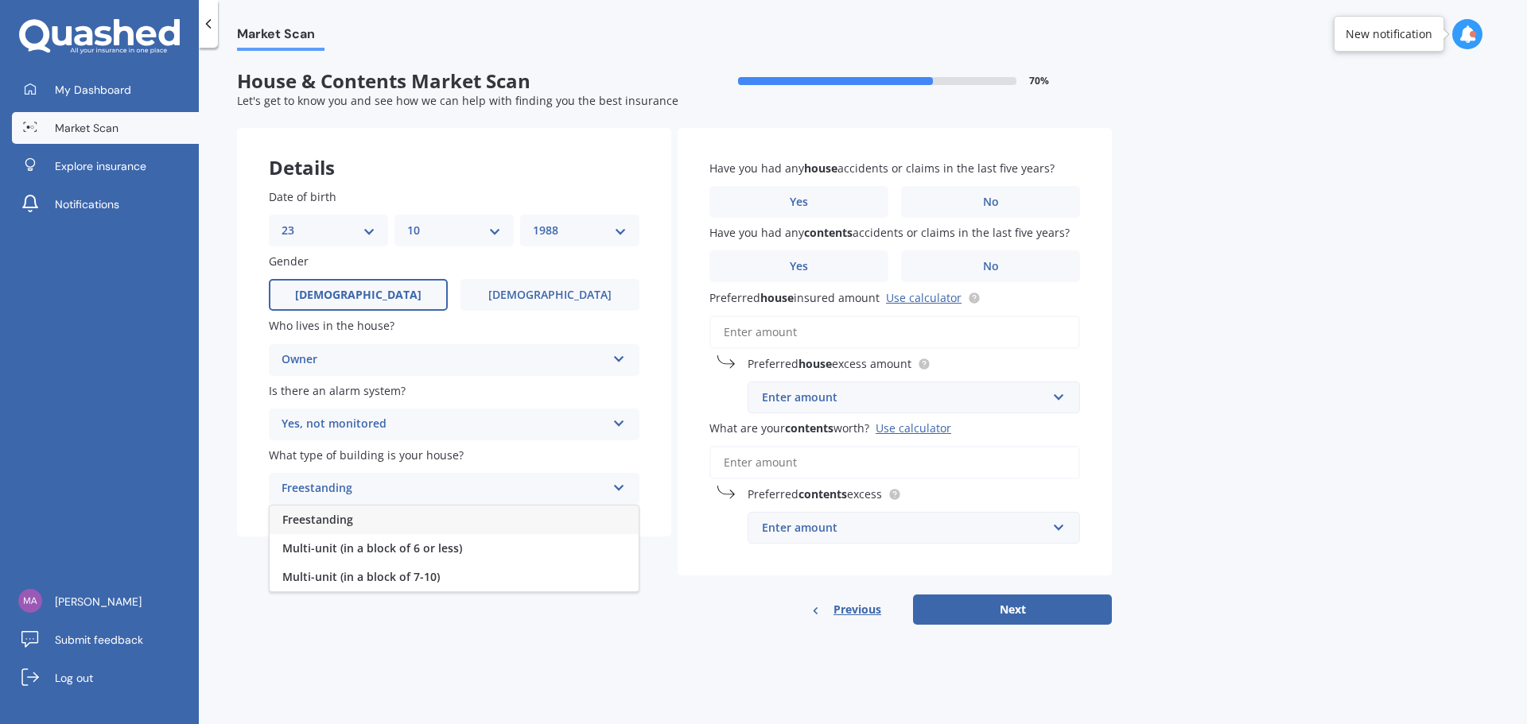
click at [348, 520] on span "Freestanding" at bounding box center [317, 519] width 71 height 15
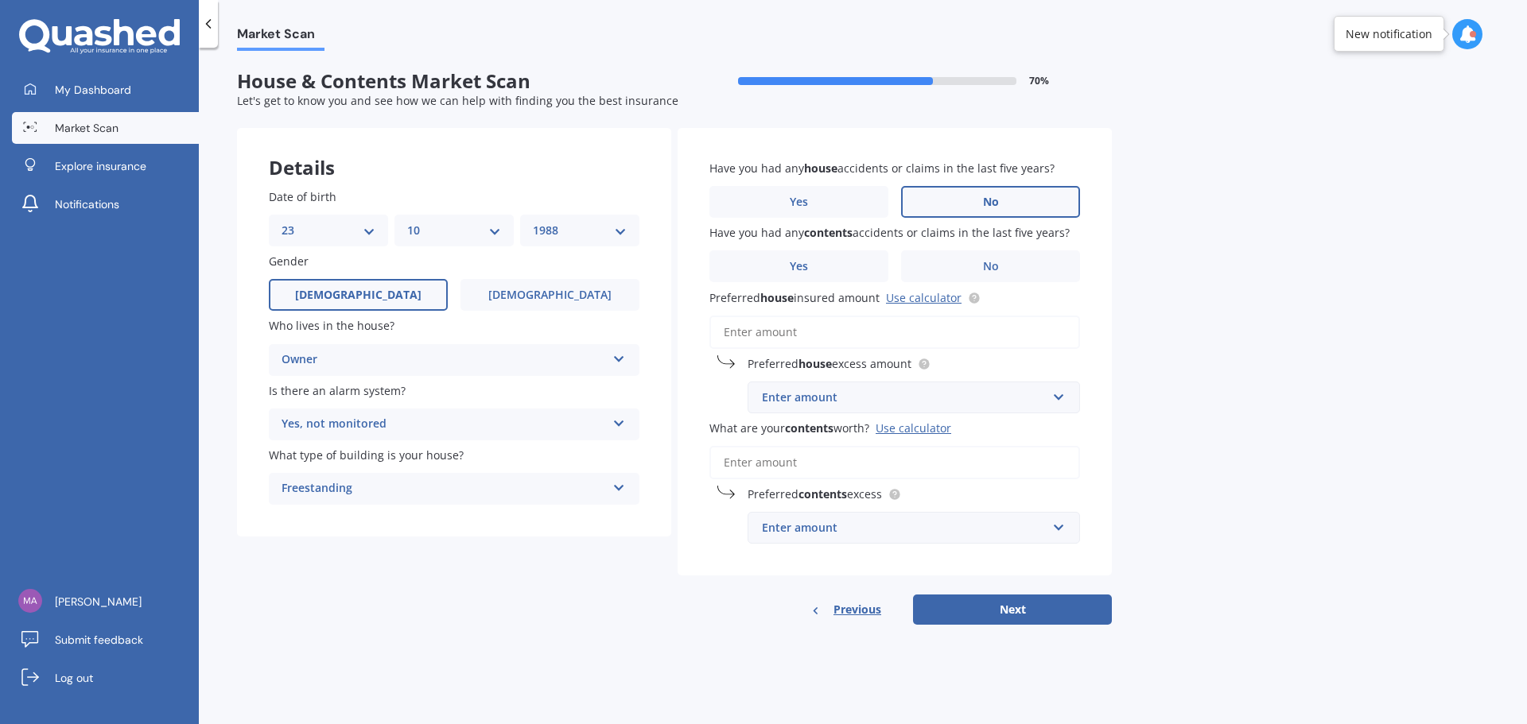
click at [1048, 204] on label "No" at bounding box center [990, 202] width 179 height 32
click at [0, 0] on input "No" at bounding box center [0, 0] width 0 height 0
click at [1055, 262] on label "No" at bounding box center [990, 267] width 179 height 32
click at [0, 0] on input "No" at bounding box center [0, 0] width 0 height 0
click at [903, 463] on input "What are your contents worth? Use calculator" at bounding box center [894, 462] width 371 height 33
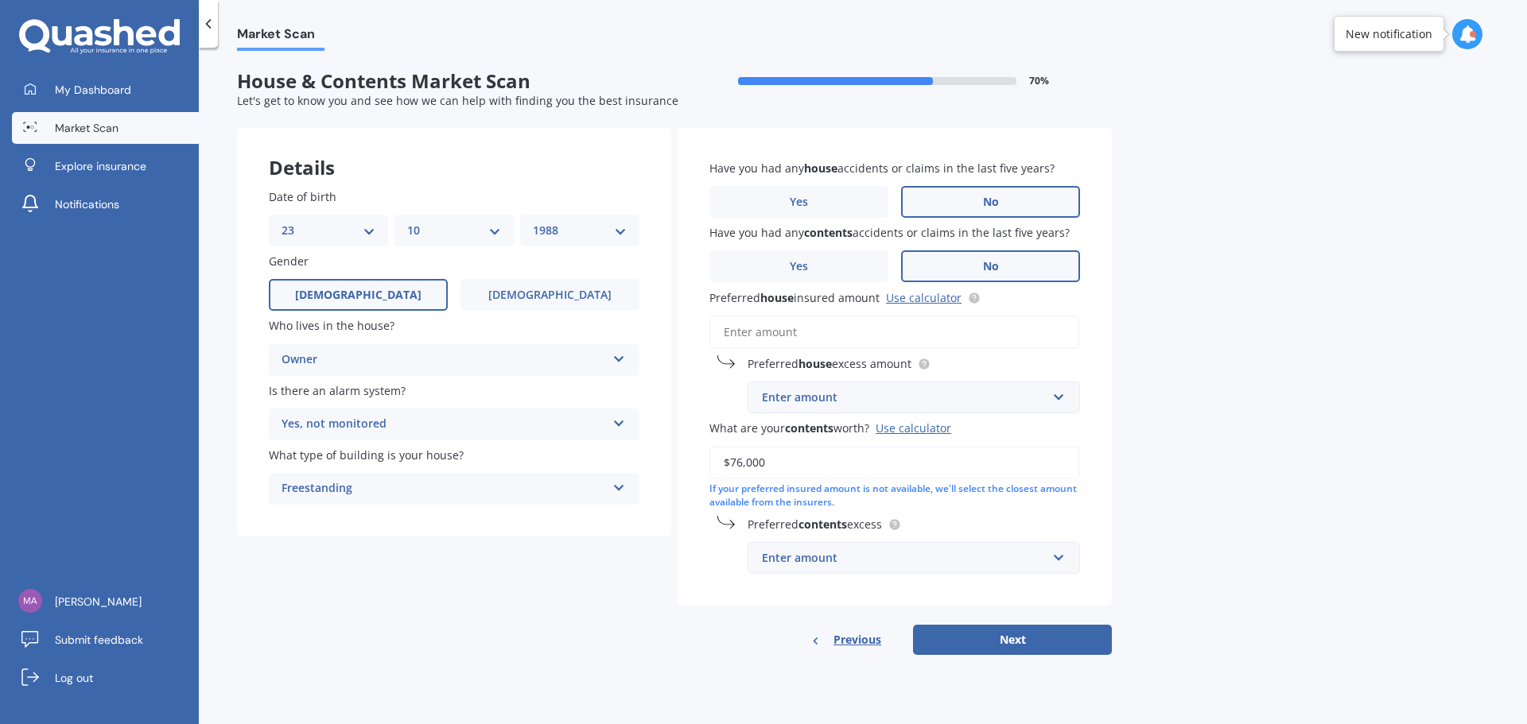
type input "$76,000"
click at [1201, 441] on div "Market Scan House & Contents Market Scan 70 % Let's get to know you and see how…" at bounding box center [863, 389] width 1328 height 677
click at [787, 331] on input "Preferred house insured amount Use calculator" at bounding box center [894, 332] width 371 height 33
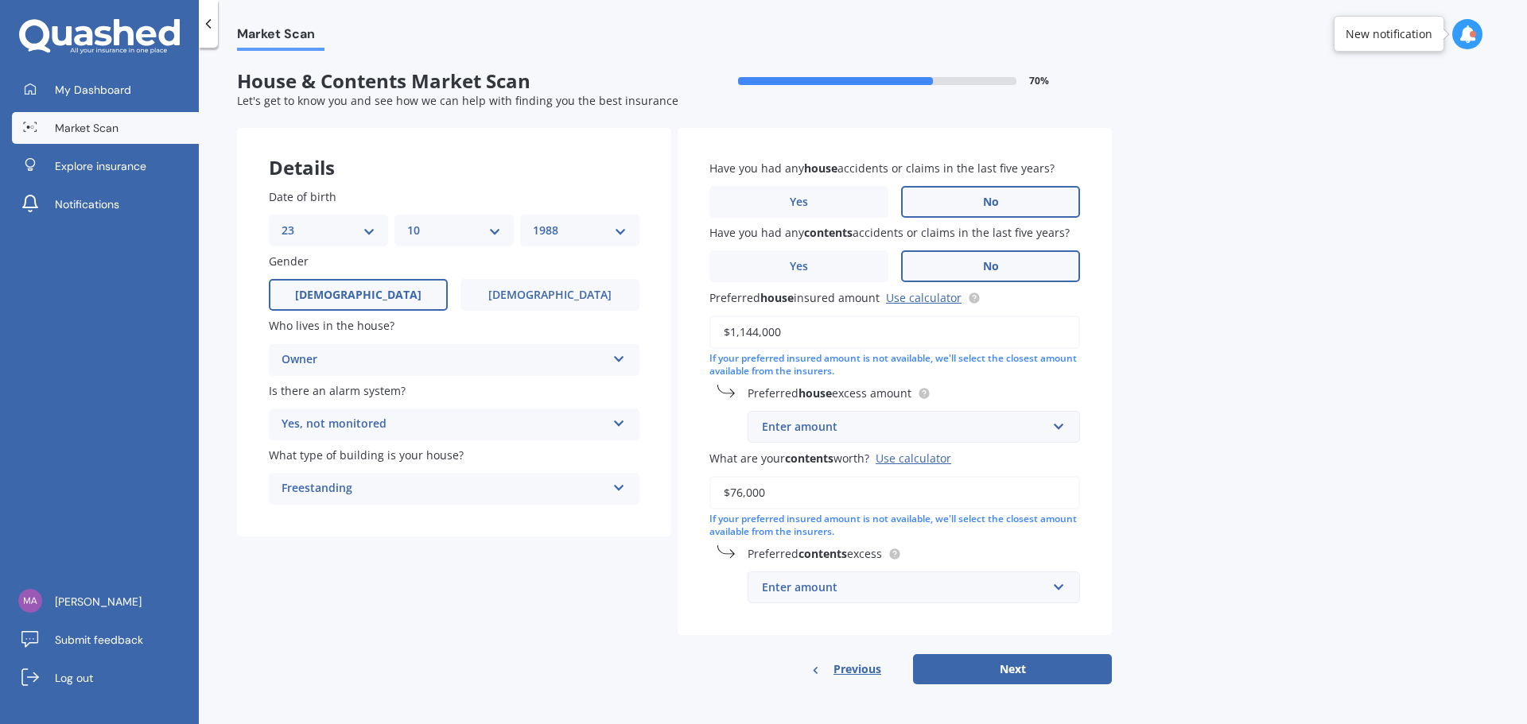
type input "$1,144,000"
click at [1329, 409] on div "Market Scan House & Contents Market Scan 70 % Let's get to know you and see how…" at bounding box center [863, 389] width 1328 height 677
click at [1047, 662] on button "Next" at bounding box center [1012, 668] width 199 height 30
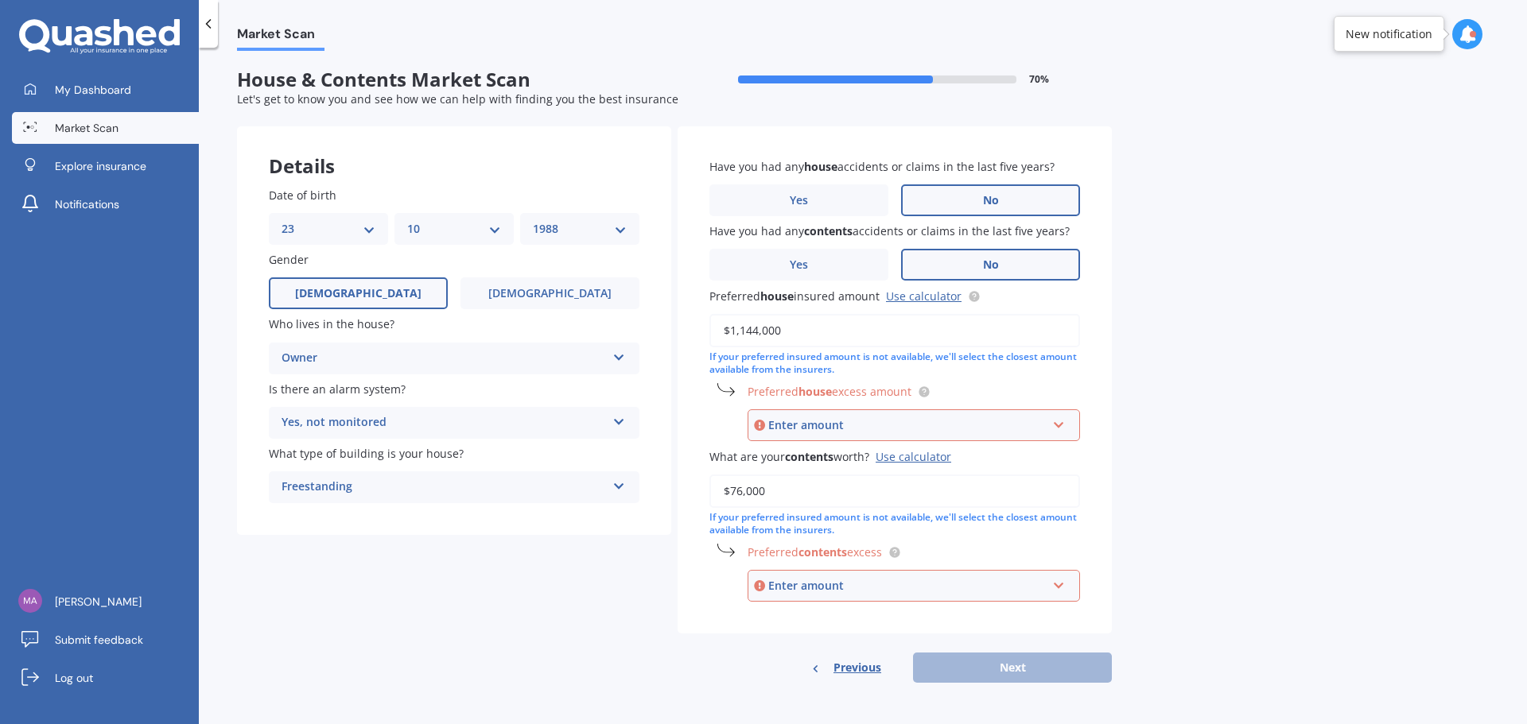
click at [981, 421] on div "Enter amount" at bounding box center [907, 425] width 278 height 17
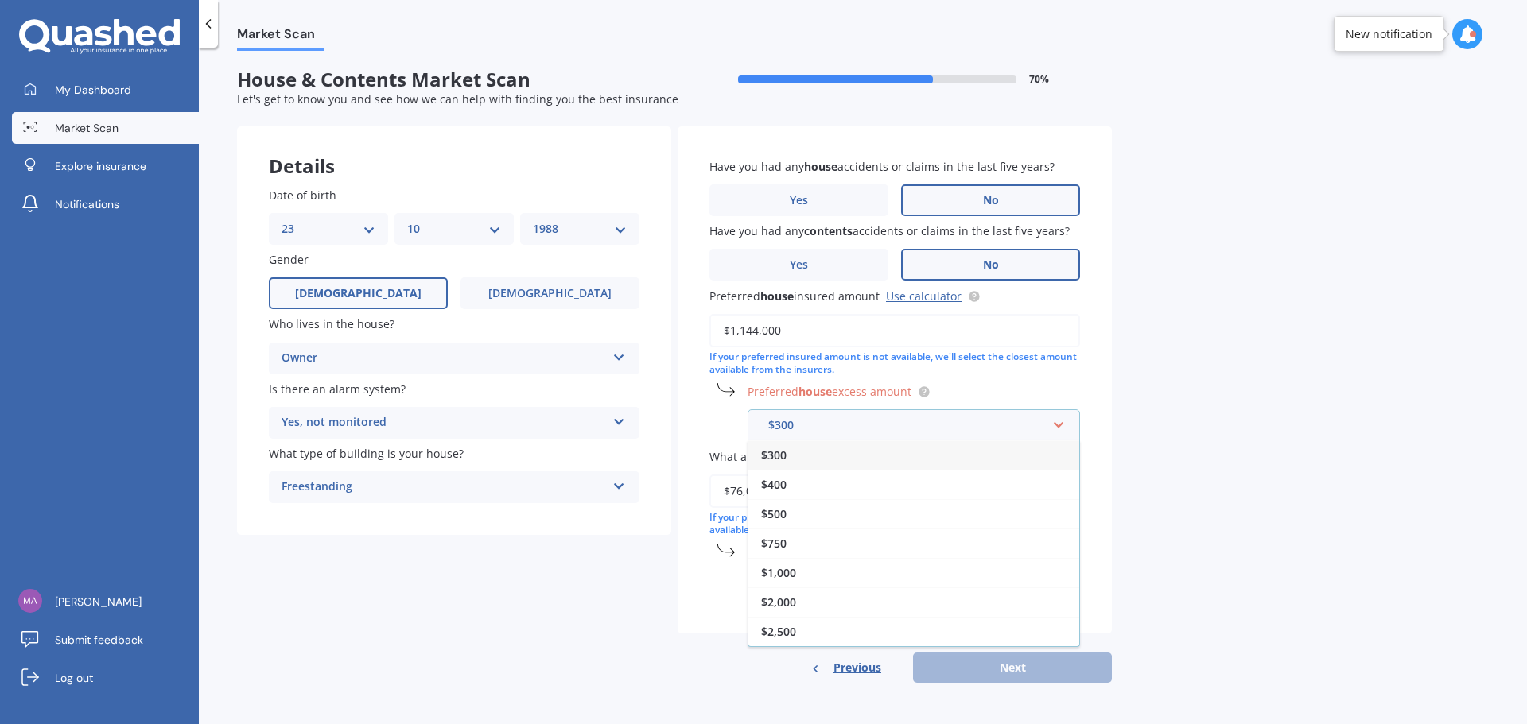
click at [1261, 428] on div "Market Scan House & Contents Market Scan 70 % Let's get to know you and see how…" at bounding box center [863, 389] width 1328 height 677
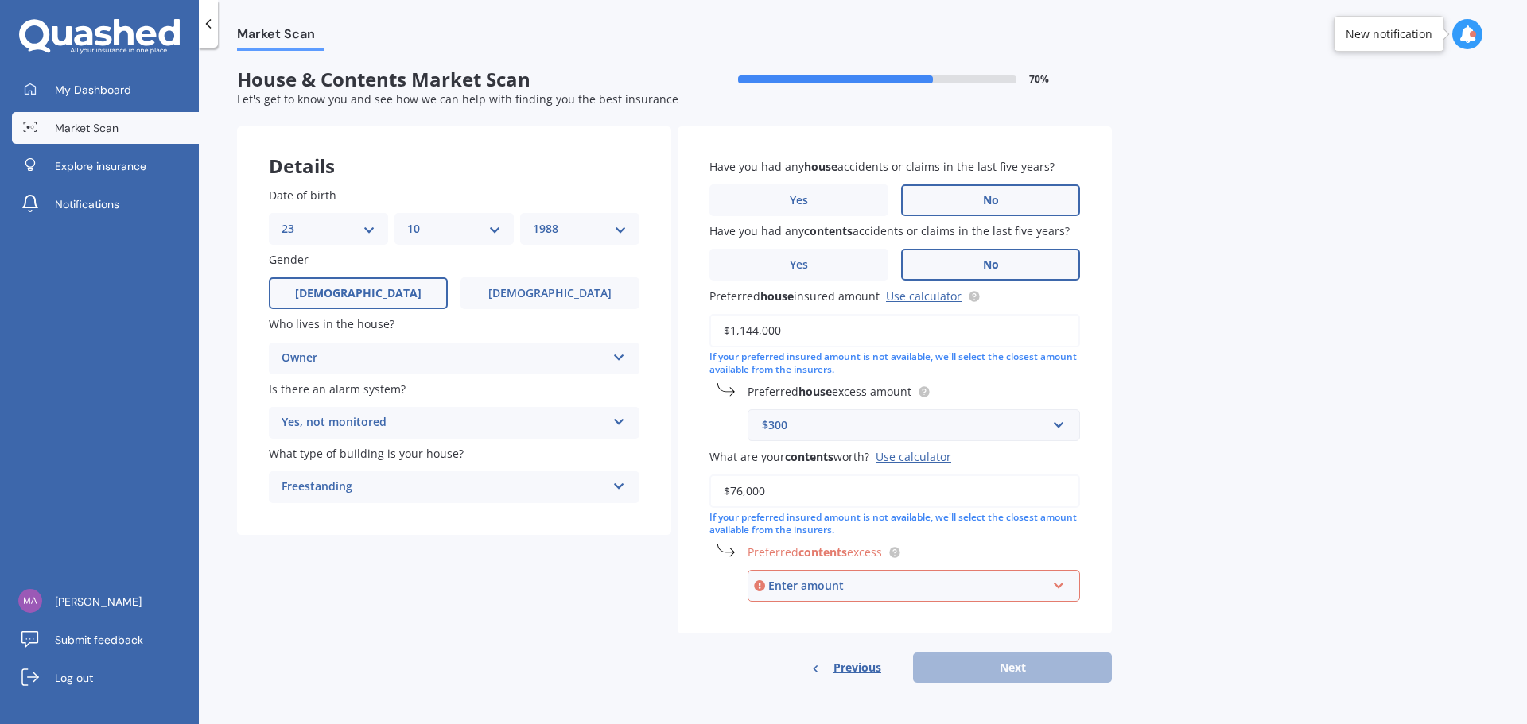
click at [977, 424] on div "$300" at bounding box center [904, 425] width 285 height 17
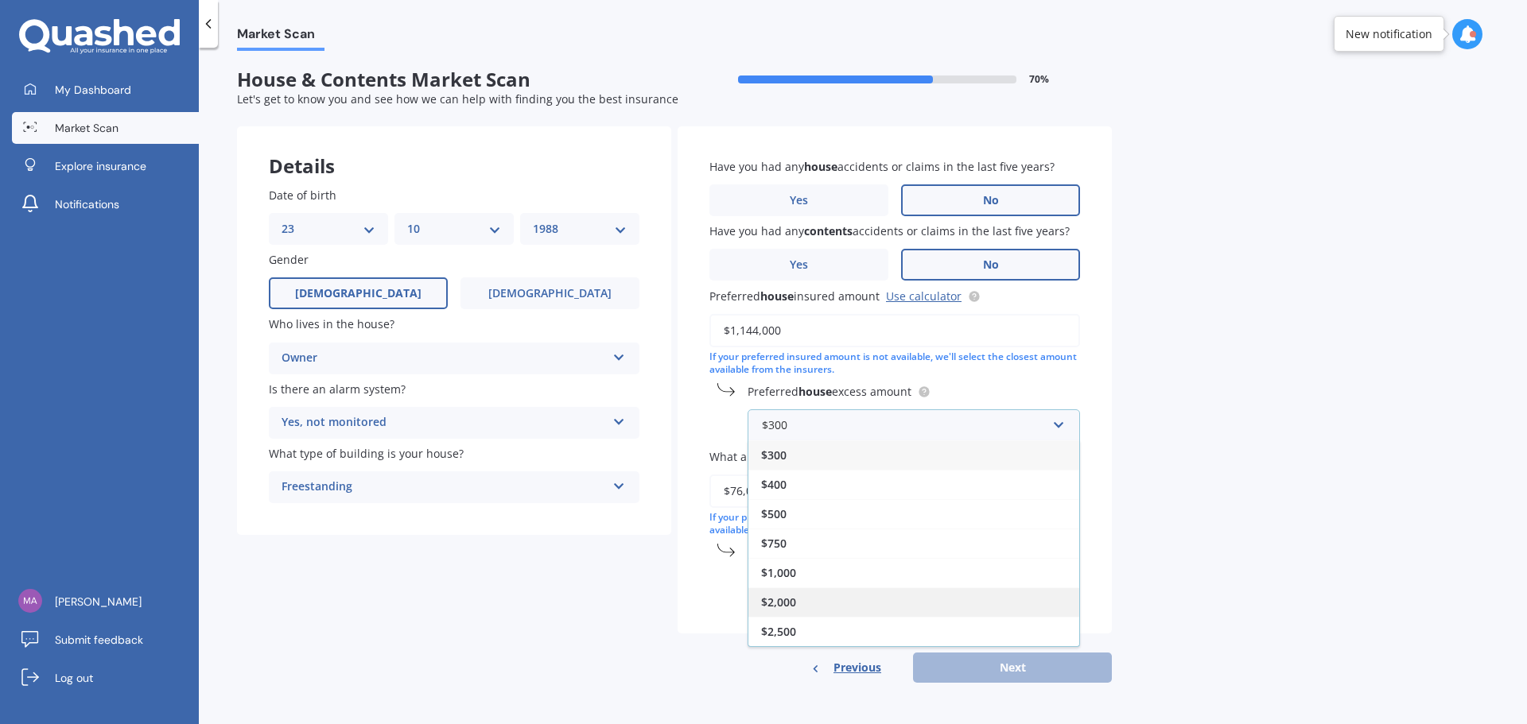
click at [930, 593] on div "$2,000" at bounding box center [913, 602] width 331 height 29
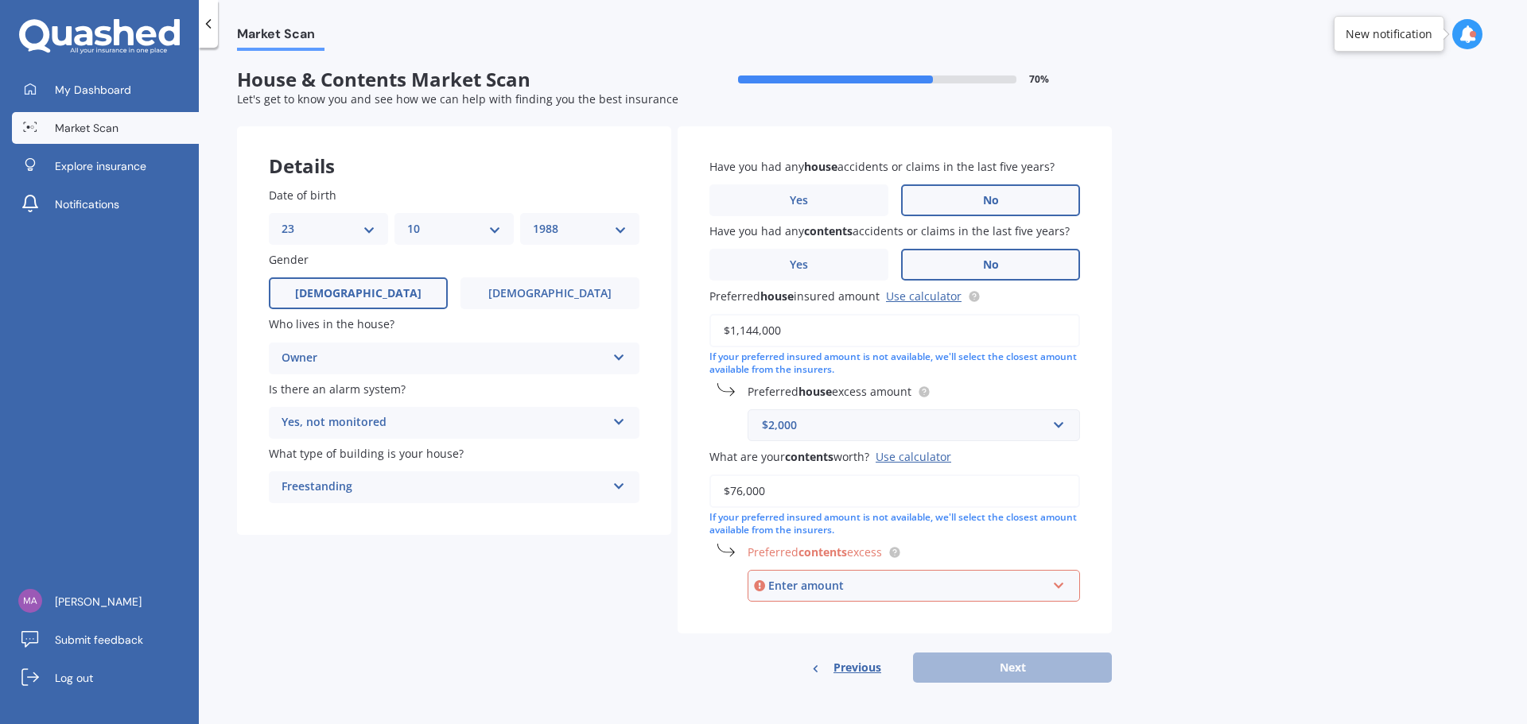
click at [930, 589] on div "Enter amount" at bounding box center [907, 585] width 278 height 17
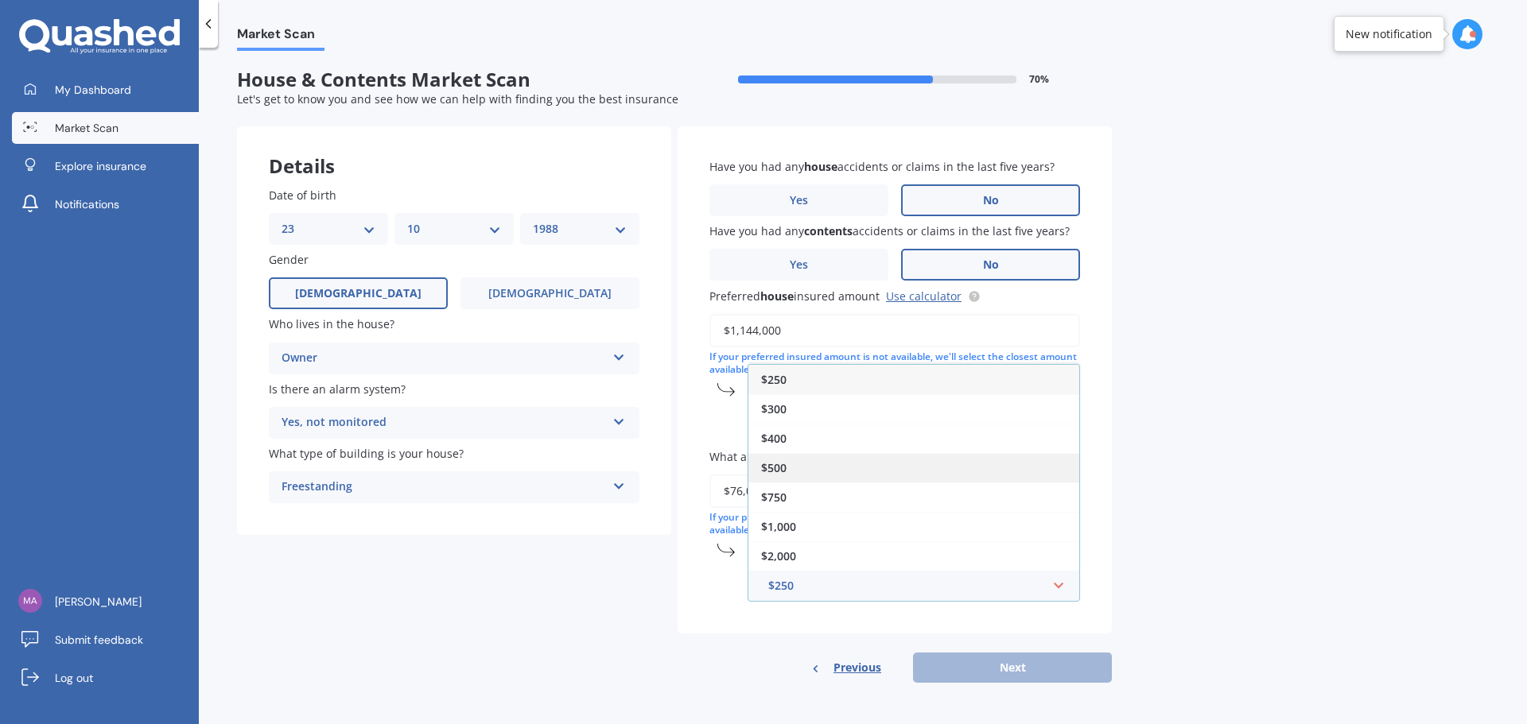
click at [899, 464] on div "$500" at bounding box center [913, 467] width 331 height 29
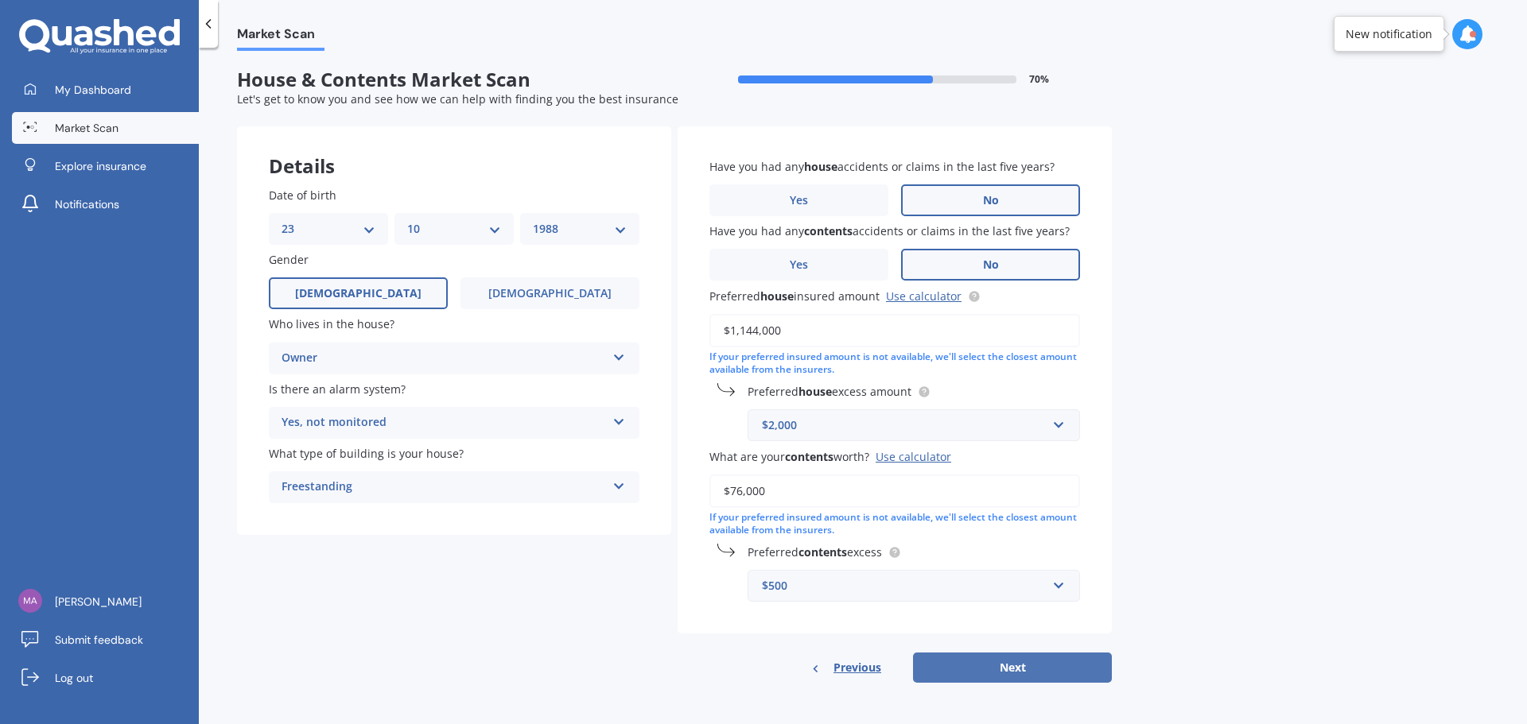
click at [1051, 666] on button "Next" at bounding box center [1012, 668] width 199 height 30
select select "23"
select select "10"
select select "1988"
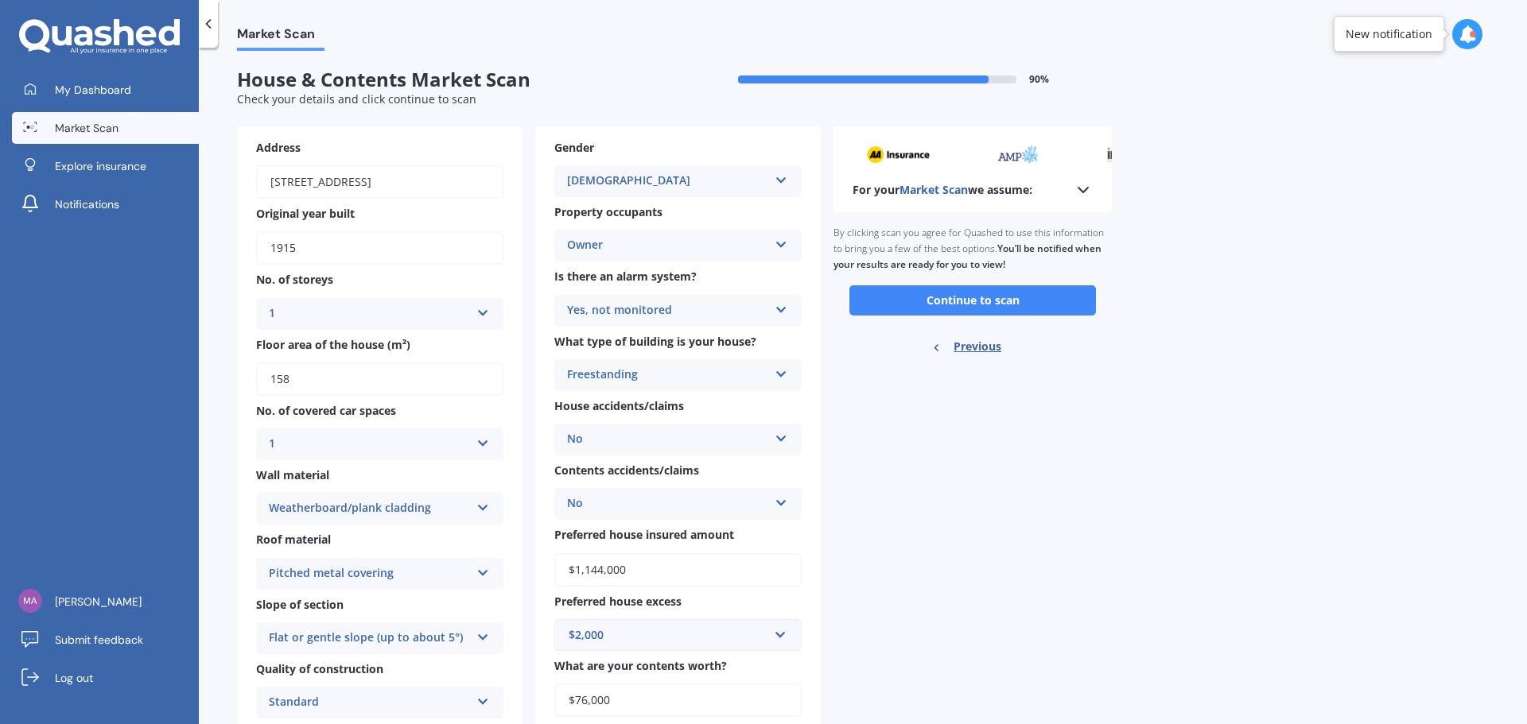
scroll to position [0, 0]
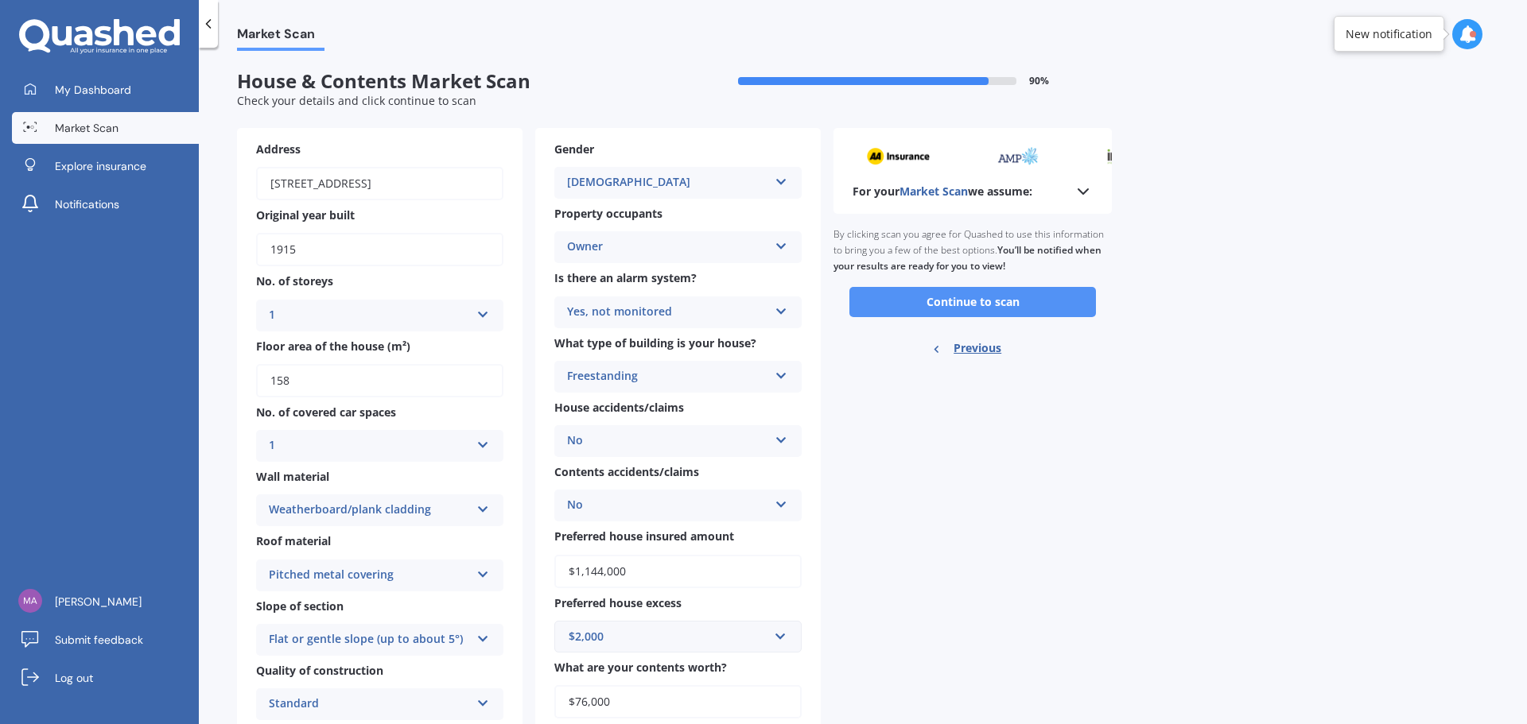
click at [1016, 299] on button "Continue to scan" at bounding box center [972, 302] width 247 height 30
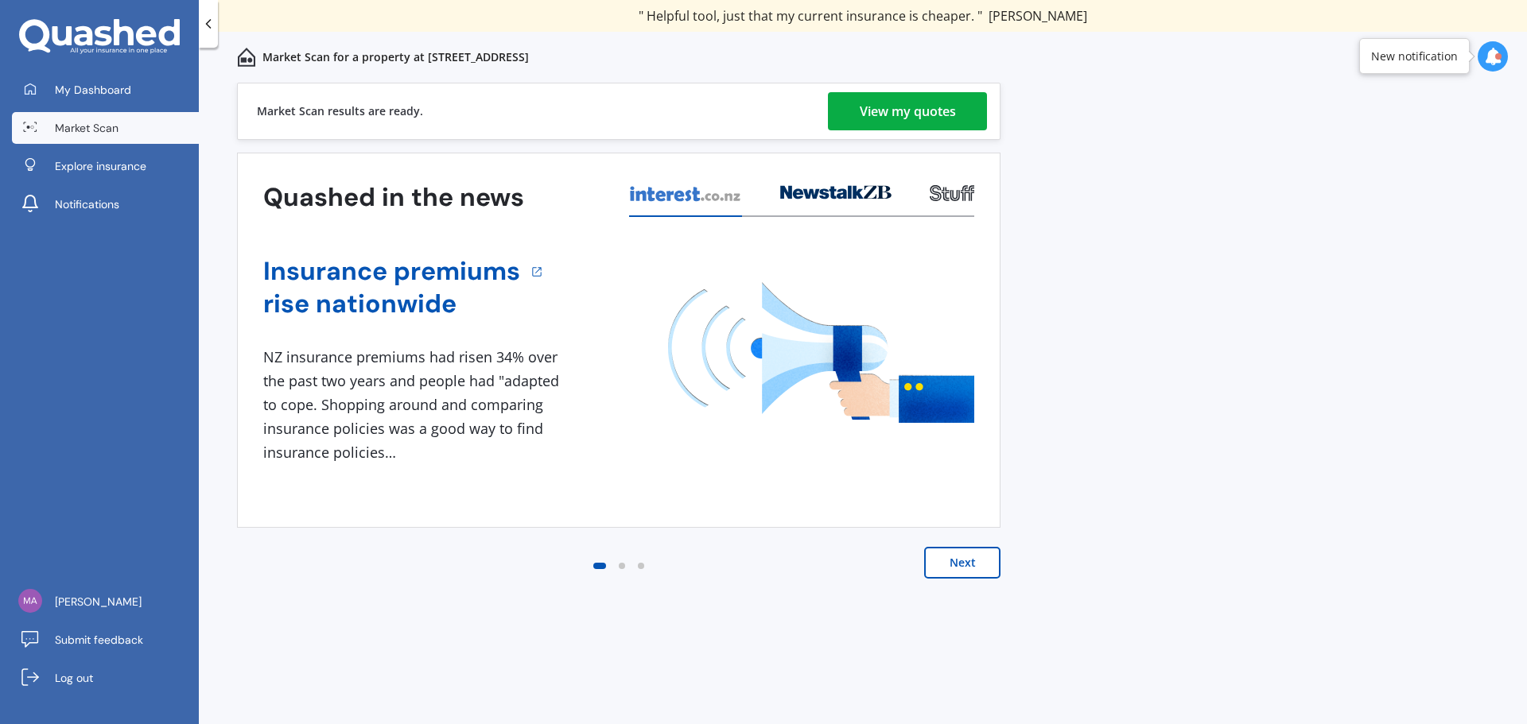
click at [927, 111] on div "View my quotes" at bounding box center [908, 111] width 96 height 38
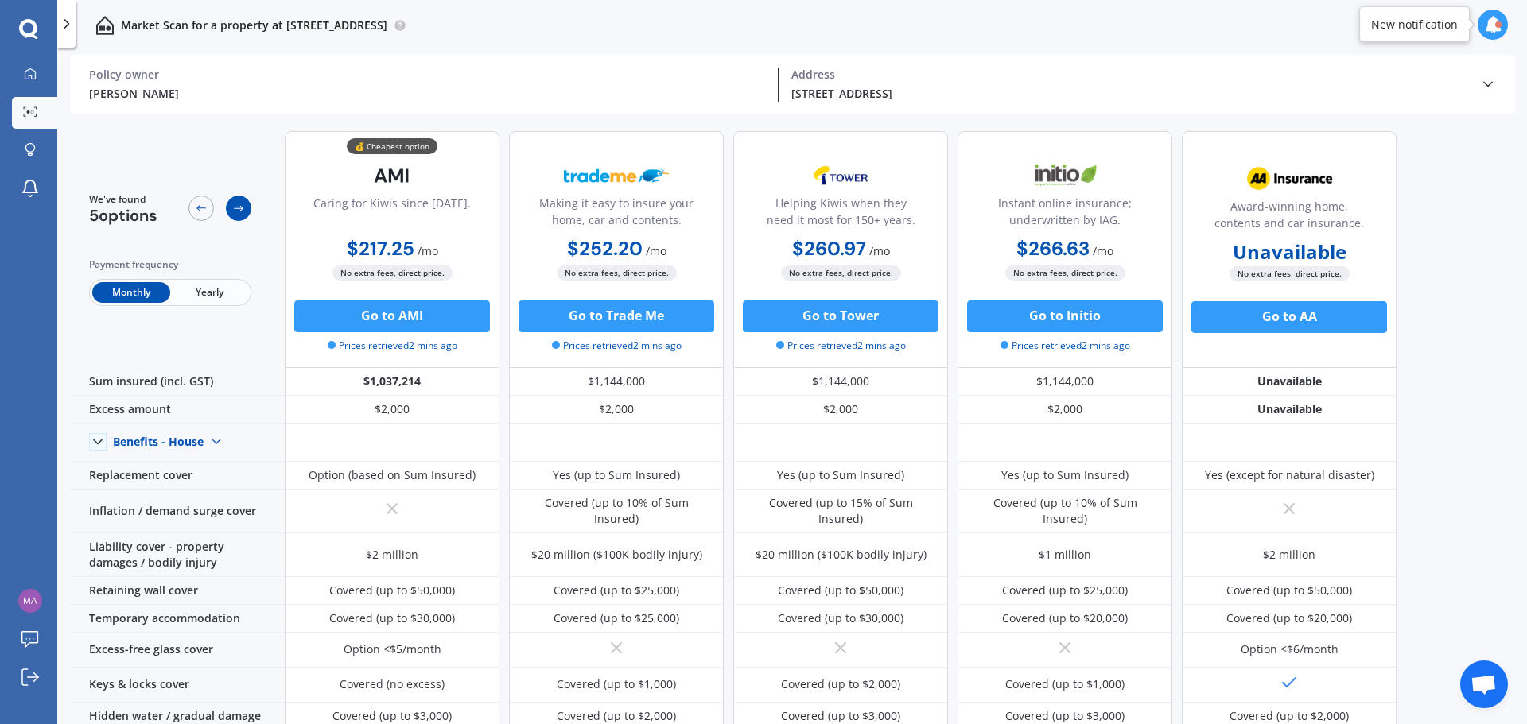
click at [239, 208] on icon at bounding box center [238, 208] width 13 height 13
click at [208, 208] on div at bounding box center [200, 208] width 25 height 25
click at [204, 208] on icon at bounding box center [201, 209] width 10 height 6
click at [239, 209] on icon at bounding box center [239, 209] width 10 height 6
click at [41, 24] on div at bounding box center [28, 29] width 57 height 21
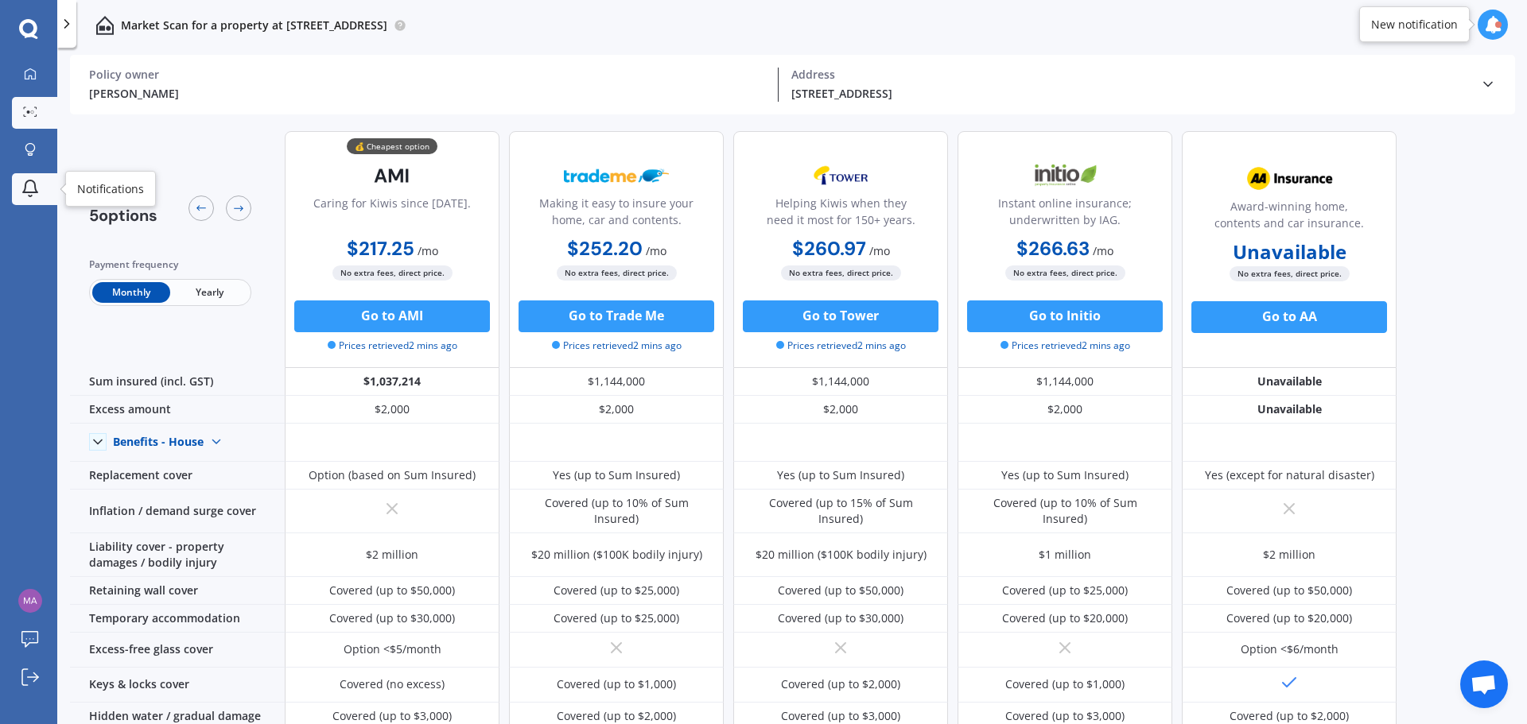
click at [37, 187] on icon at bounding box center [30, 188] width 19 height 19
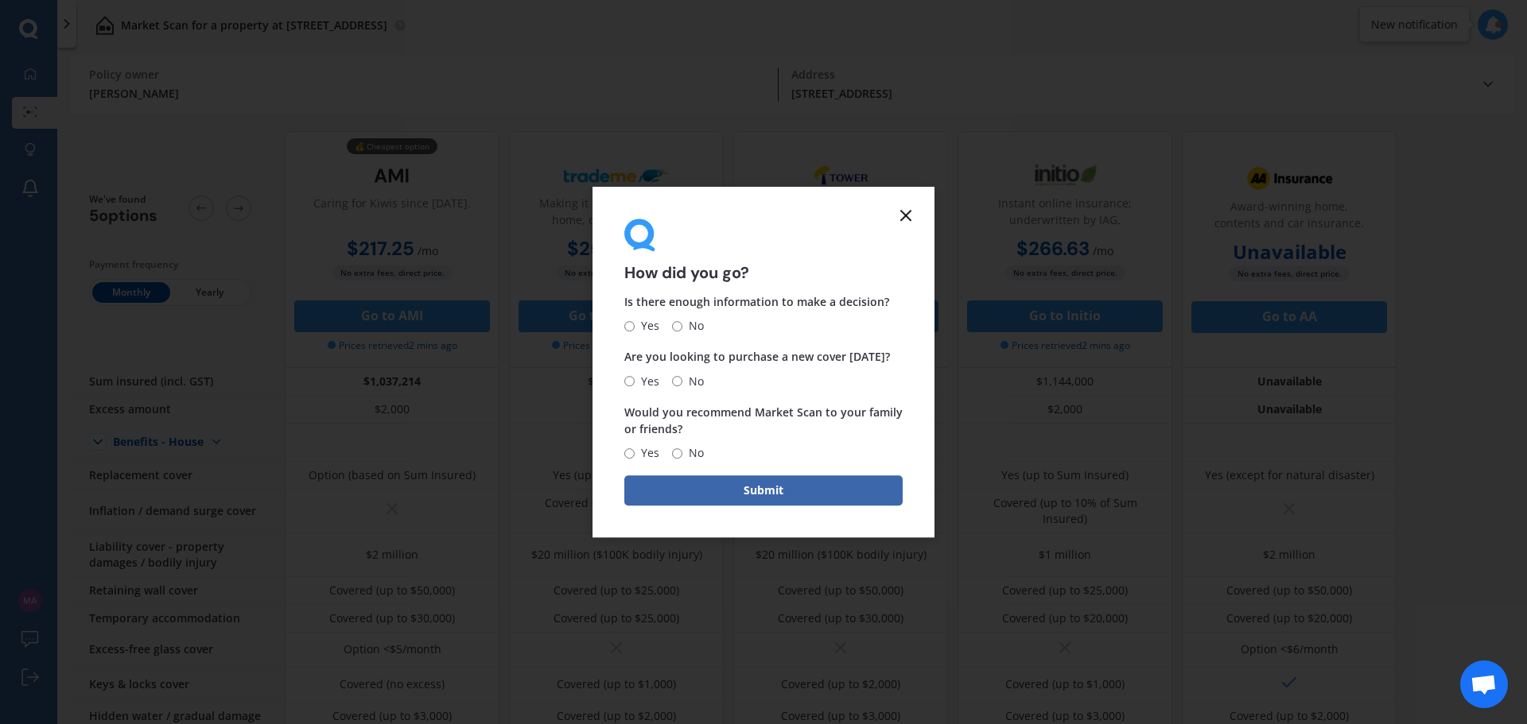
click at [913, 218] on icon at bounding box center [905, 215] width 19 height 19
